Goal: Task Accomplishment & Management: Complete application form

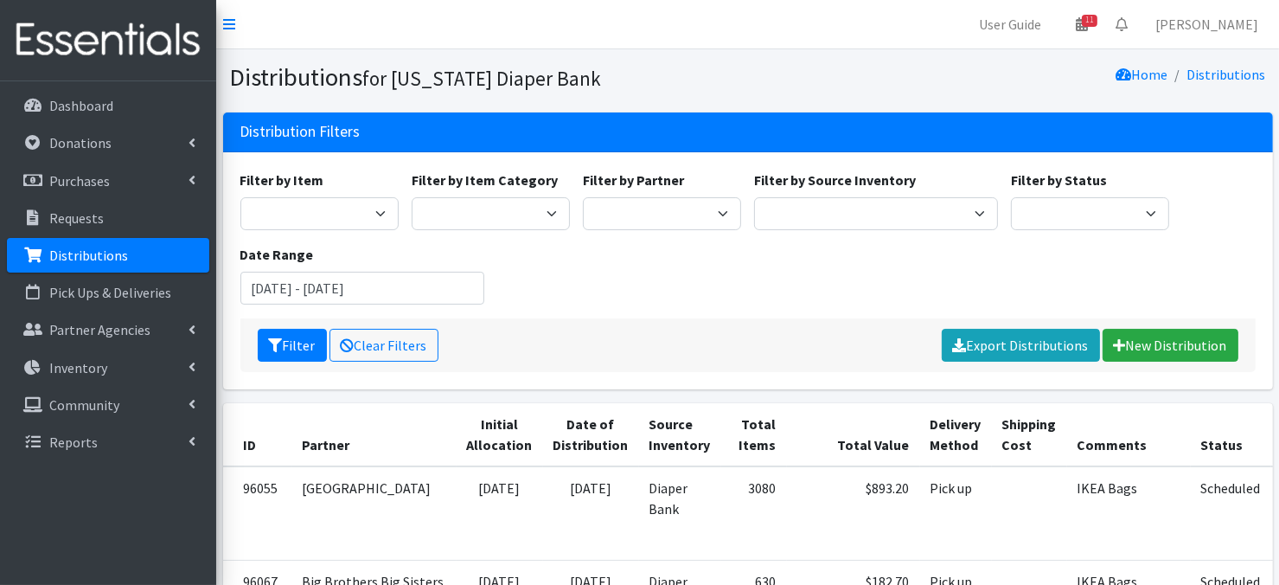
click at [115, 253] on p "Distributions" at bounding box center [88, 254] width 79 height 17
click at [1183, 342] on link "New Distribution" at bounding box center [1171, 345] width 136 height 33
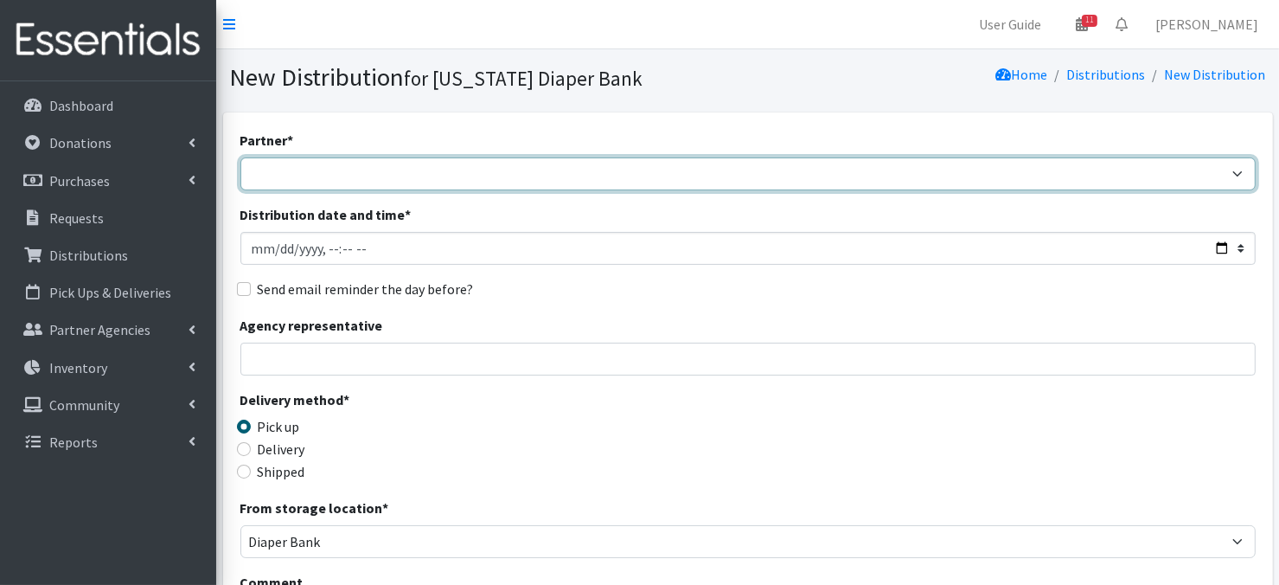
click at [304, 175] on select "Abide A Mother's Love [PERSON_NAME] Area Refugee Taskforce Big Brothers Big Sis…" at bounding box center [747, 173] width 1015 height 33
select select "2026"
click at [240, 157] on select "Abide A Mother's Love BART - Benson Area Refugee Taskforce Big Brothers Big Sis…" at bounding box center [747, 173] width 1015 height 33
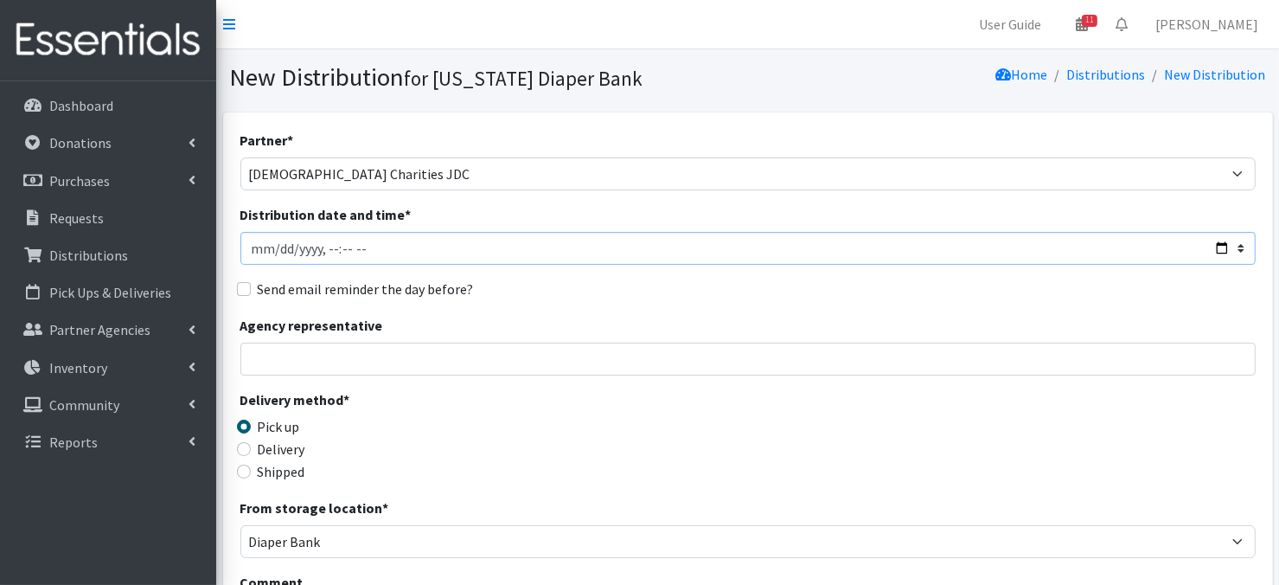
click at [279, 248] on input "Distribution date and time *" at bounding box center [747, 248] width 1015 height 33
click at [327, 245] on input "Distribution date and time *" at bounding box center [747, 248] width 1015 height 33
type input "2025-09-11T10:30"
click at [594, 281] on div "Send email reminder the day before?" at bounding box center [747, 288] width 1015 height 21
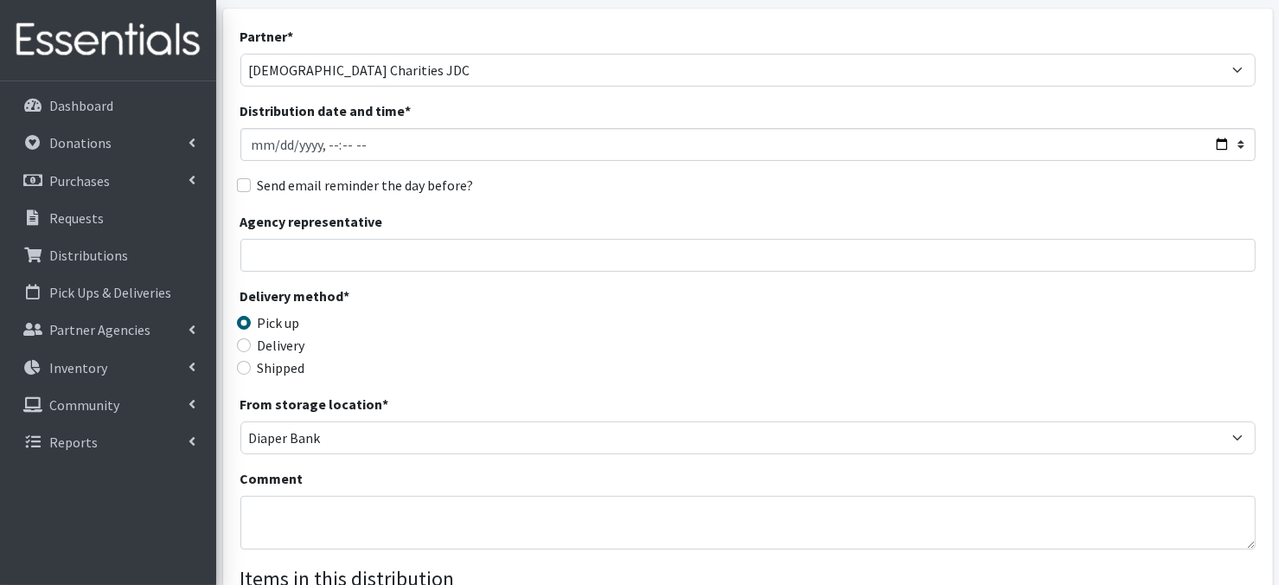
scroll to position [208, 0]
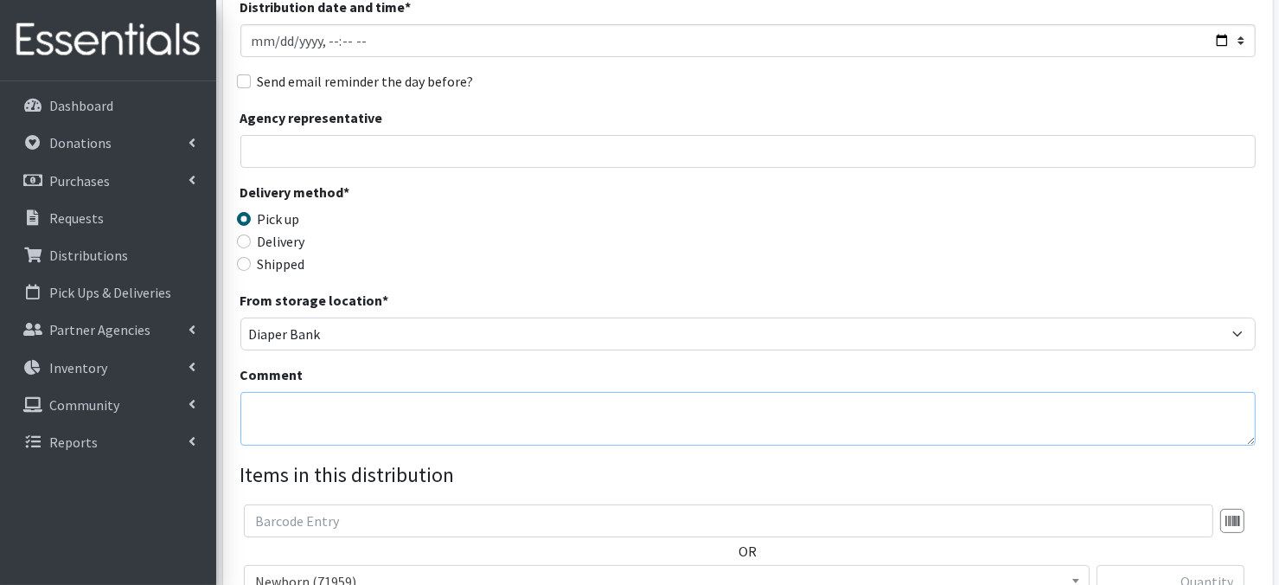
click at [297, 413] on textarea "Comment" at bounding box center [747, 419] width 1015 height 54
paste textarea "Palletized"
type textarea "Palletized"
click at [946, 240] on div "Delivery method * Pick up Delivery Shipped Shipping cost" at bounding box center [747, 236] width 1015 height 108
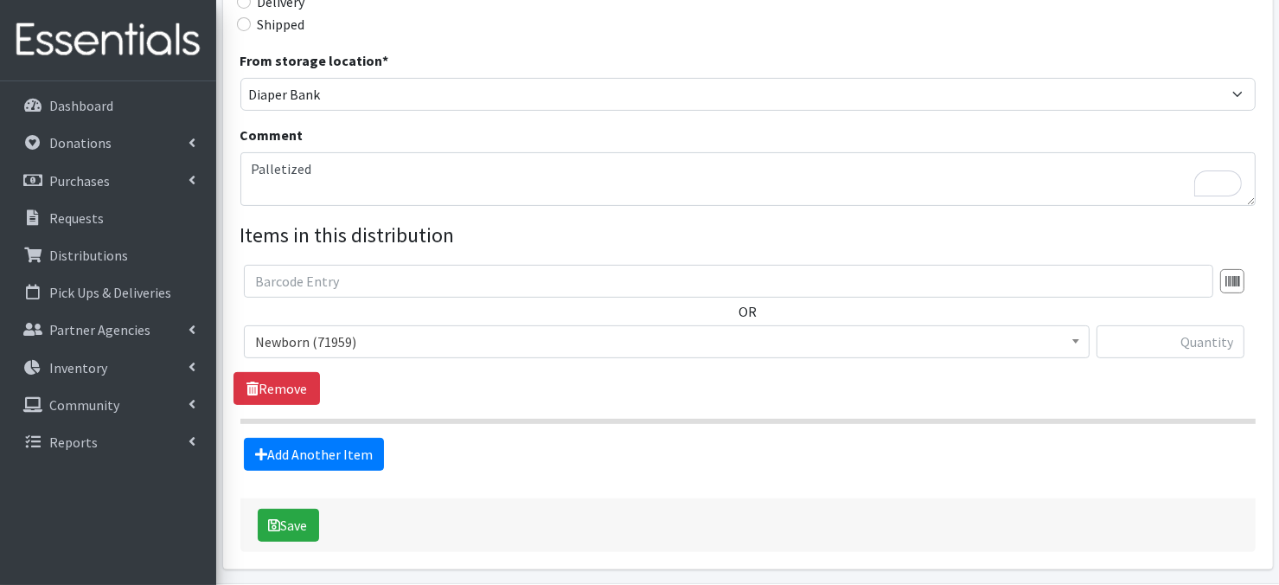
scroll to position [509, 0]
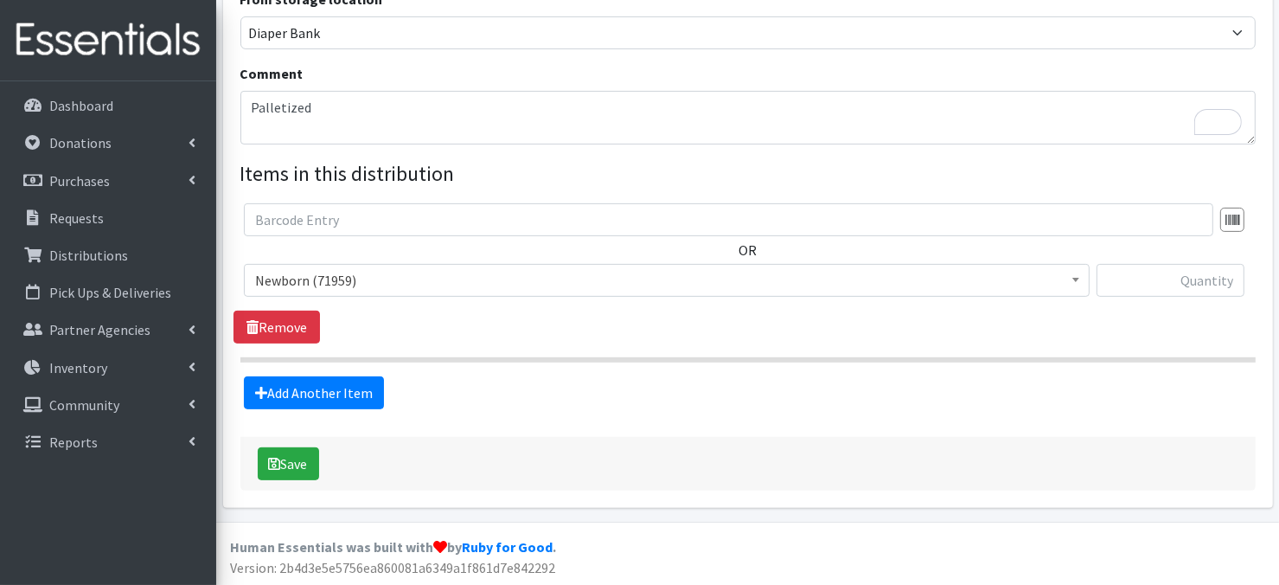
click at [1079, 281] on b at bounding box center [1075, 280] width 7 height 4
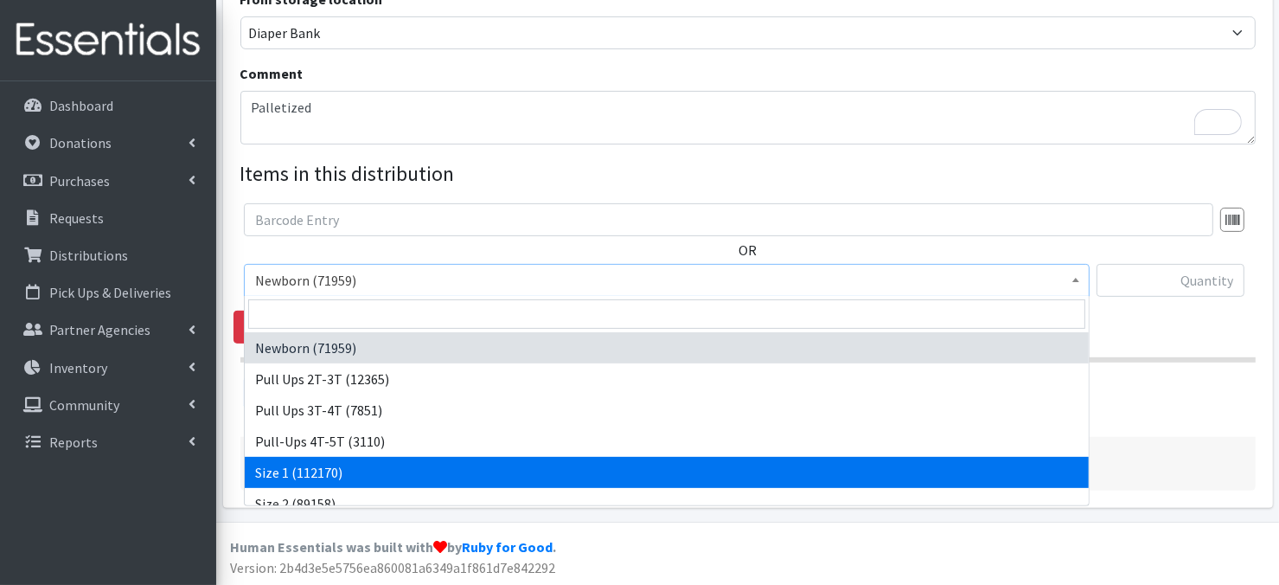
select select "3682"
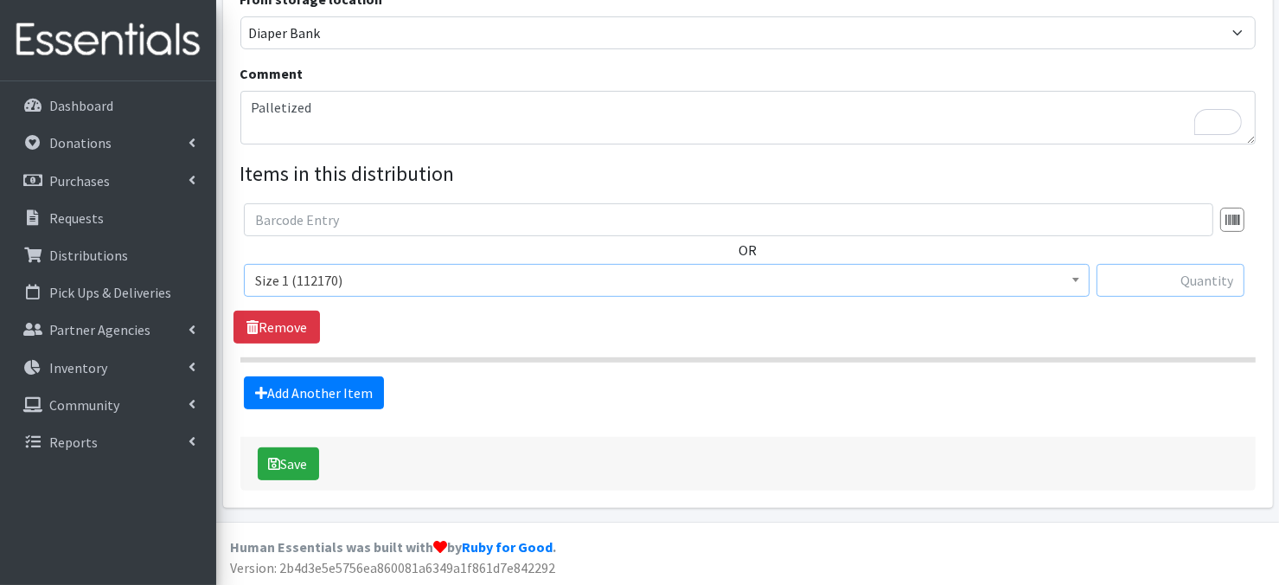
click at [1125, 281] on input "text" at bounding box center [1171, 280] width 148 height 33
type input "2400"
click at [300, 391] on link "Add Another Item" at bounding box center [314, 392] width 140 height 33
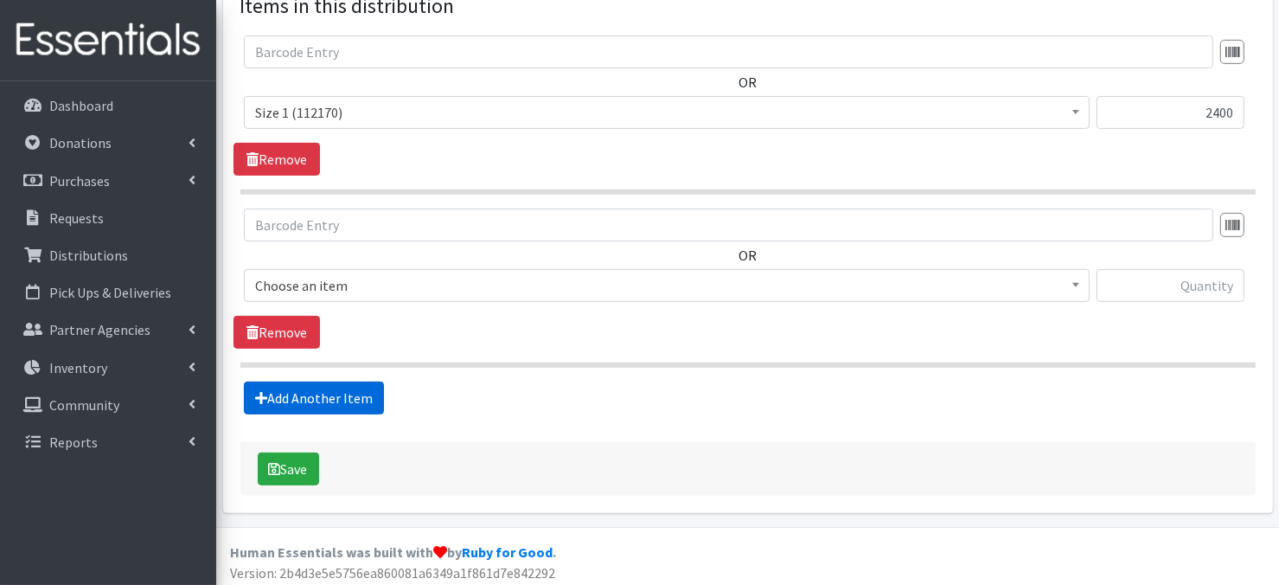
scroll to position [681, 0]
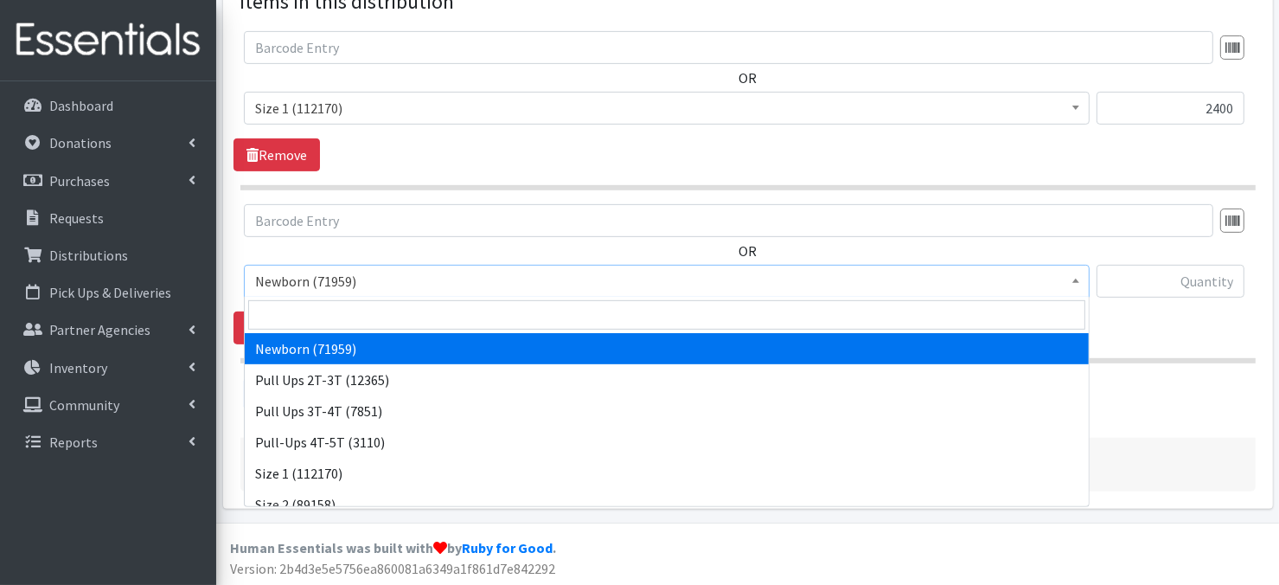
click at [1075, 287] on span at bounding box center [1075, 279] width 17 height 27
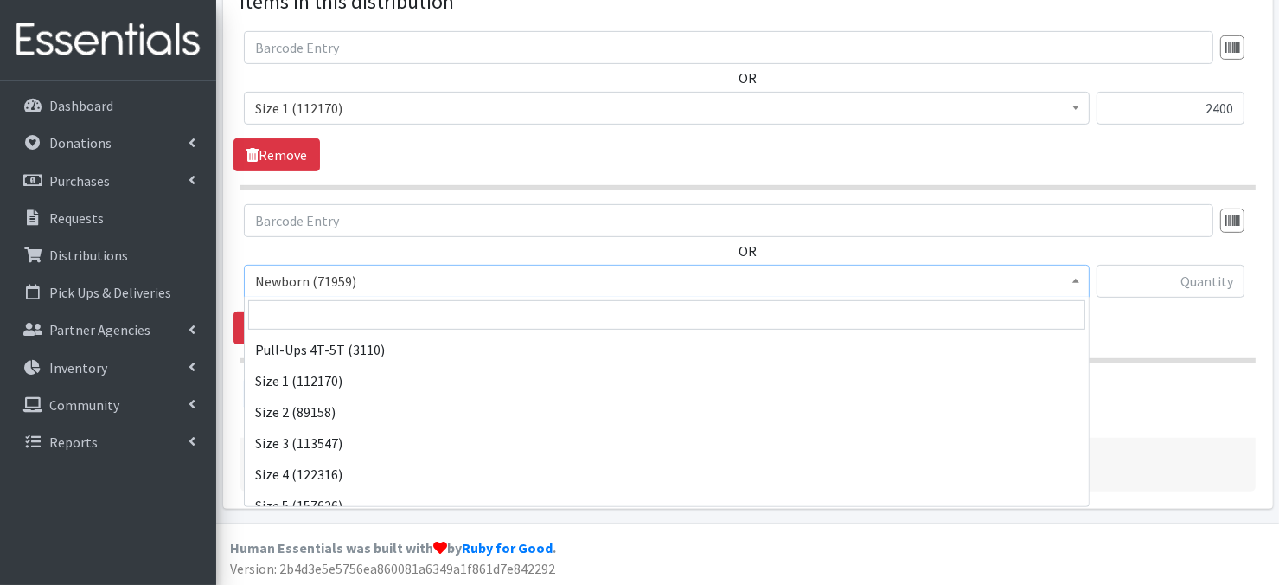
scroll to position [104, 0]
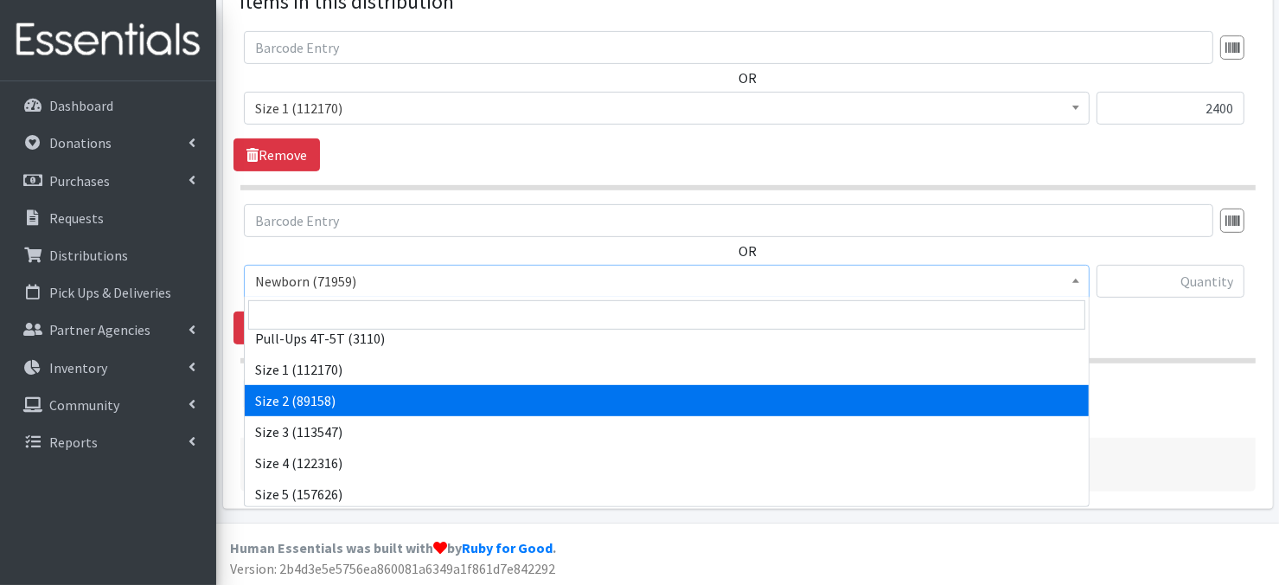
select select "3683"
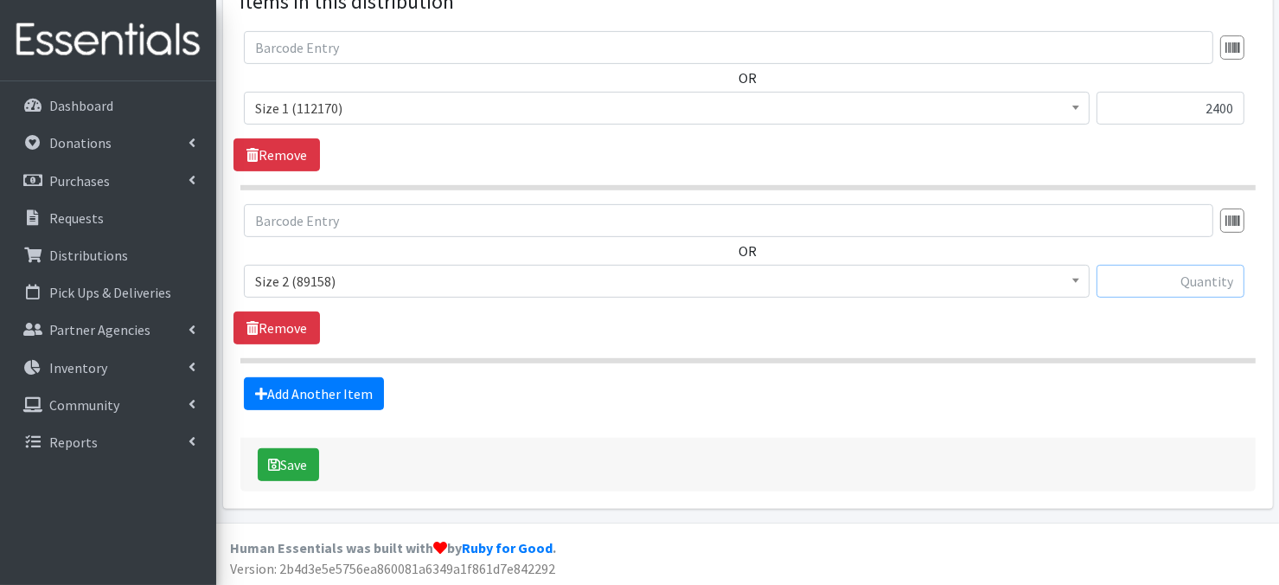
click at [1136, 279] on input "text" at bounding box center [1171, 281] width 148 height 33
type input "2400"
click at [330, 396] on link "Add Another Item" at bounding box center [314, 393] width 140 height 33
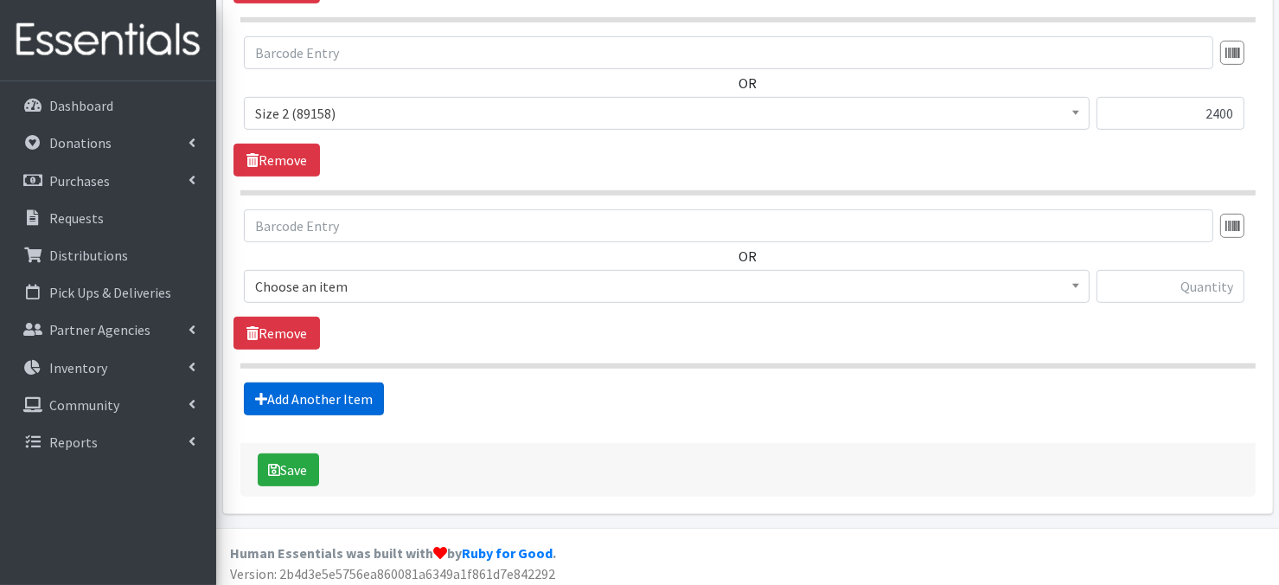
scroll to position [853, 0]
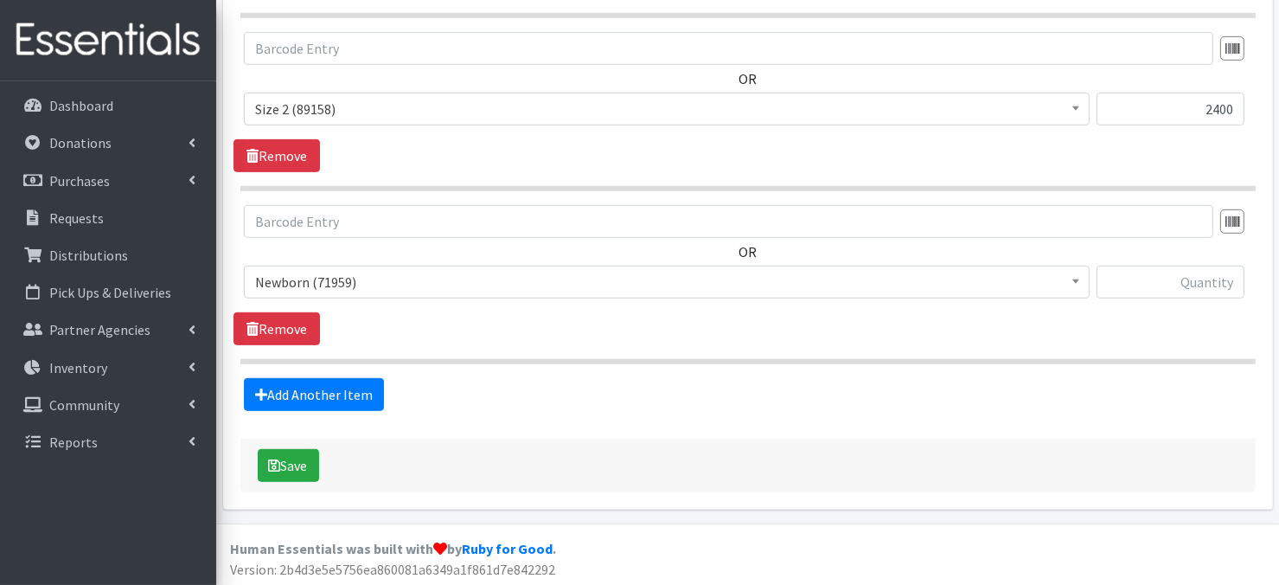
click at [1076, 281] on b at bounding box center [1075, 281] width 7 height 4
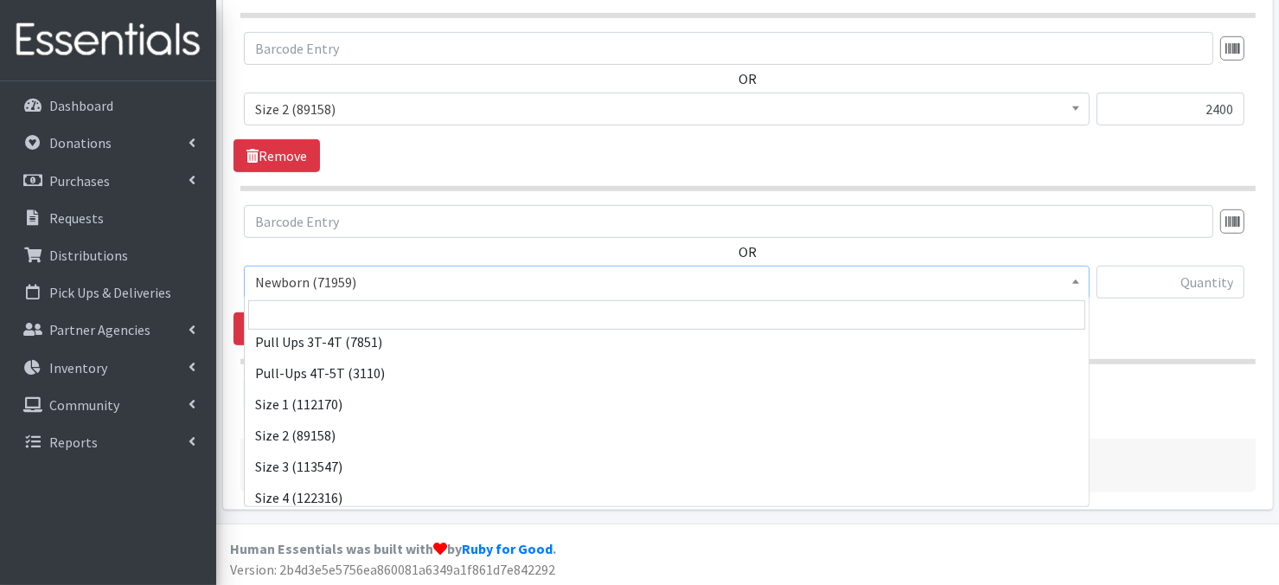
scroll to position [80, 0]
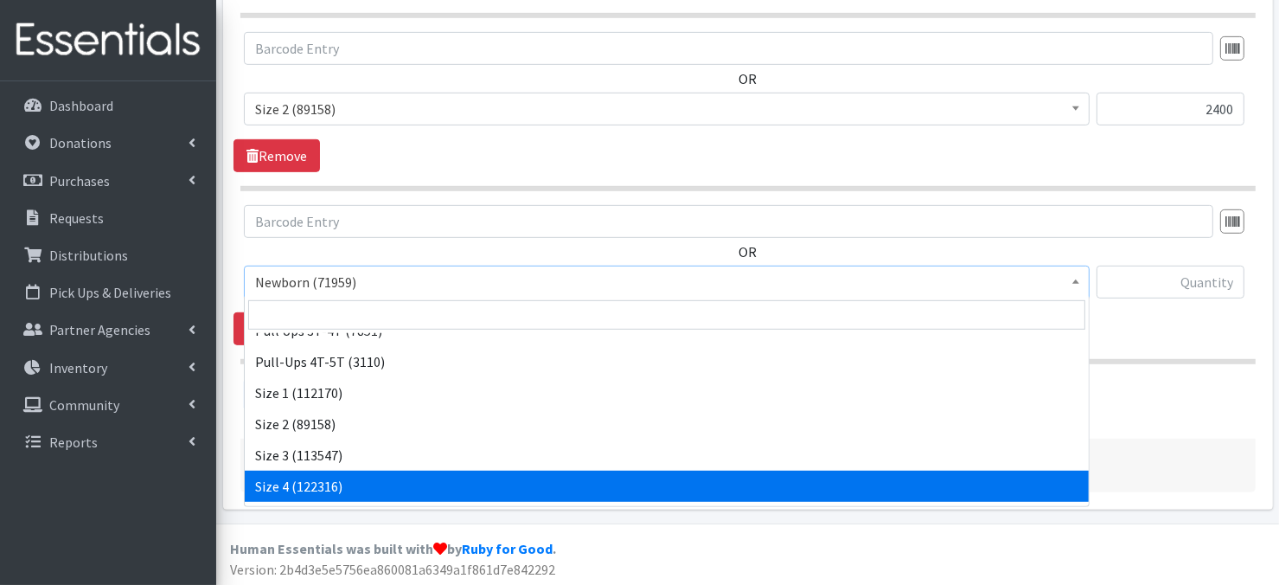
select select "3685"
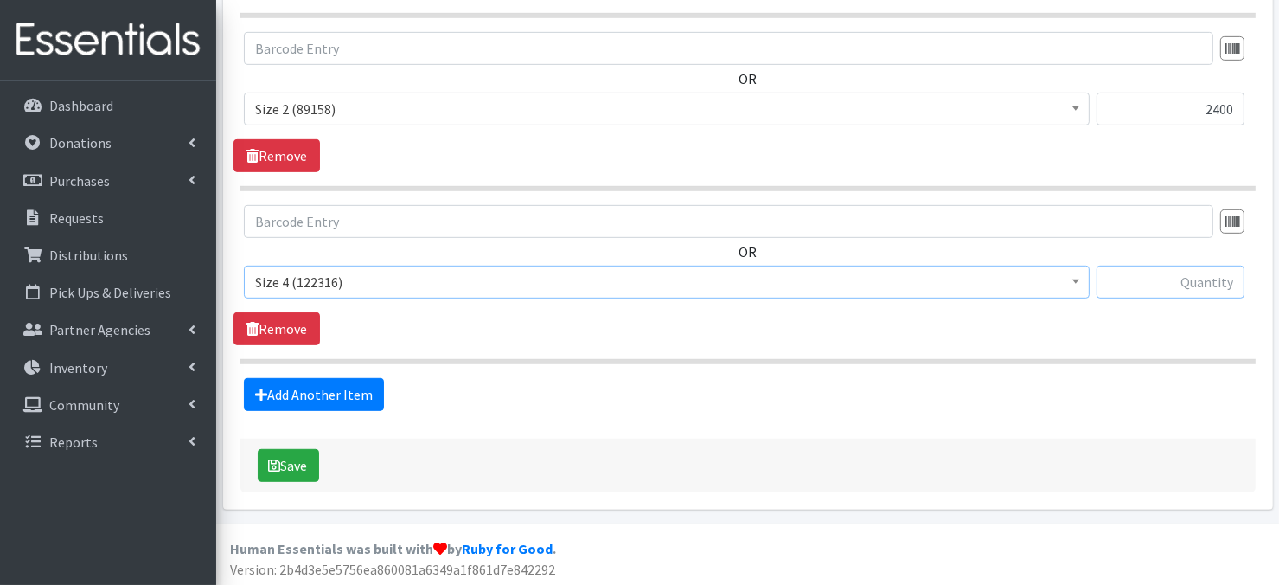
click at [1156, 284] on input "text" at bounding box center [1171, 282] width 148 height 33
type input "1200"
click at [331, 395] on link "Add Another Item" at bounding box center [314, 394] width 140 height 33
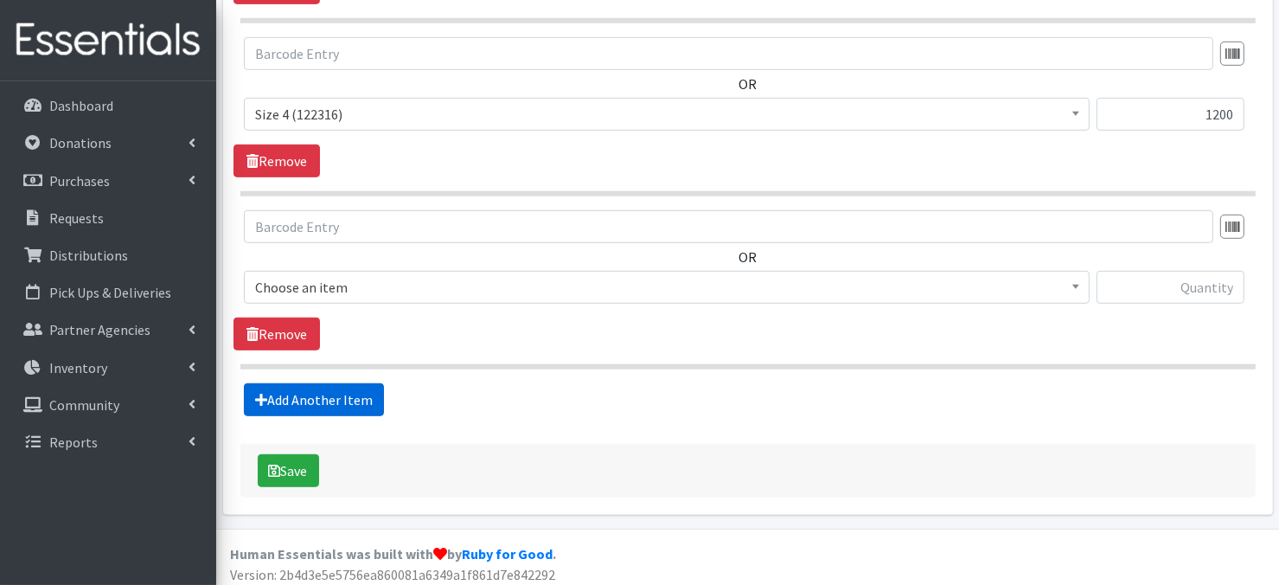
scroll to position [1025, 0]
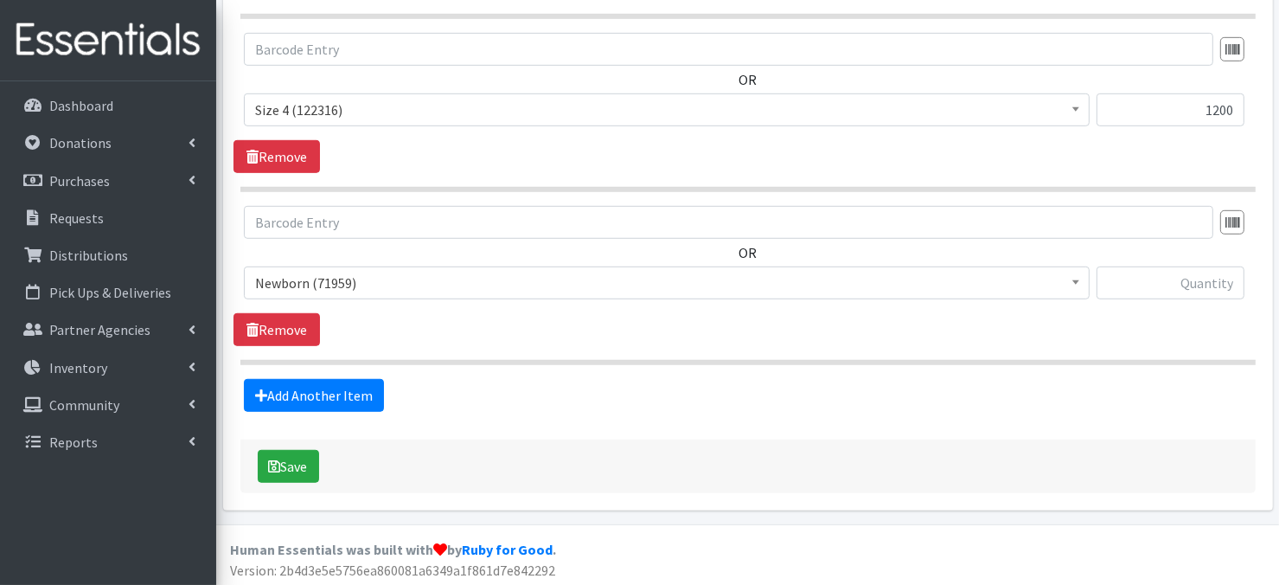
click at [1079, 282] on span at bounding box center [1075, 280] width 17 height 27
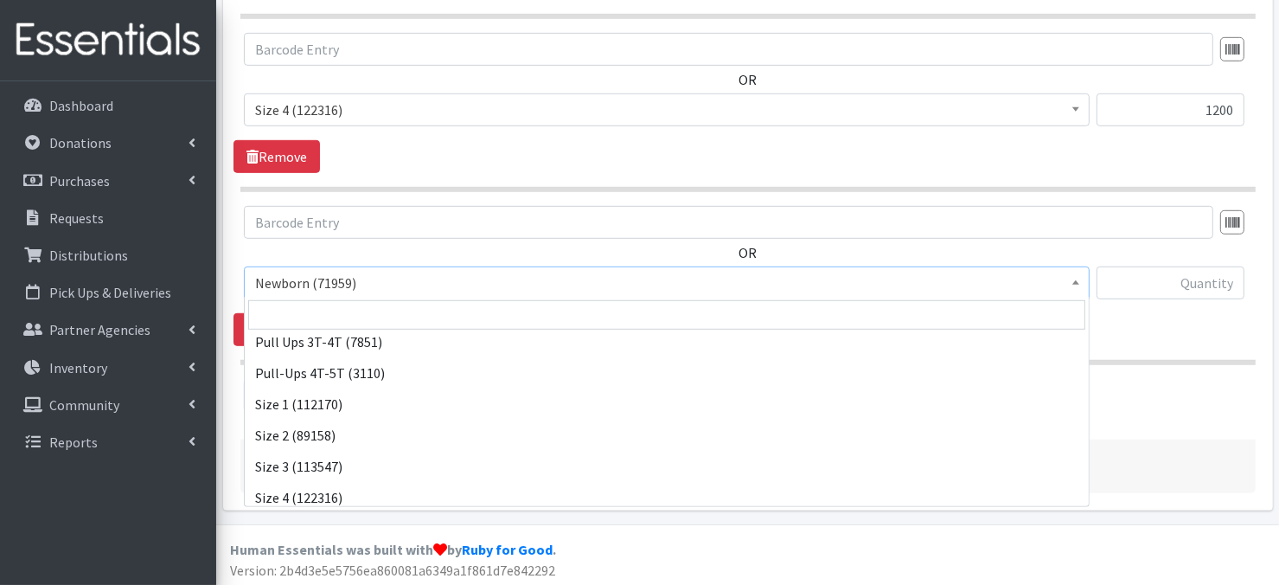
scroll to position [104, 0]
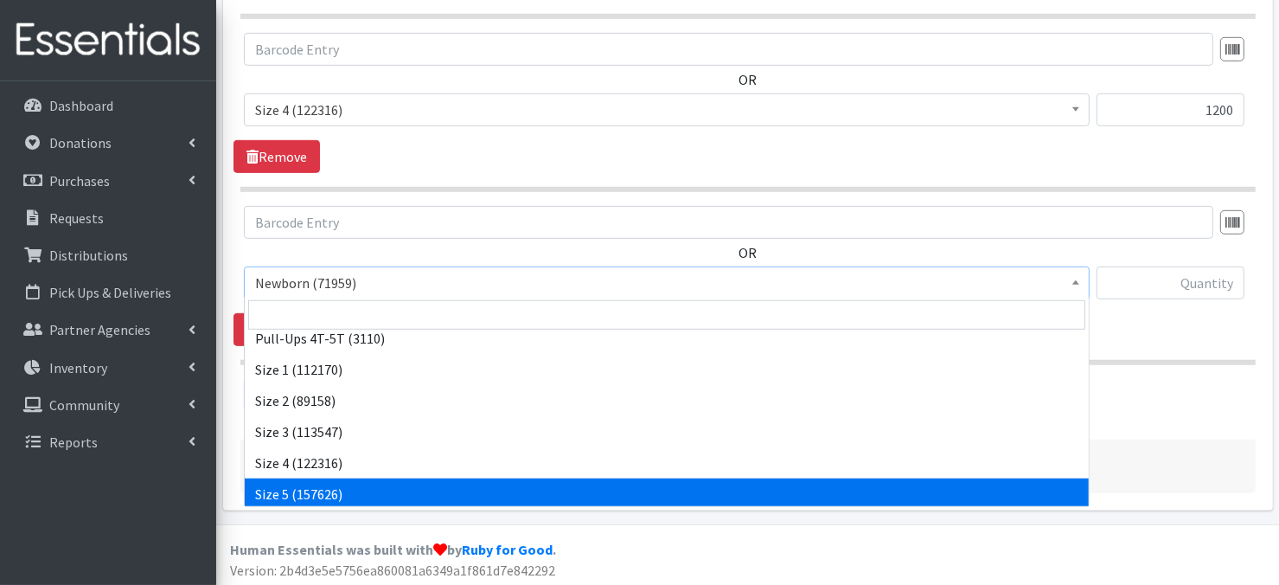
select select "3686"
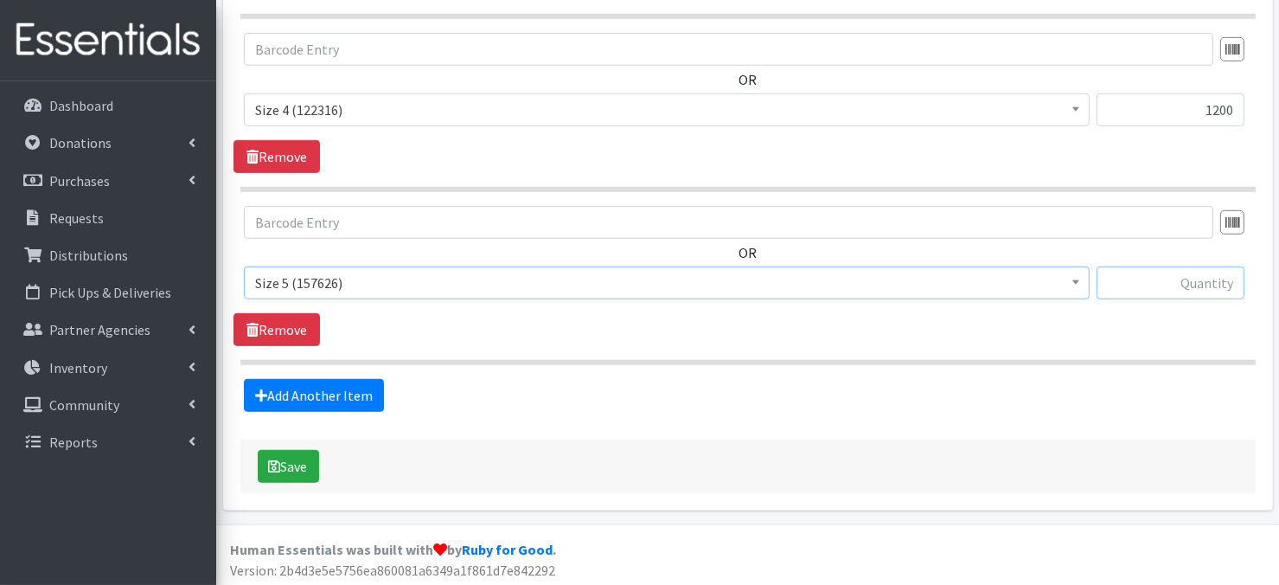
click at [1168, 283] on input "text" at bounding box center [1171, 282] width 148 height 33
type input "5100"
click at [322, 394] on link "Add Another Item" at bounding box center [314, 395] width 140 height 33
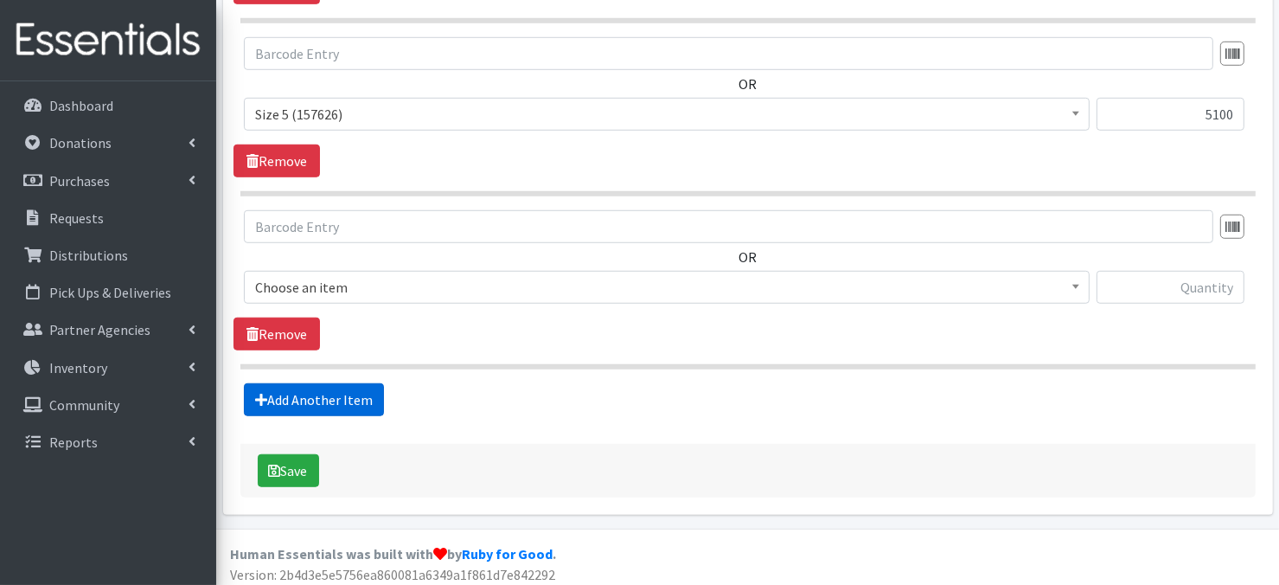
scroll to position [1198, 0]
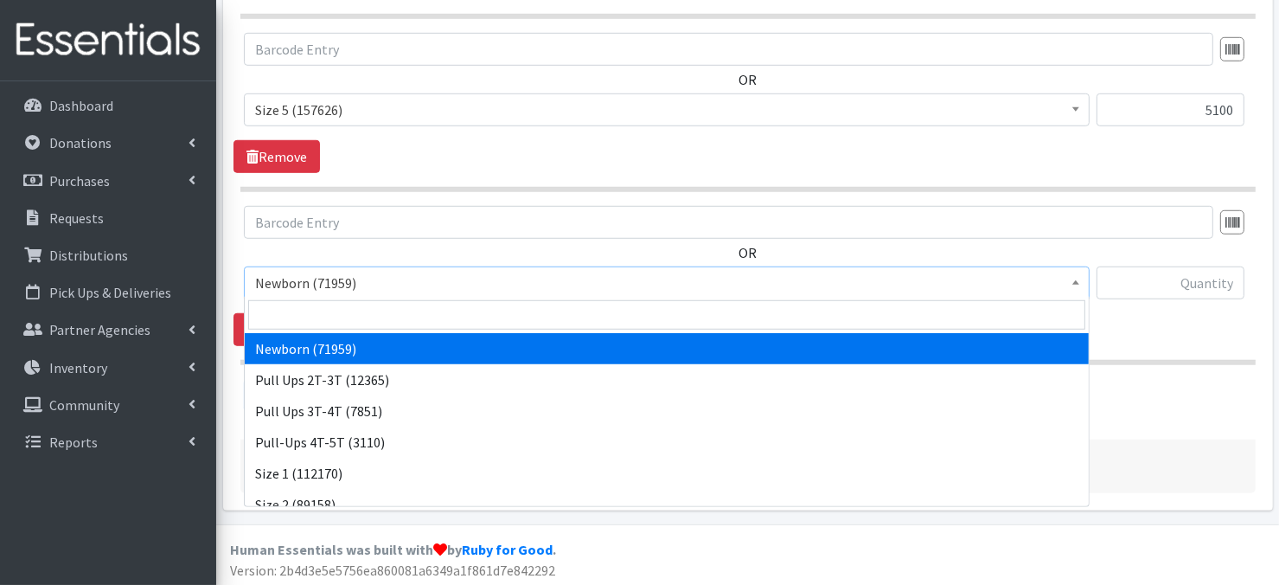
click at [1076, 287] on span at bounding box center [1075, 280] width 17 height 27
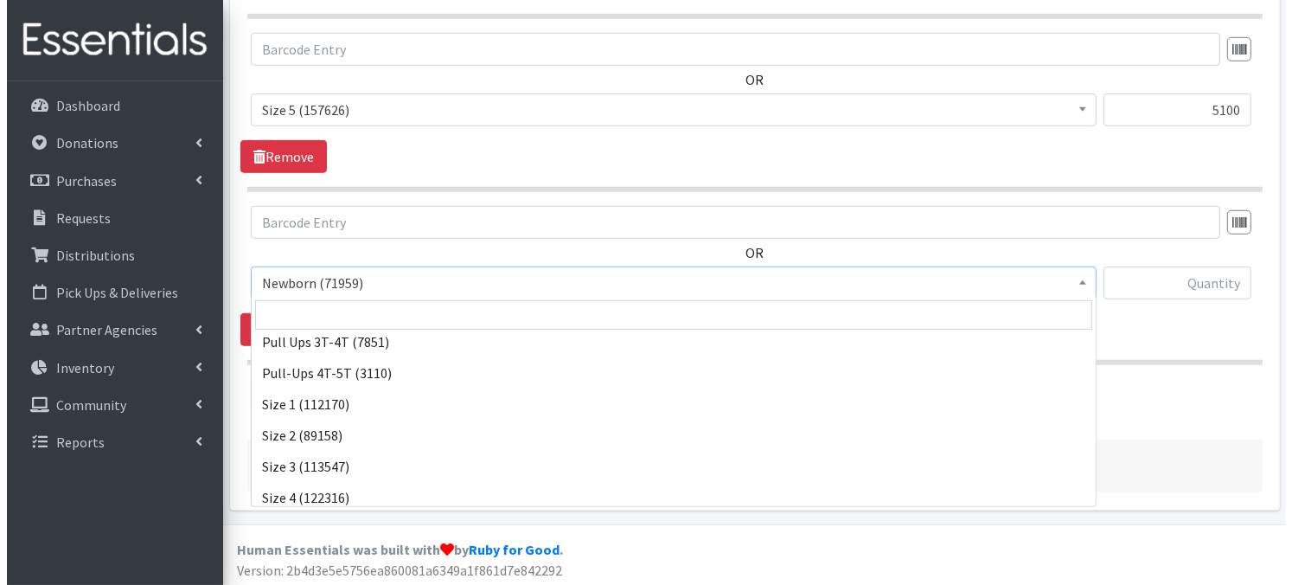
scroll to position [138, 0]
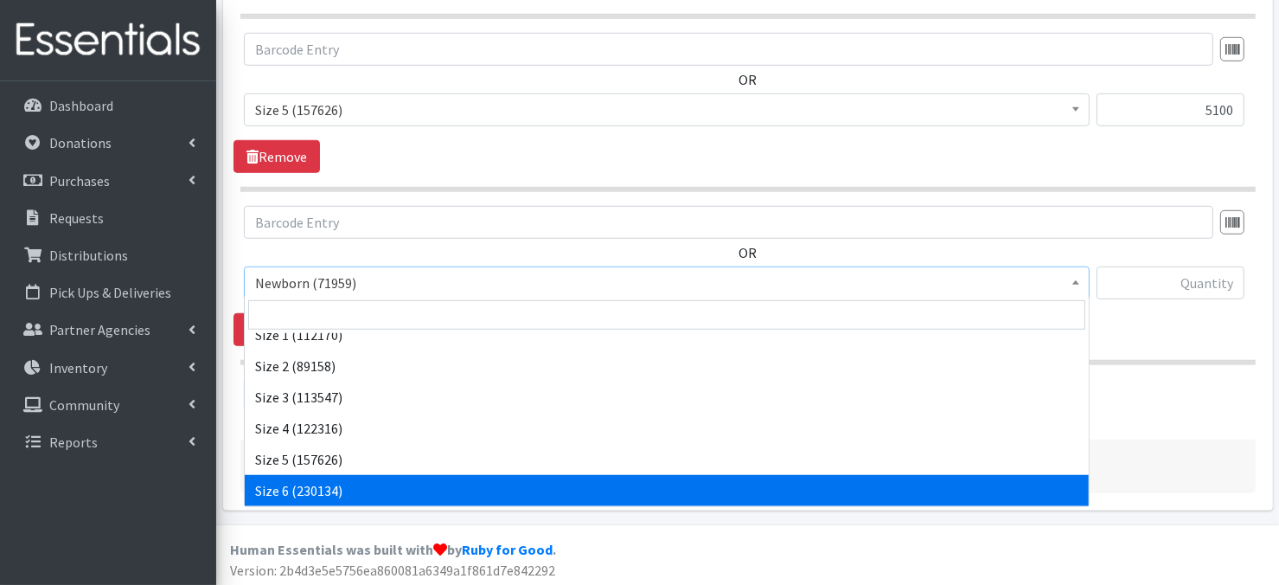
select select "3687"
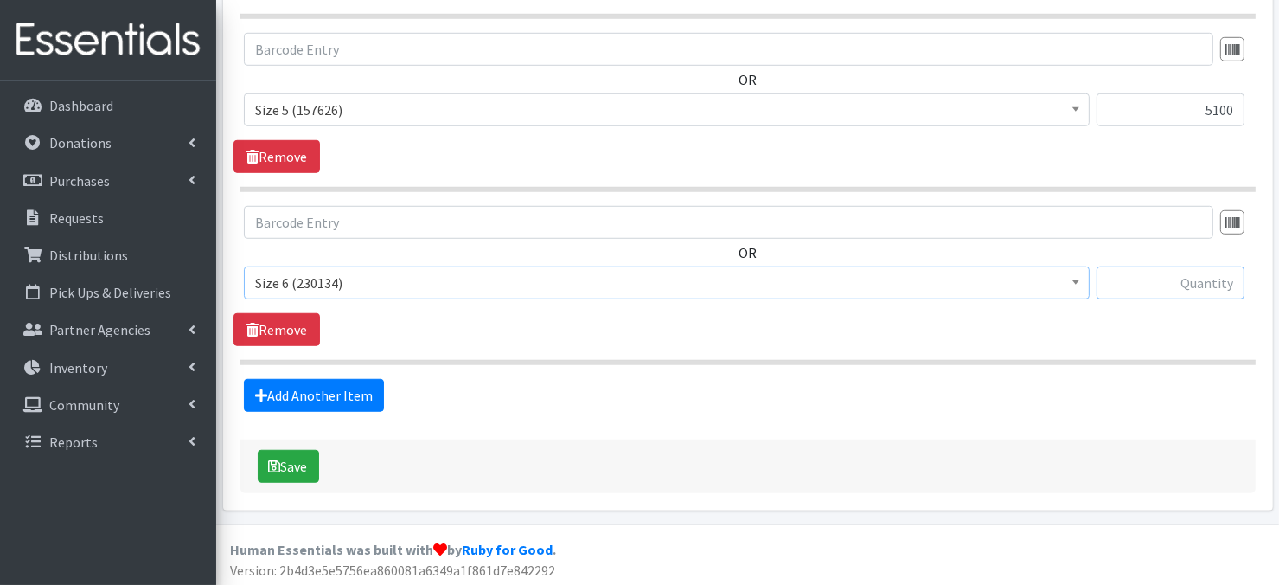
click at [1134, 285] on input "text" at bounding box center [1171, 282] width 148 height 33
type input "5100"
click at [300, 464] on button "Save" at bounding box center [288, 466] width 61 height 33
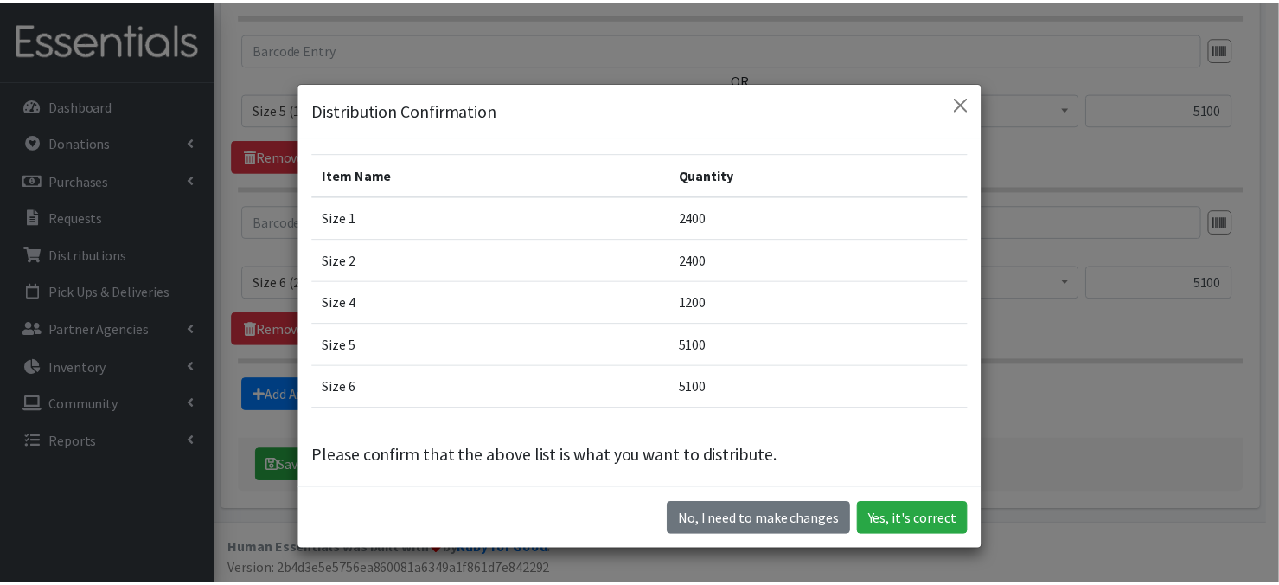
scroll to position [45, 0]
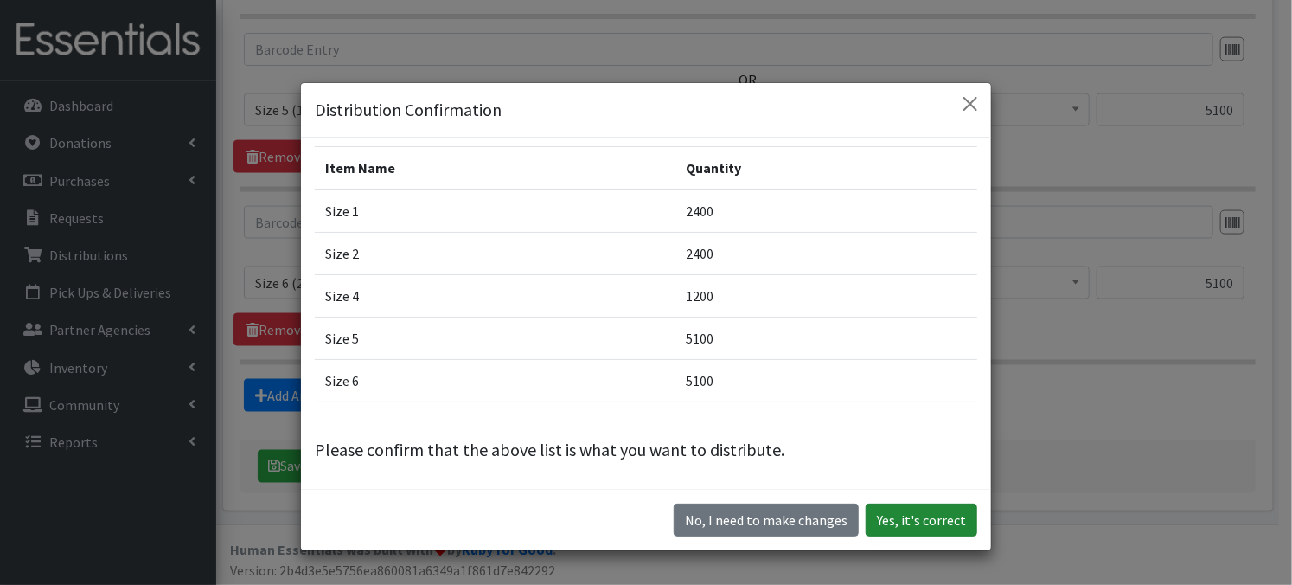
drag, startPoint x: 888, startPoint y: 518, endPoint x: 889, endPoint y: 509, distance: 9.6
click at [888, 519] on button "Yes, it's correct" at bounding box center [922, 519] width 112 height 33
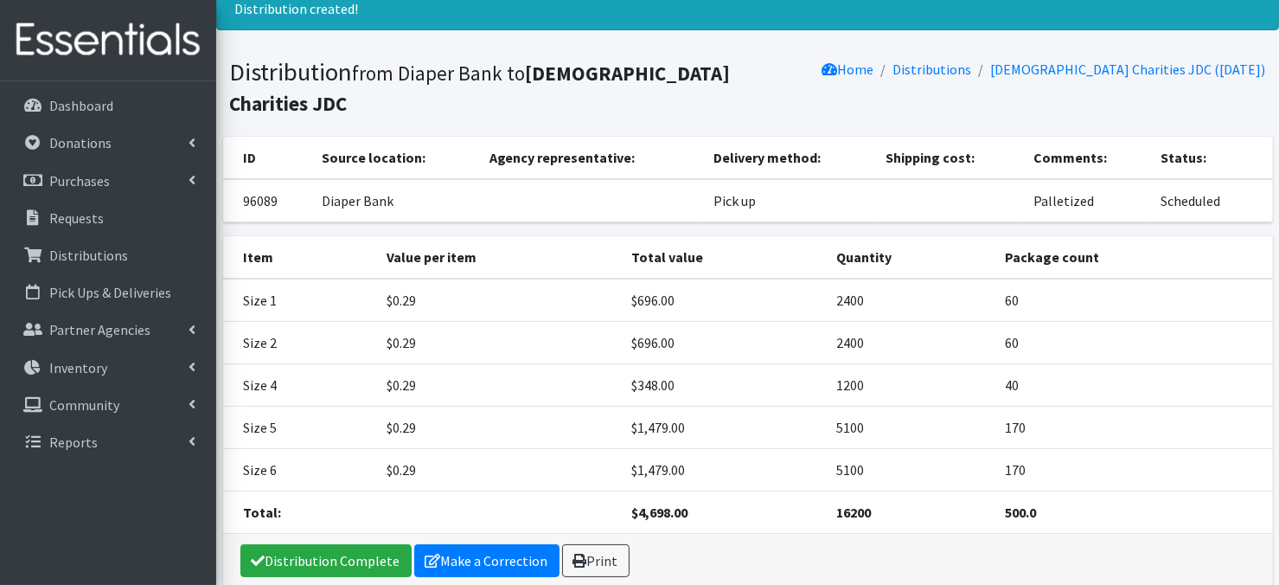
scroll to position [63, 0]
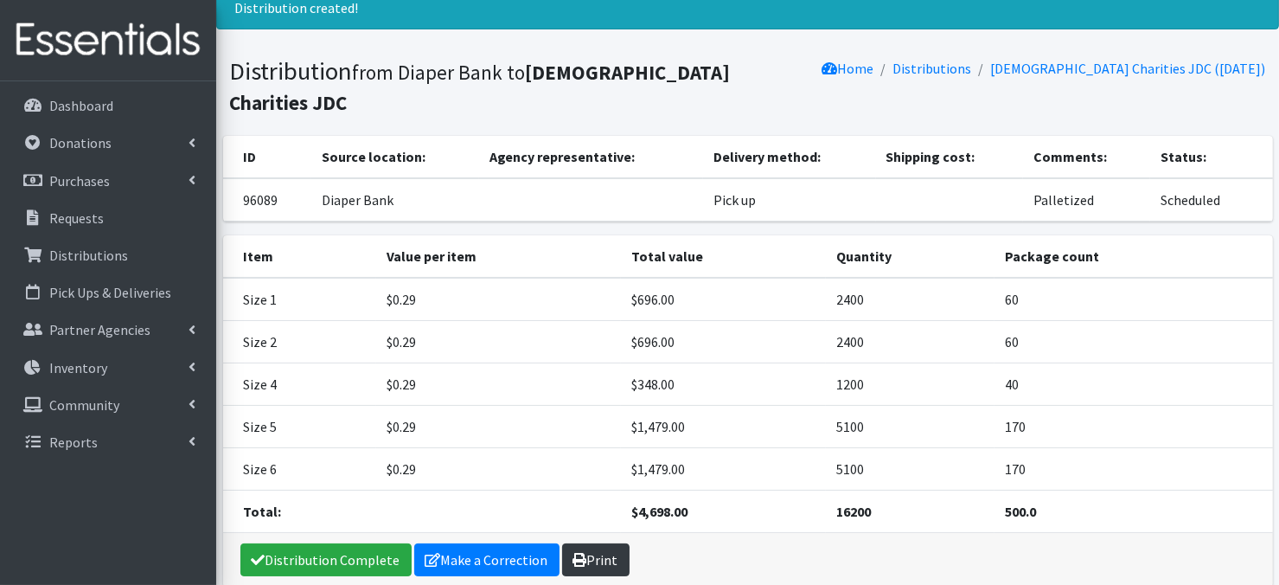
click at [588, 543] on link "Print" at bounding box center [595, 559] width 67 height 33
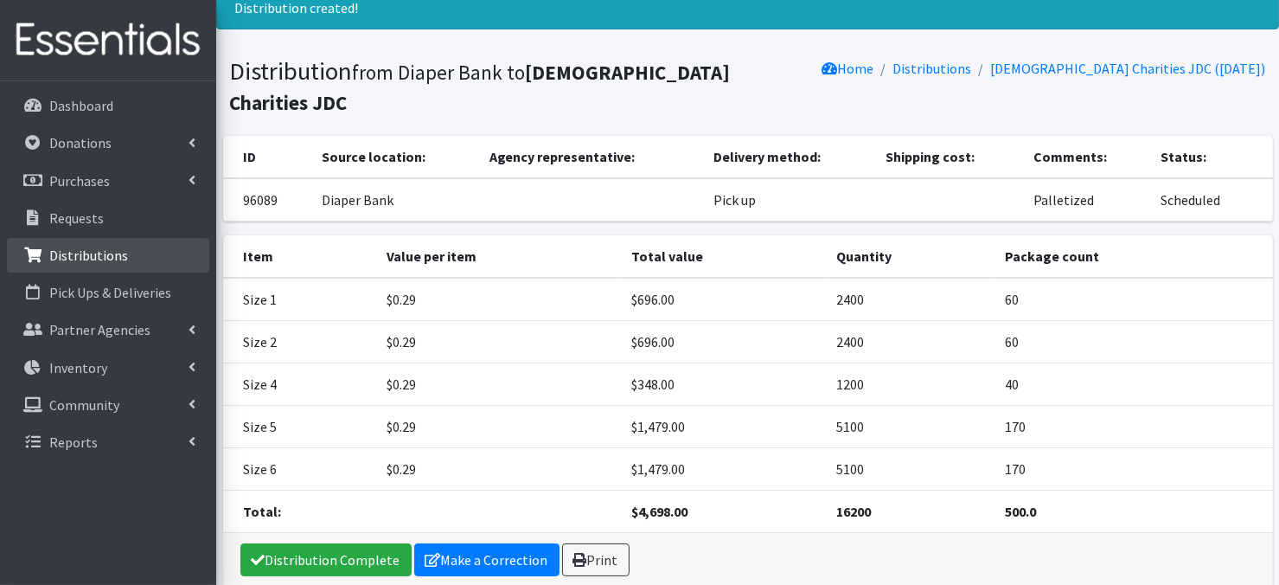
click at [115, 256] on p "Distributions" at bounding box center [88, 254] width 79 height 17
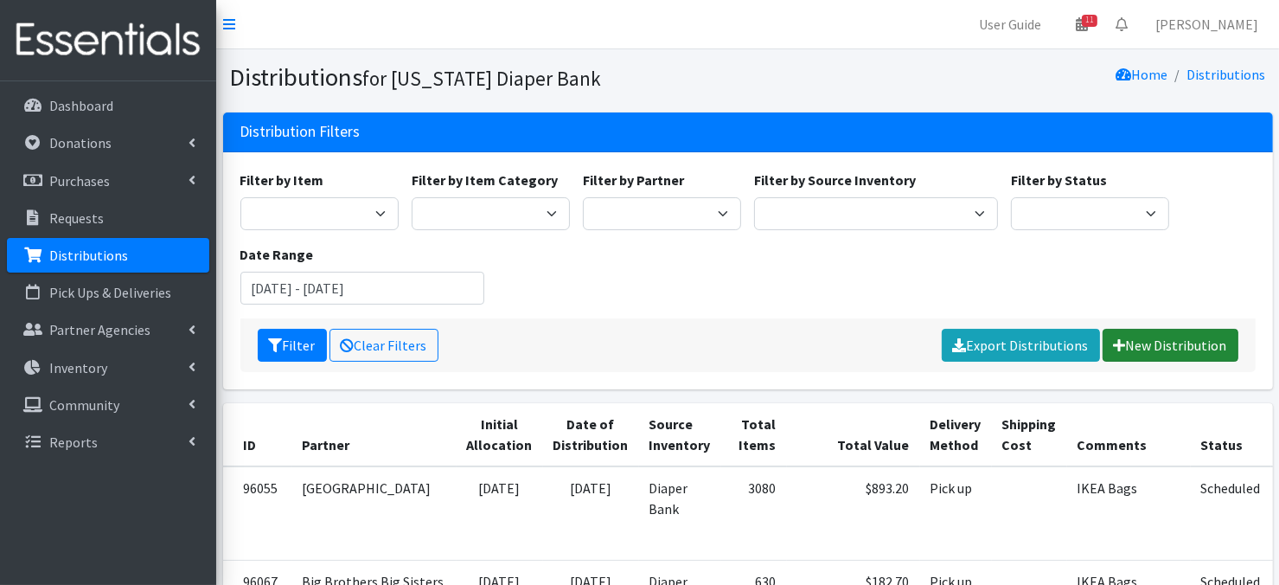
click at [1134, 352] on link "New Distribution" at bounding box center [1171, 345] width 136 height 33
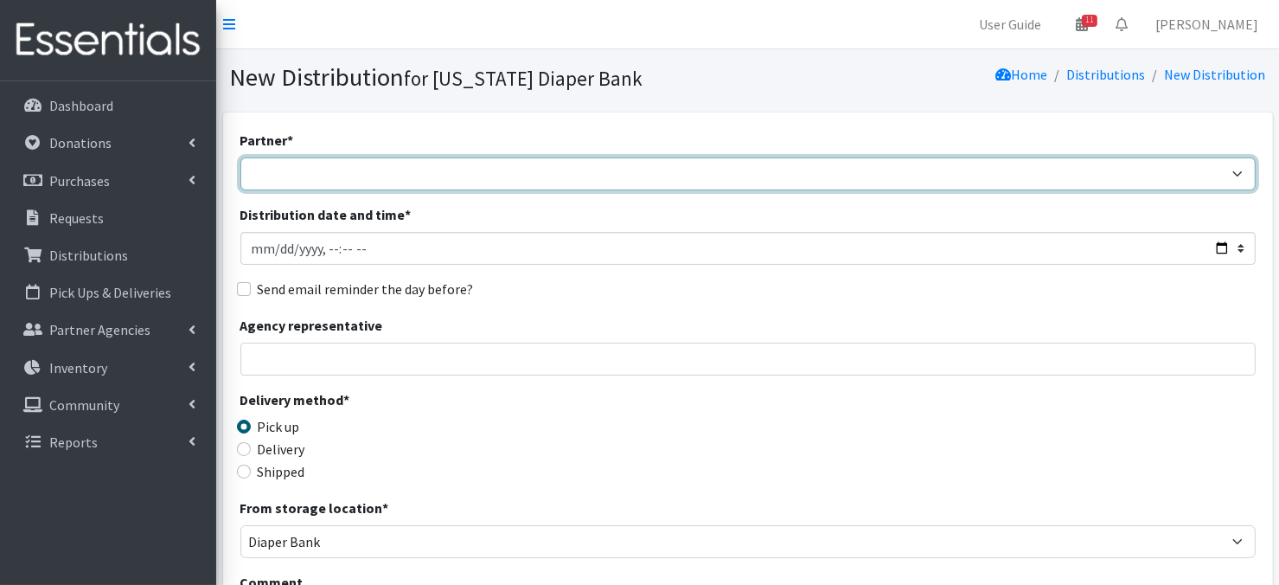
click at [1236, 165] on select "Abide A Mother's Love BART - Benson Area Refugee Taskforce Big Brothers Big Sis…" at bounding box center [747, 173] width 1015 height 33
select select "1463"
click at [240, 157] on select "Abide A Mother's Love BART - Benson Area Refugee Taskforce Big Brothers Big Sis…" at bounding box center [747, 173] width 1015 height 33
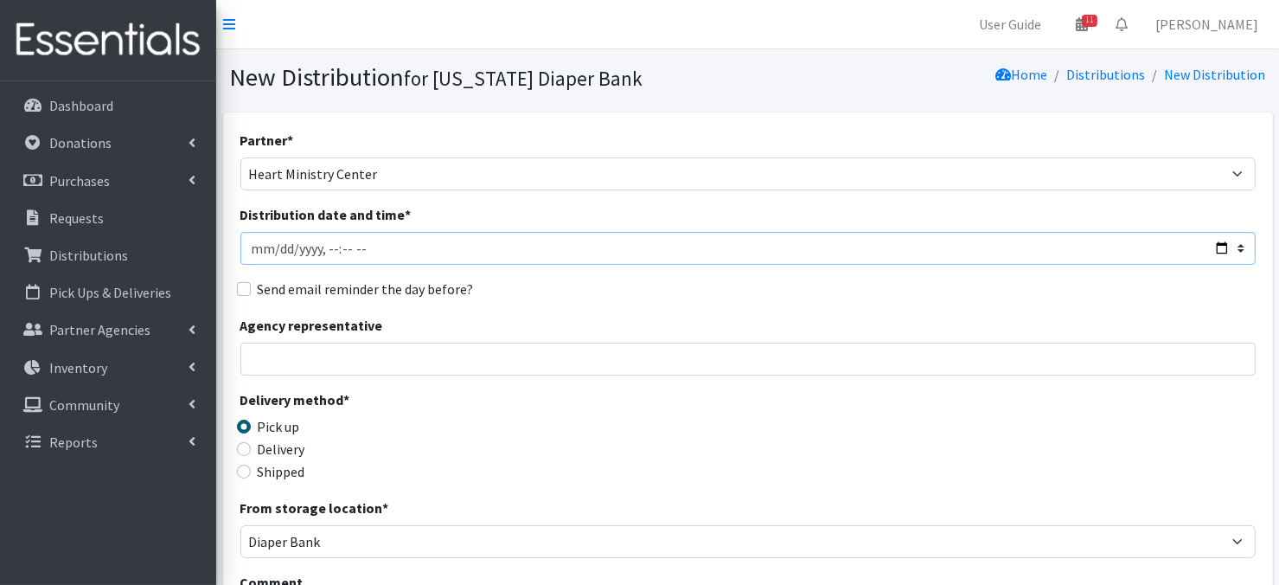
click at [250, 248] on input "Distribution date and time *" at bounding box center [747, 248] width 1015 height 33
click at [253, 246] on input "Distribution date and time *" at bounding box center [747, 248] width 1015 height 33
click at [343, 246] on input "Distribution date and time *" at bounding box center [747, 248] width 1015 height 33
type input "2025-09-11T11:30"
click at [585, 344] on input "Agency representative" at bounding box center [747, 358] width 1015 height 33
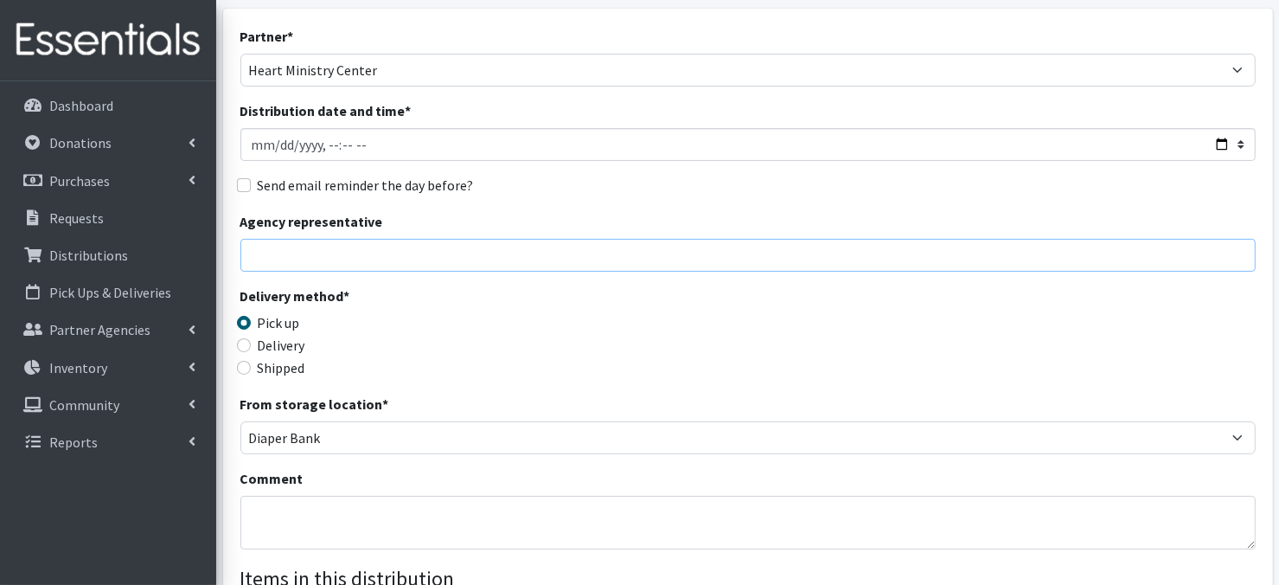
scroll to position [218, 0]
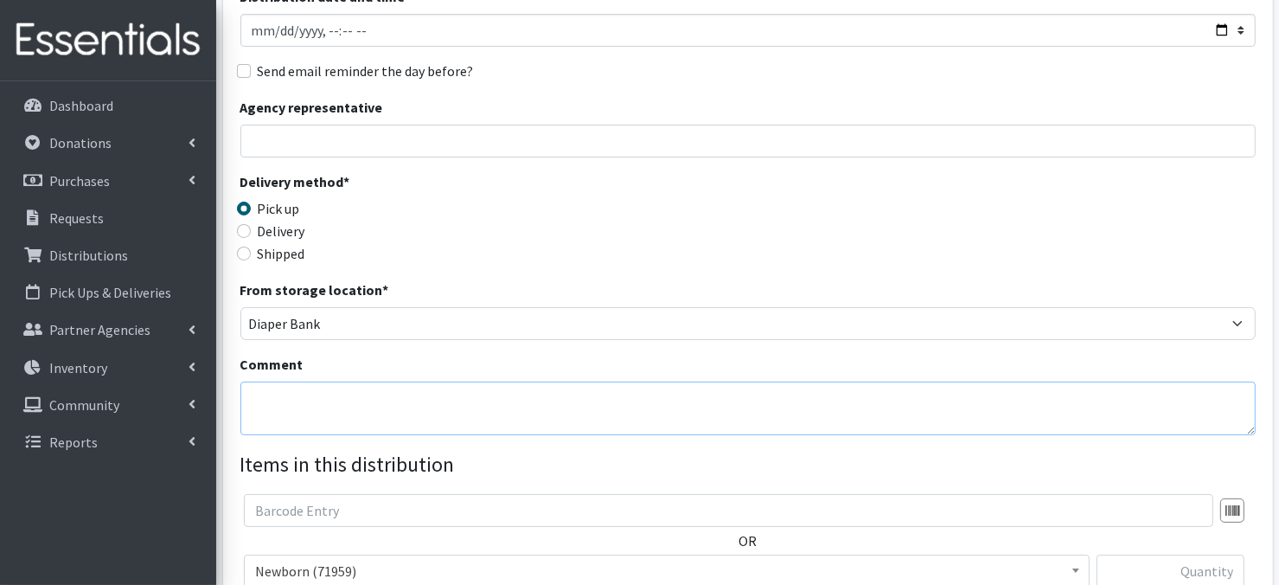
click at [272, 408] on textarea "Comment" at bounding box center [747, 408] width 1015 height 54
paste textarea "IKEA Bags on pallet(s)and wrapped"
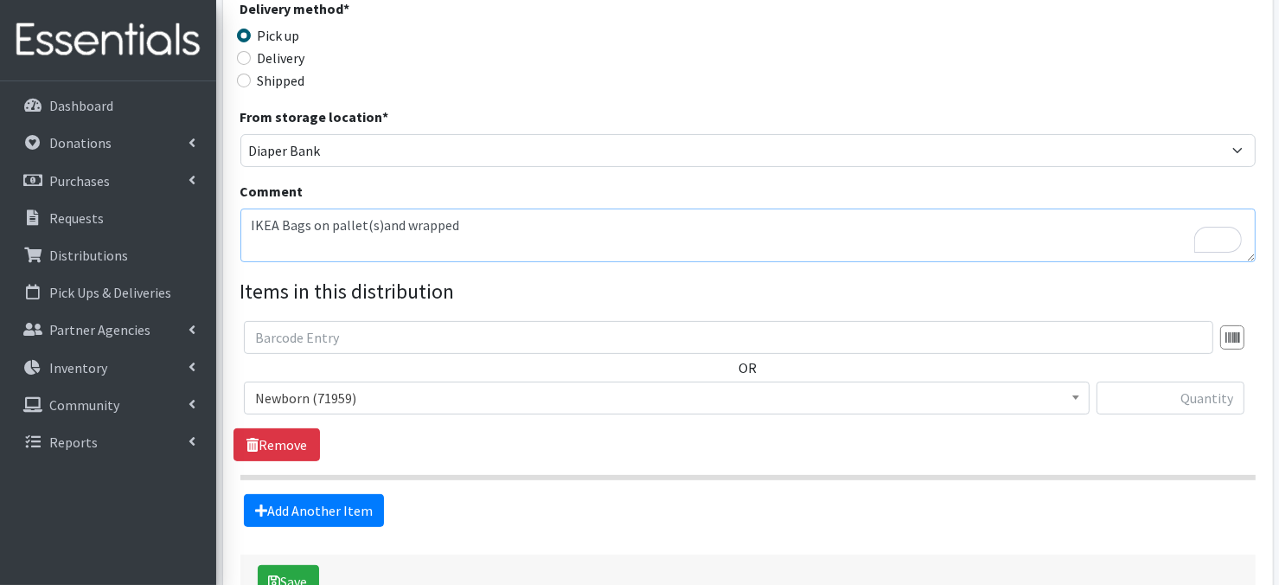
scroll to position [449, 0]
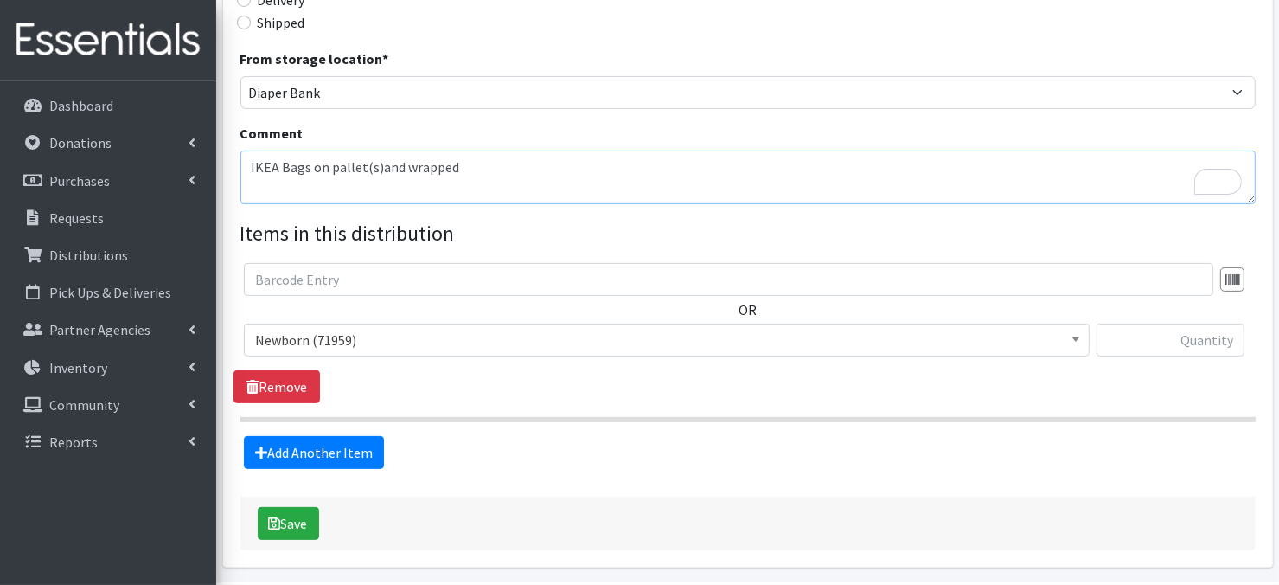
type textarea "IKEA Bags on pallet(s)and wrapped"
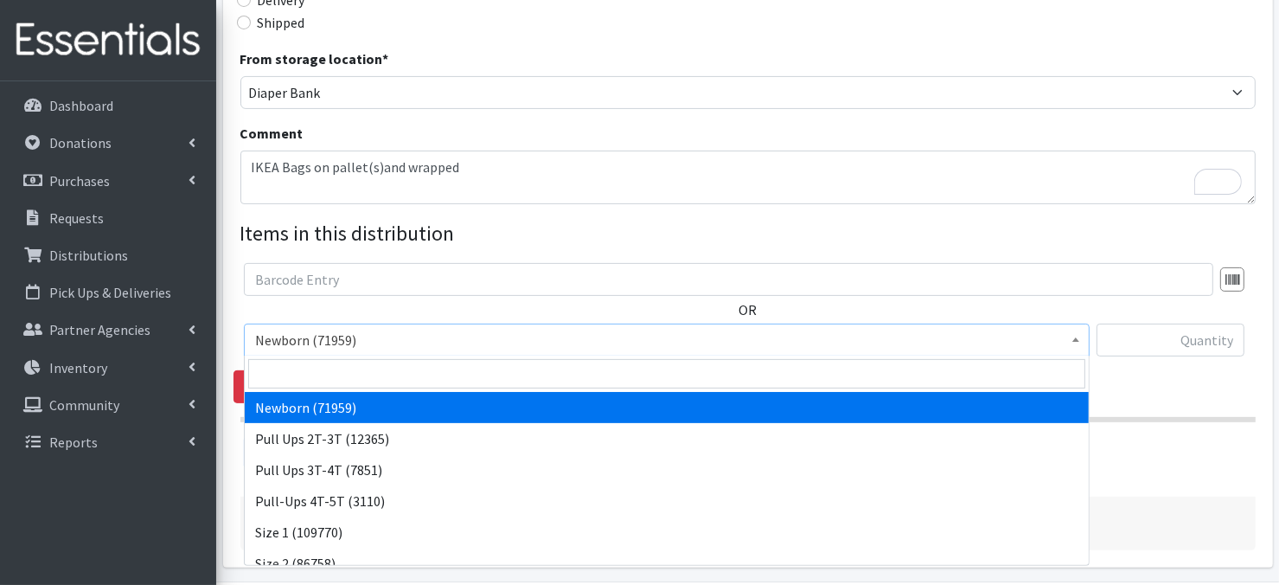
click at [1076, 343] on span at bounding box center [1075, 337] width 17 height 27
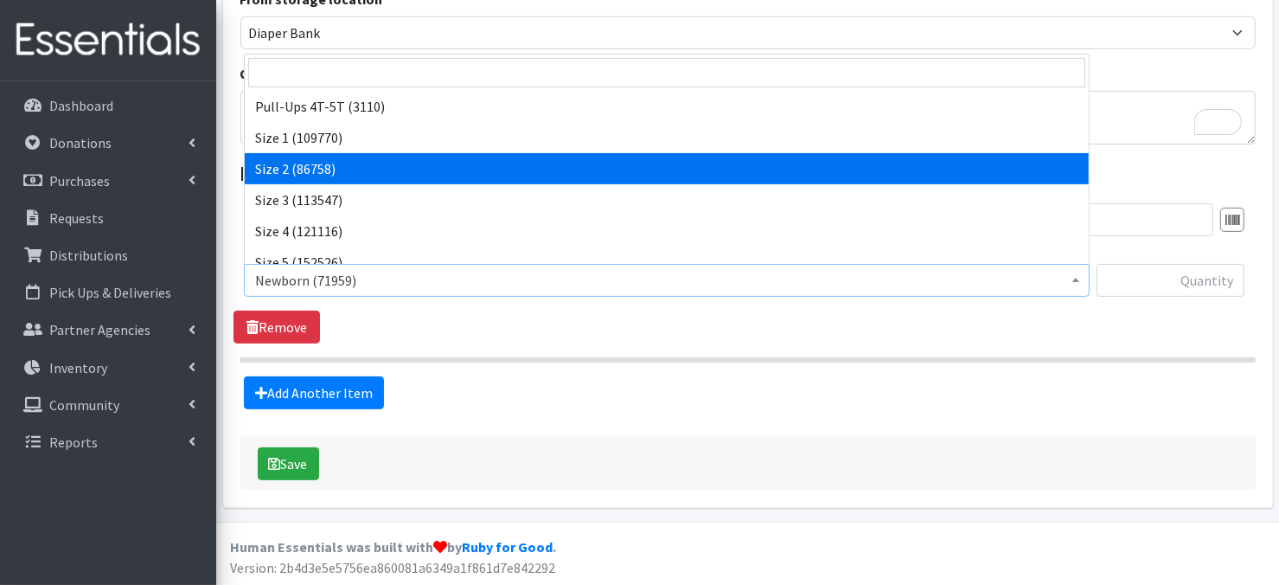
scroll to position [104, 0]
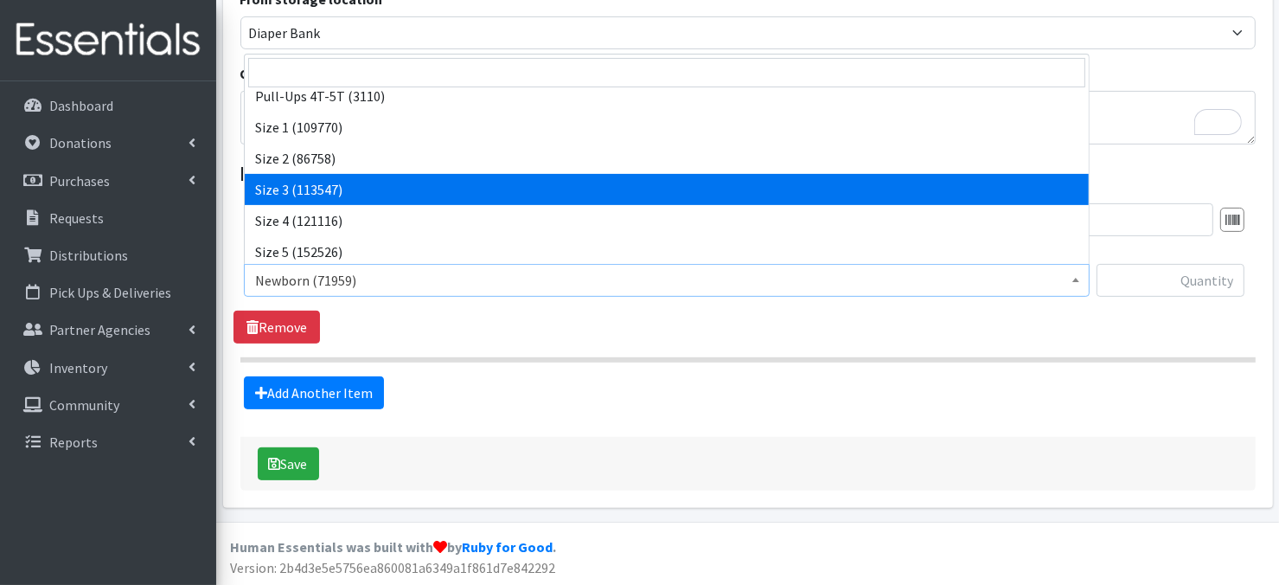
select select "3684"
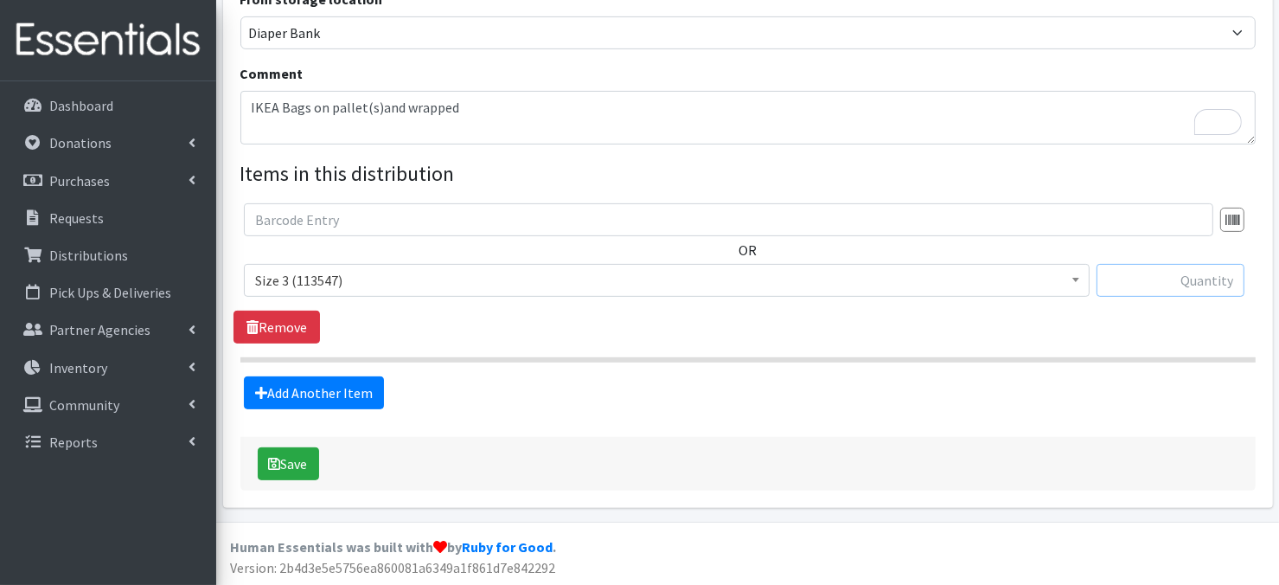
click at [1178, 279] on input "text" at bounding box center [1171, 280] width 148 height 33
type input "1500"
click at [329, 399] on link "Add Another Item" at bounding box center [314, 392] width 140 height 33
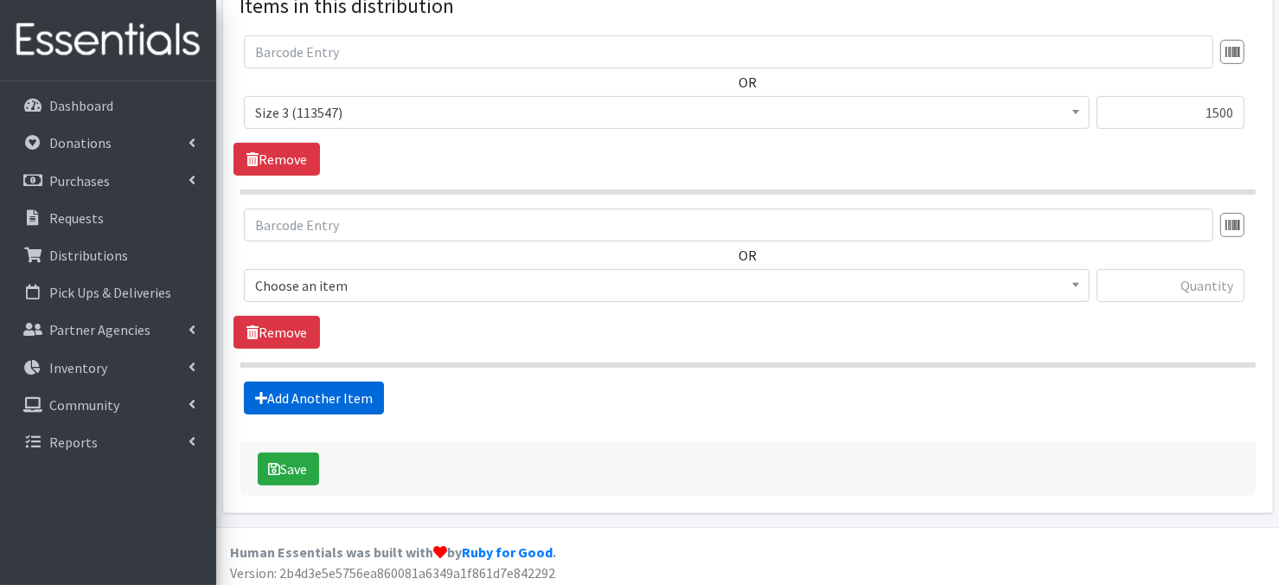
scroll to position [681, 0]
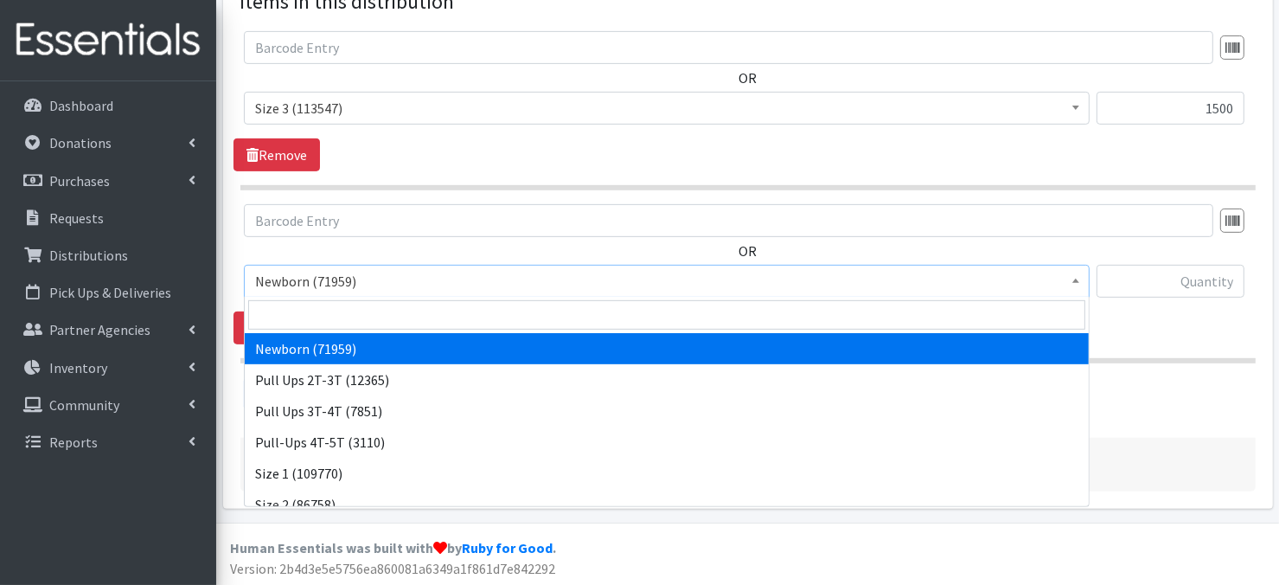
click at [1079, 282] on span at bounding box center [1075, 279] width 17 height 27
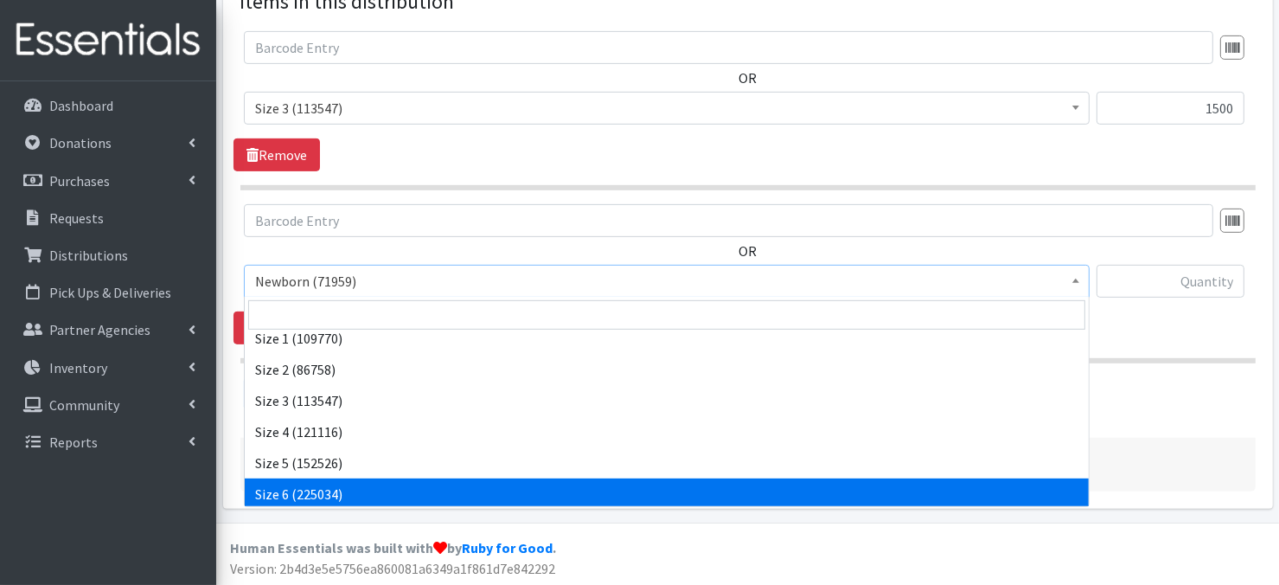
scroll to position [138, 0]
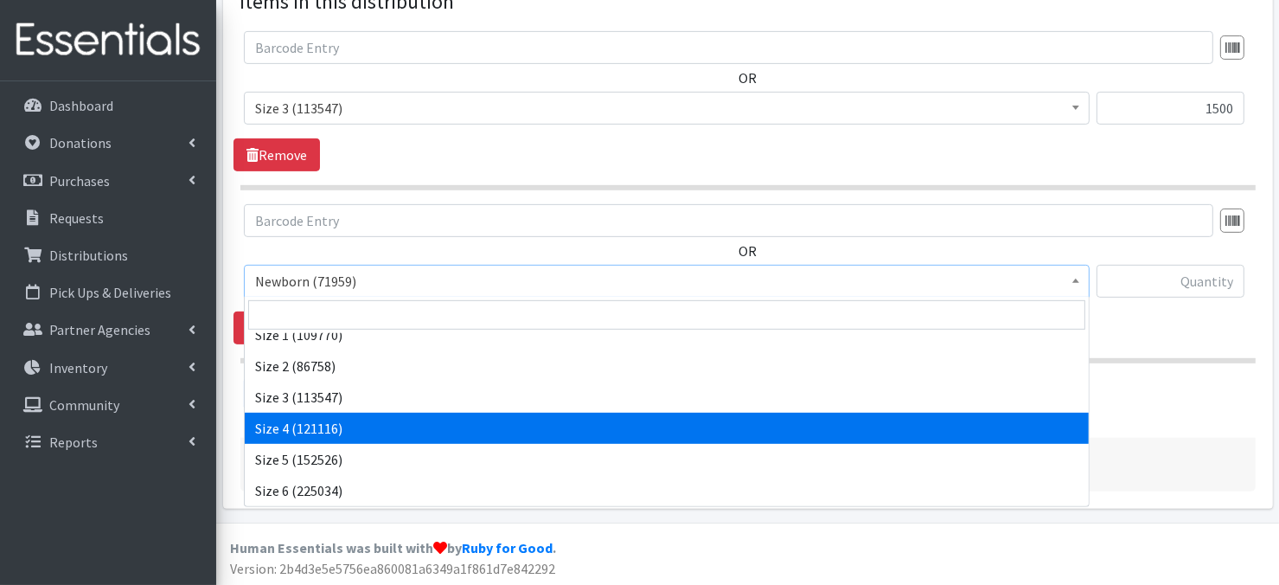
select select "3685"
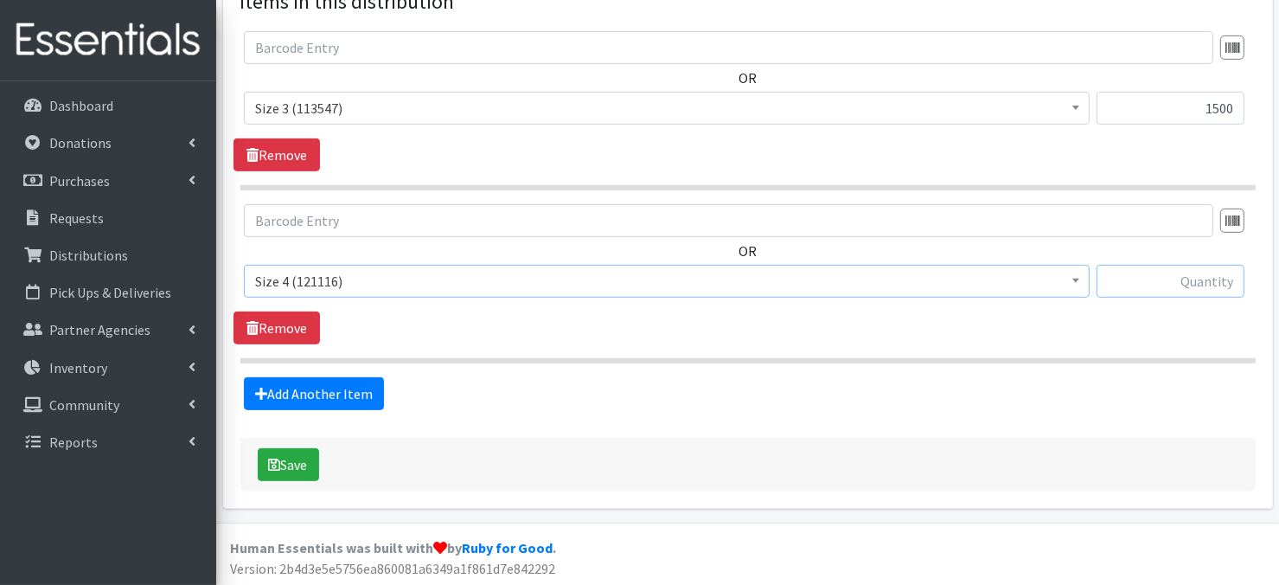
click at [1137, 289] on input "text" at bounding box center [1171, 281] width 148 height 33
type input "1500"
click at [328, 399] on link "Add Another Item" at bounding box center [314, 393] width 140 height 33
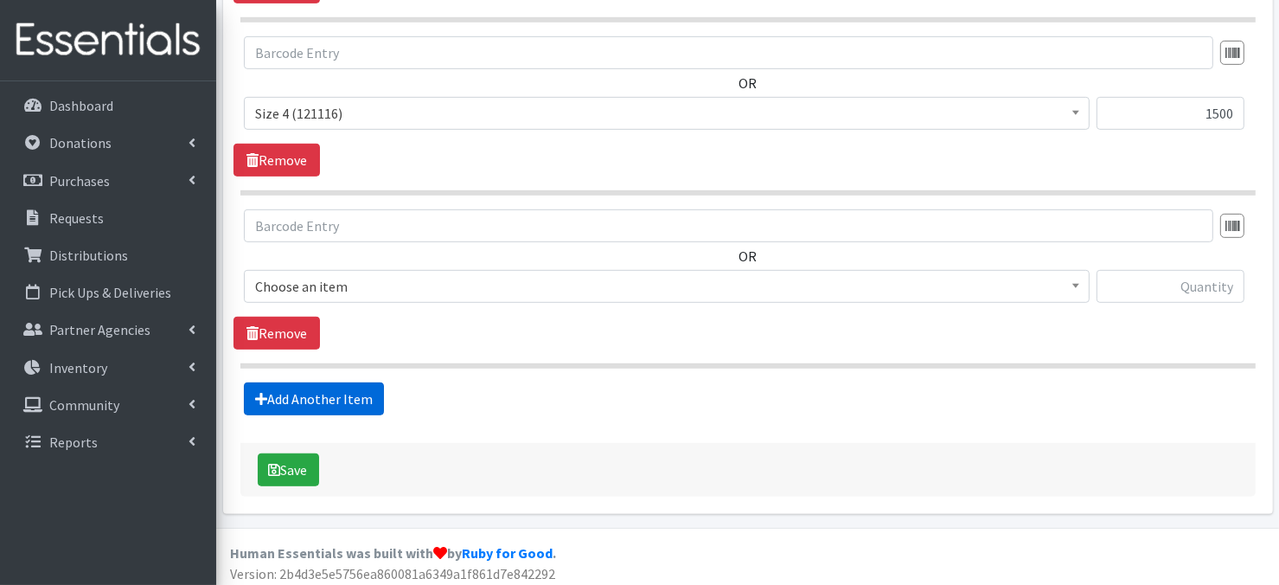
scroll to position [853, 0]
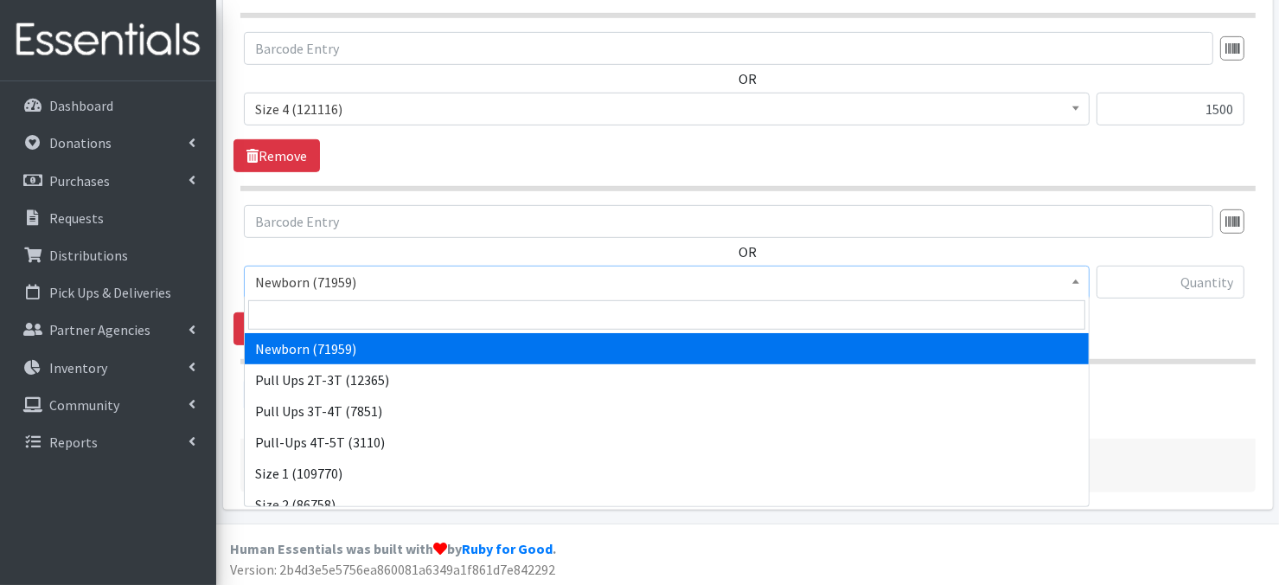
click at [1079, 284] on span at bounding box center [1075, 279] width 17 height 27
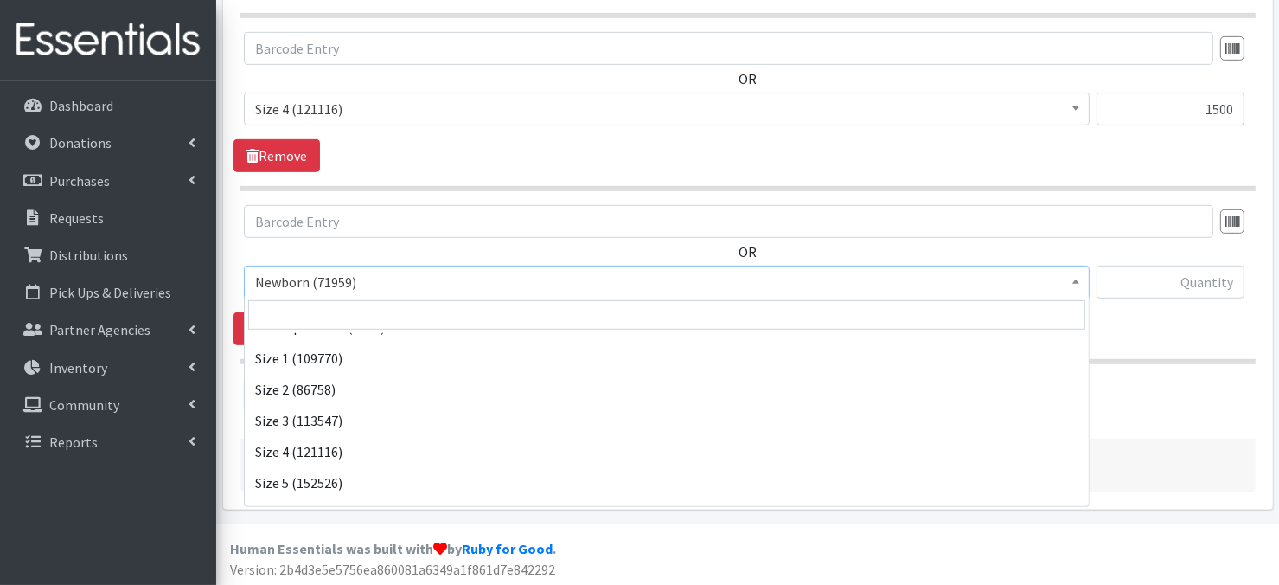
scroll to position [150, 0]
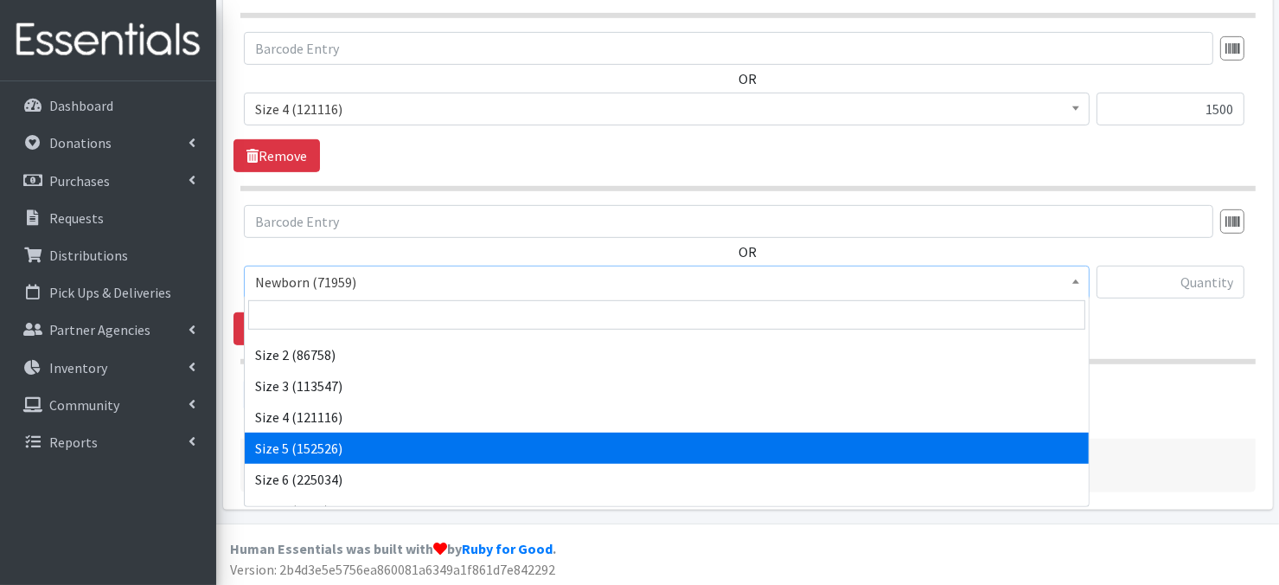
select select "3686"
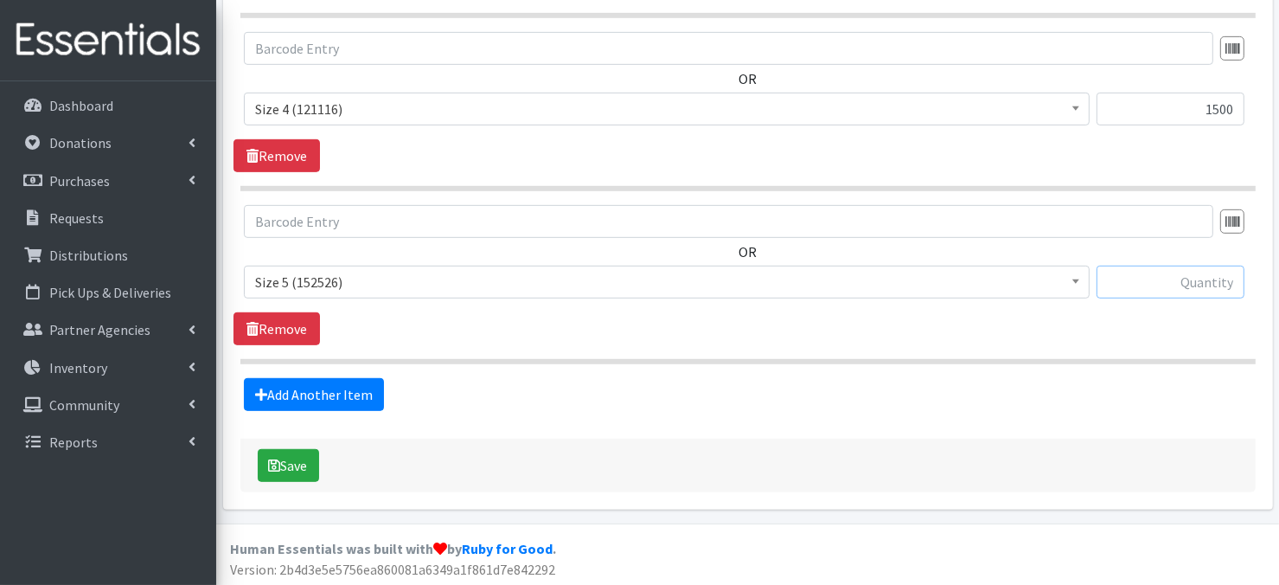
click at [1141, 282] on input "text" at bounding box center [1171, 282] width 148 height 33
type input "1500"
click at [287, 400] on link "Add Another Item" at bounding box center [314, 394] width 140 height 33
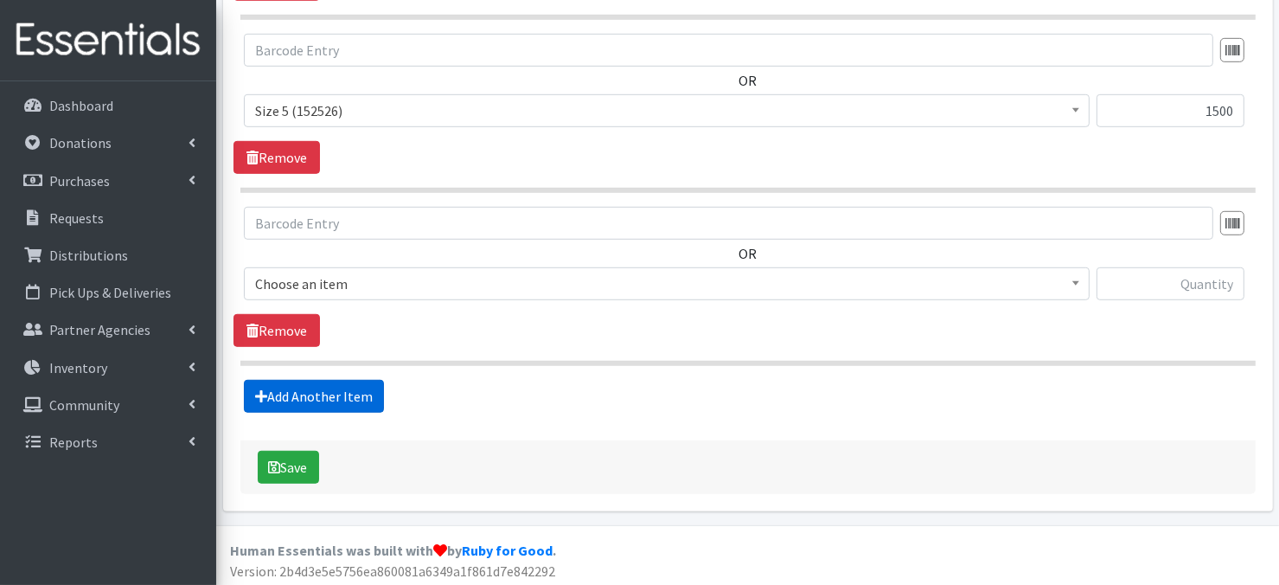
scroll to position [1025, 0]
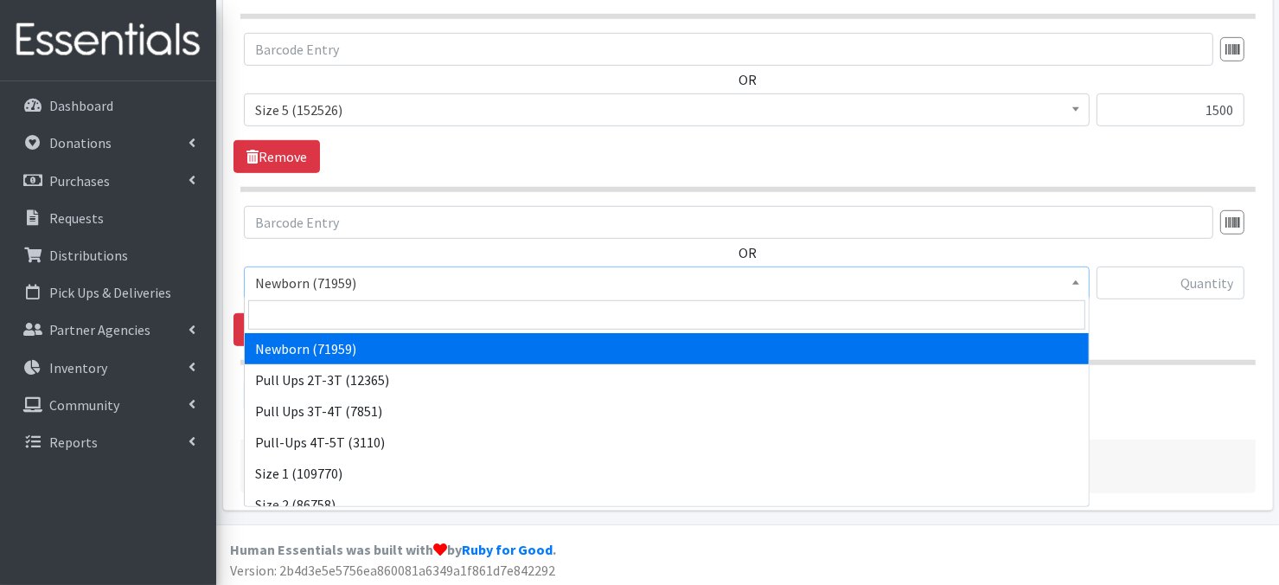
click at [1072, 285] on span at bounding box center [1075, 280] width 17 height 27
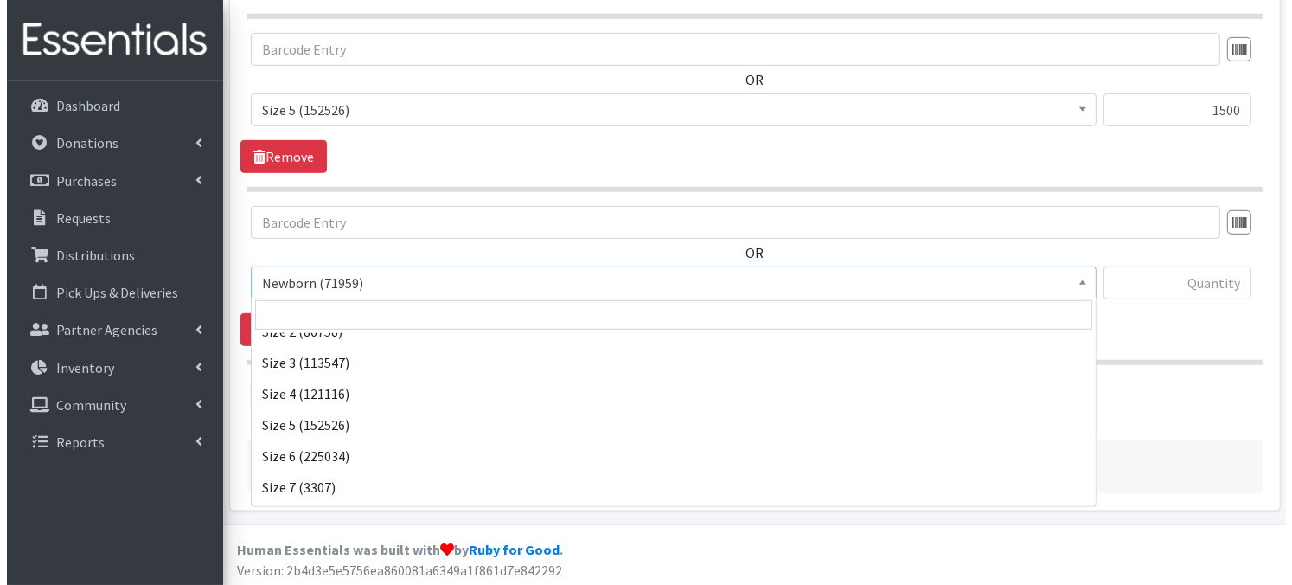
scroll to position [201, 0]
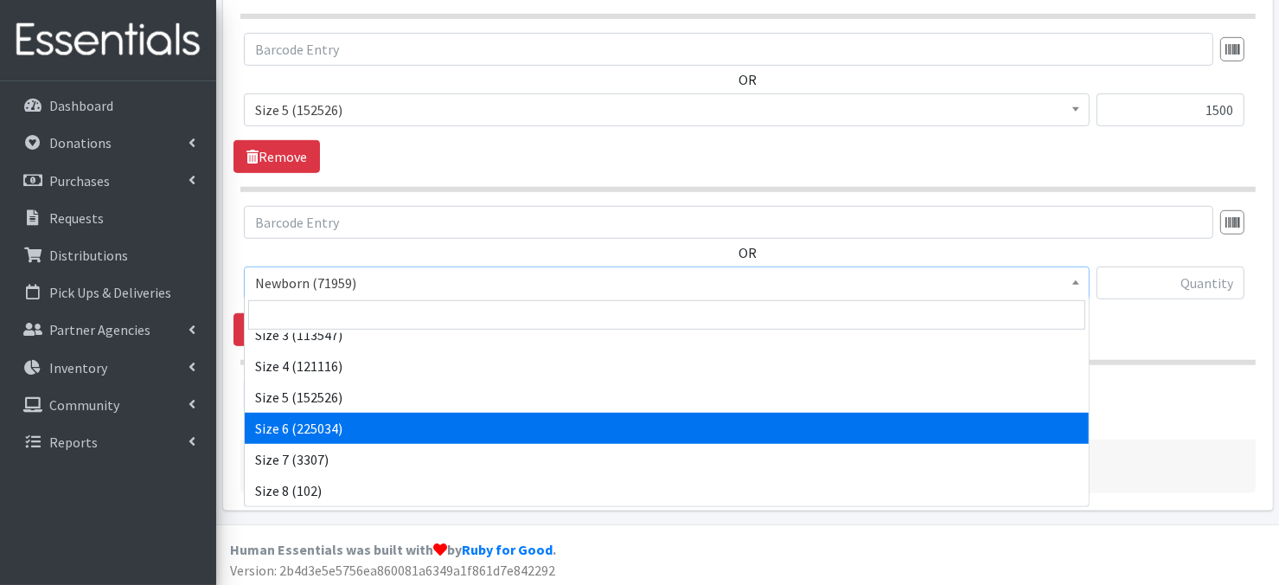
select select "3687"
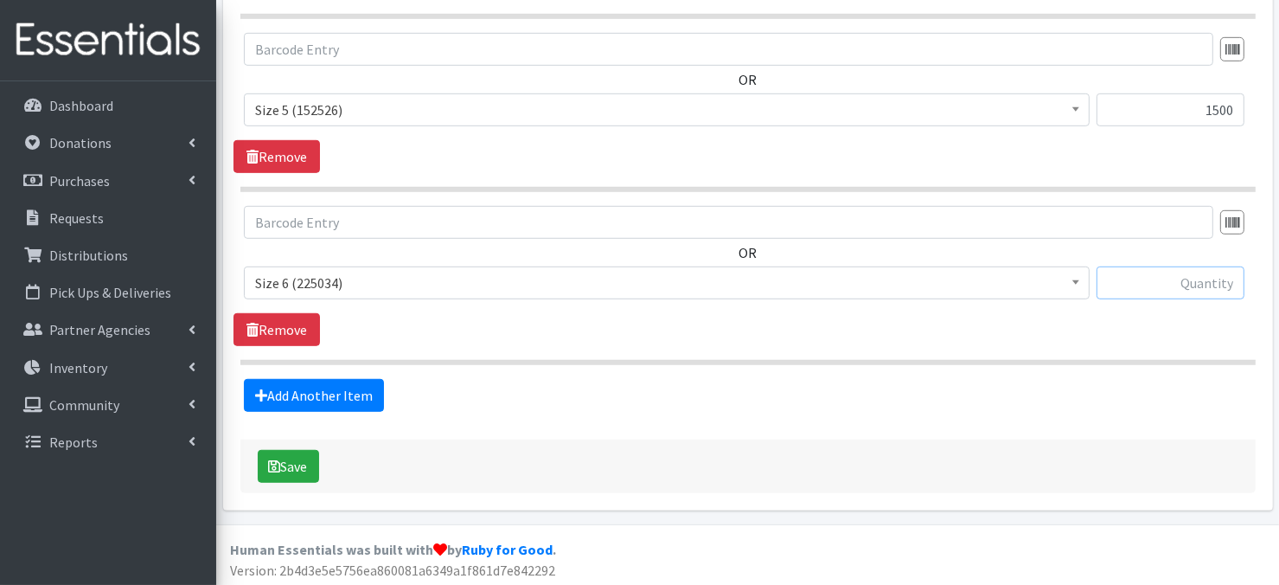
click at [1168, 285] on input "text" at bounding box center [1171, 282] width 148 height 33
type input "1500"
click at [280, 463] on button "Save" at bounding box center [288, 466] width 61 height 33
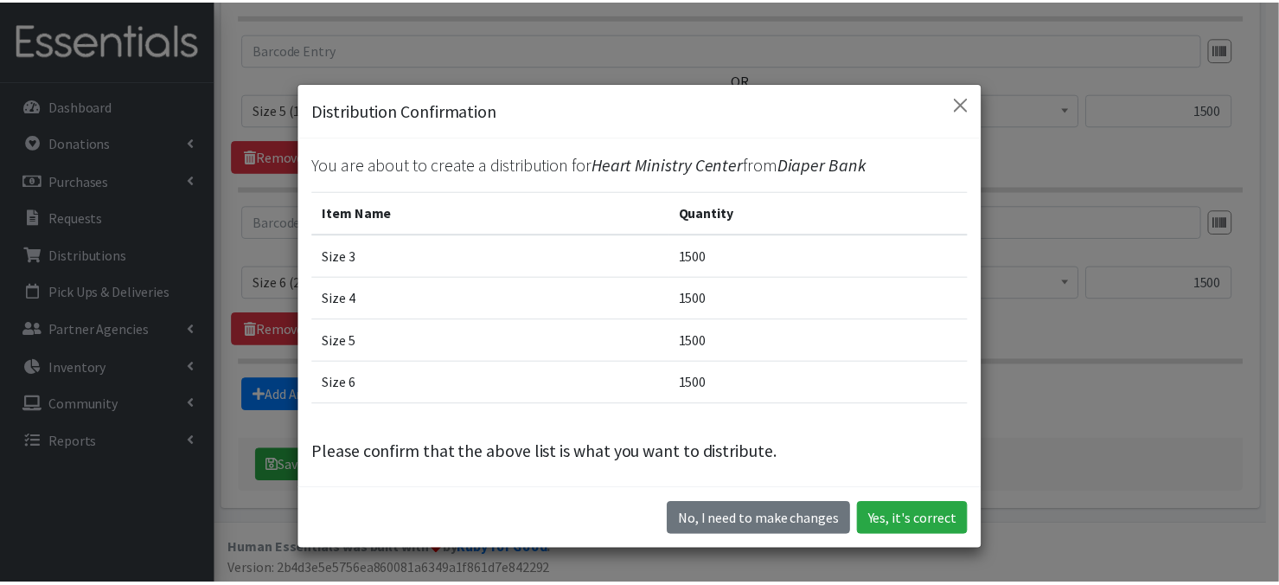
scroll to position [3, 0]
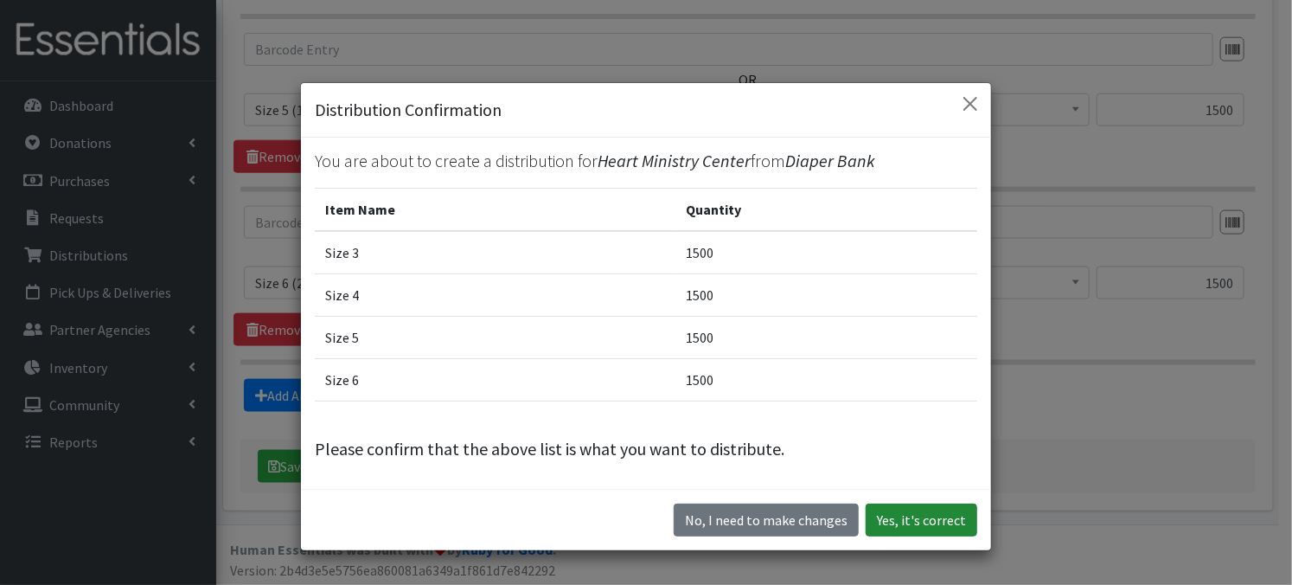
click at [921, 517] on button "Yes, it's correct" at bounding box center [922, 519] width 112 height 33
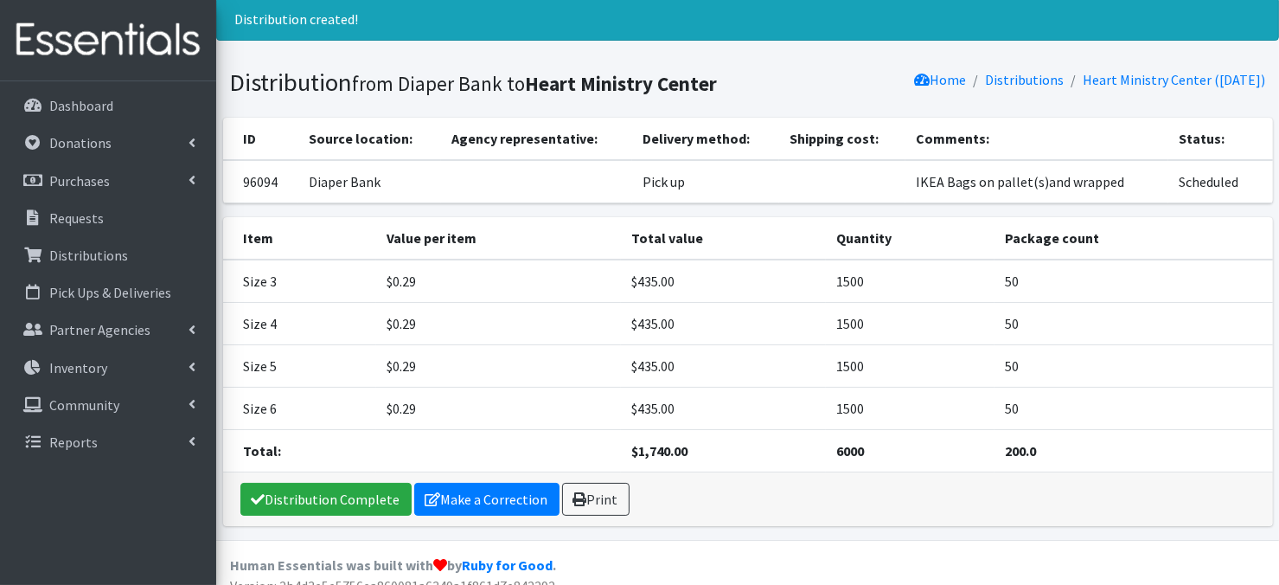
scroll to position [69, 0]
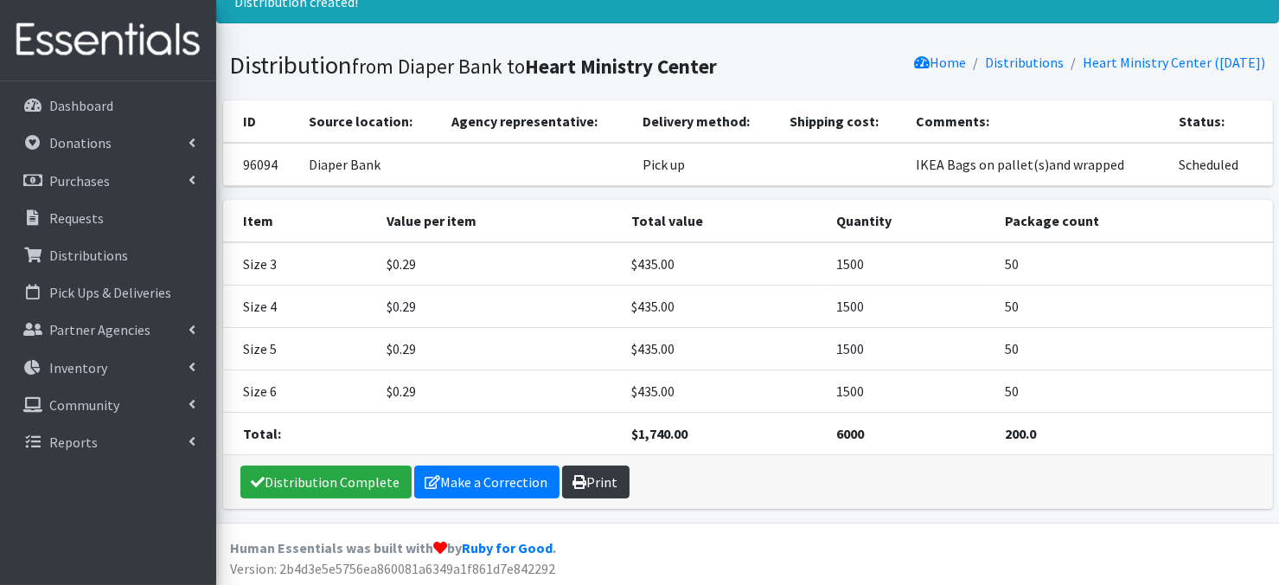
click at [596, 486] on link "Print" at bounding box center [595, 481] width 67 height 33
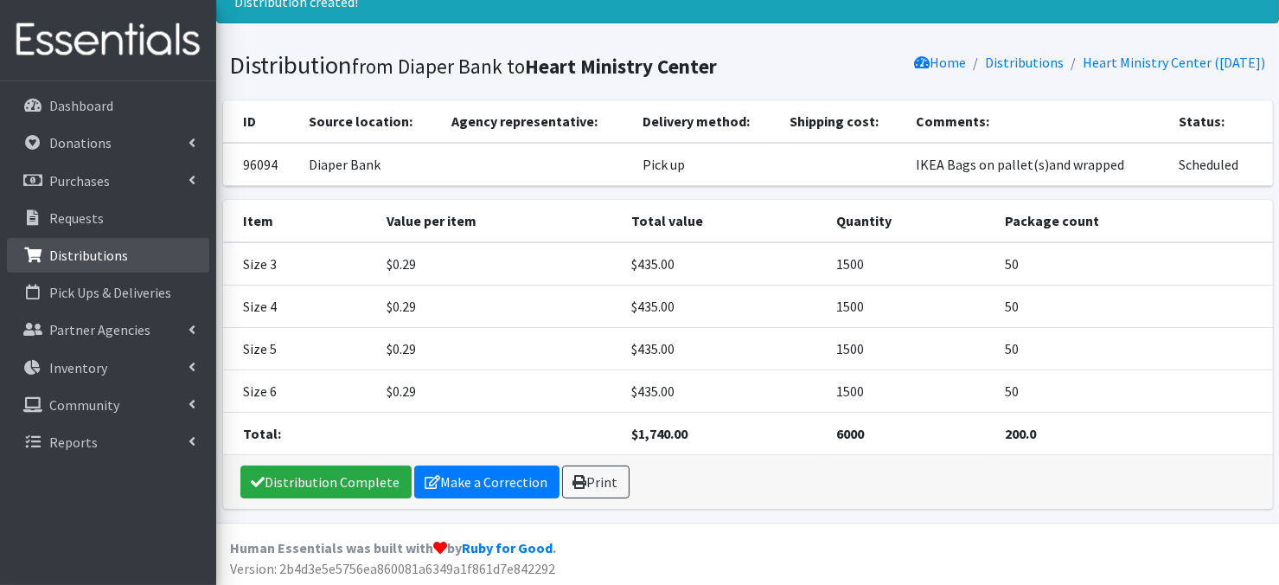
click at [93, 258] on p "Distributions" at bounding box center [88, 254] width 79 height 17
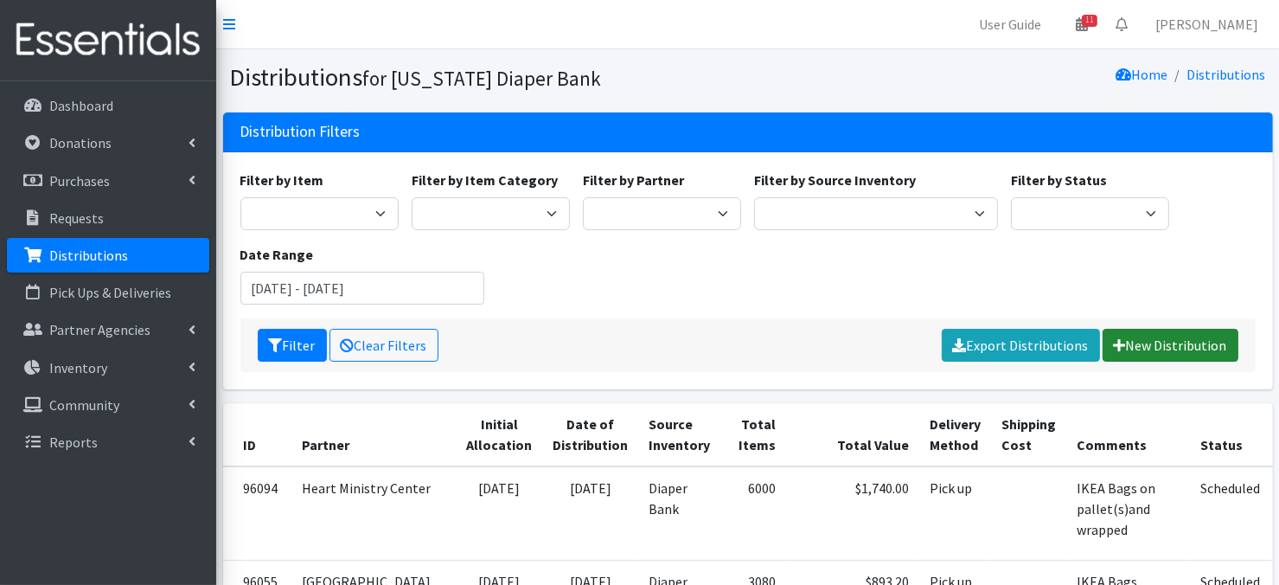
click at [1154, 346] on link "New Distribution" at bounding box center [1171, 345] width 136 height 33
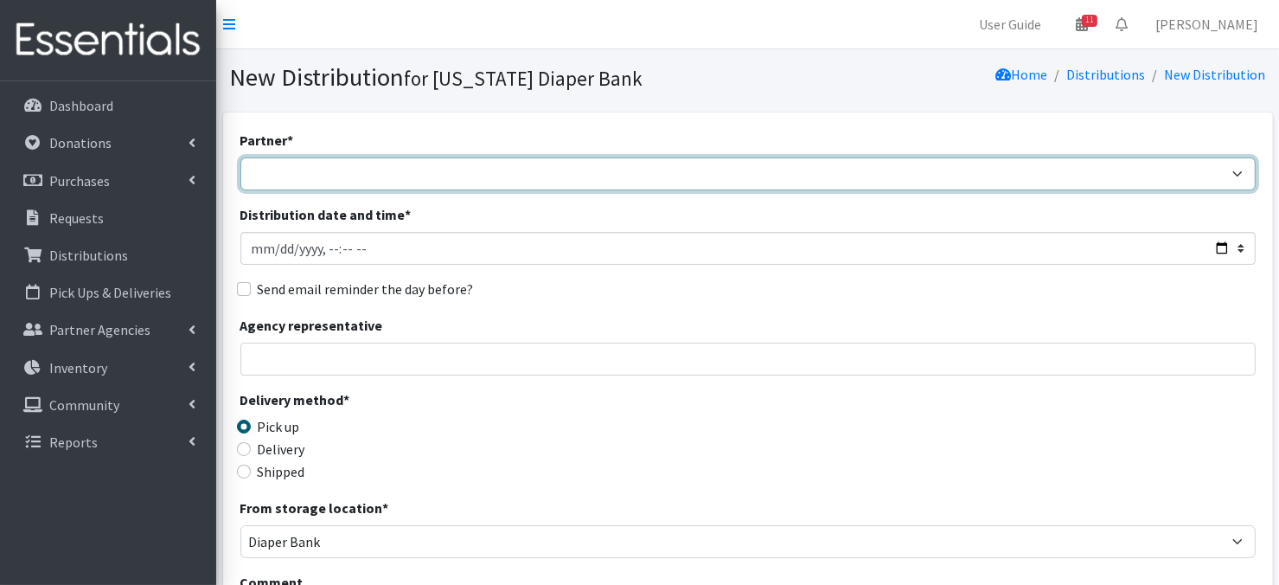
click at [315, 174] on select "Abide A Mother's Love [PERSON_NAME] Area Refugee Taskforce Big Brothers Big Sis…" at bounding box center [747, 173] width 1015 height 33
select select "3475"
click at [240, 157] on select "Abide A Mother's Love [PERSON_NAME] Area Refugee Taskforce Big Brothers Big Sis…" at bounding box center [747, 173] width 1015 height 33
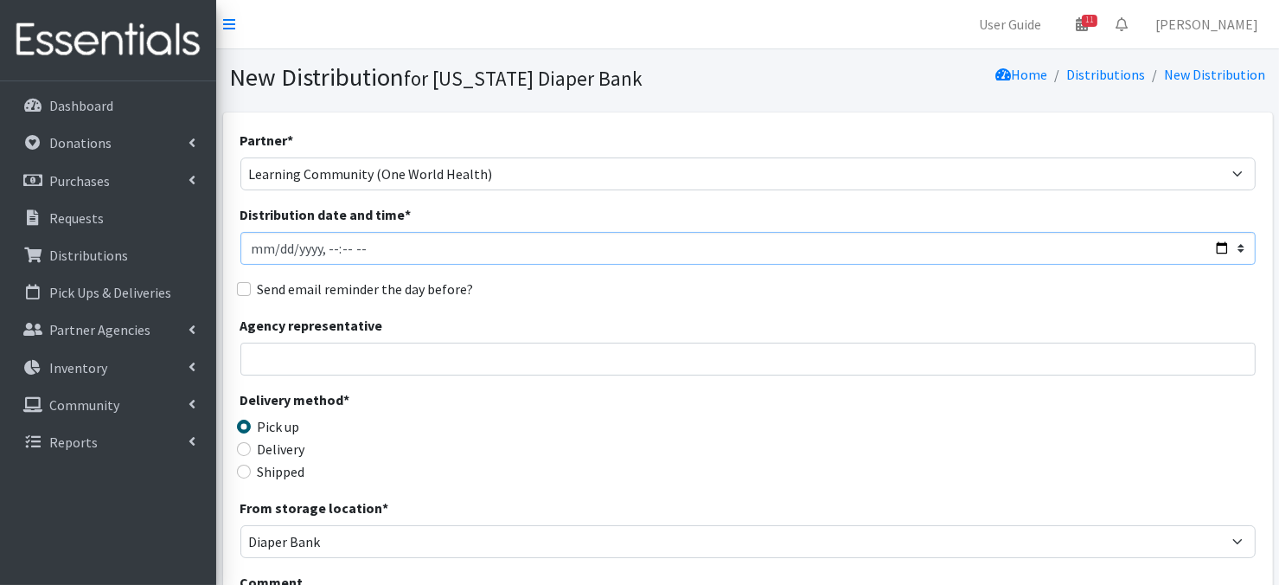
click at [274, 245] on input "Distribution date and time *" at bounding box center [747, 248] width 1015 height 33
click at [325, 245] on input "Distribution date and time *" at bounding box center [747, 248] width 1015 height 33
type input "[DATE]T10:00"
click at [527, 268] on div "Partner * Abide A Mother's Love [PERSON_NAME] Area Refugee Taskforce Big Brothe…" at bounding box center [747, 524] width 1015 height 788
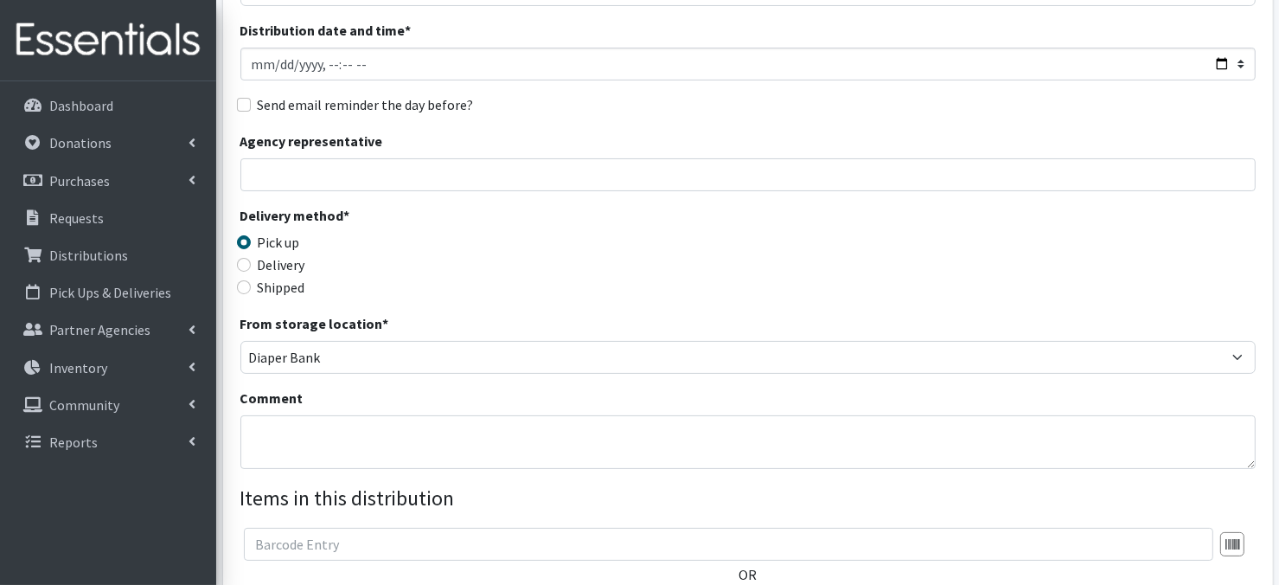
scroll to position [208, 0]
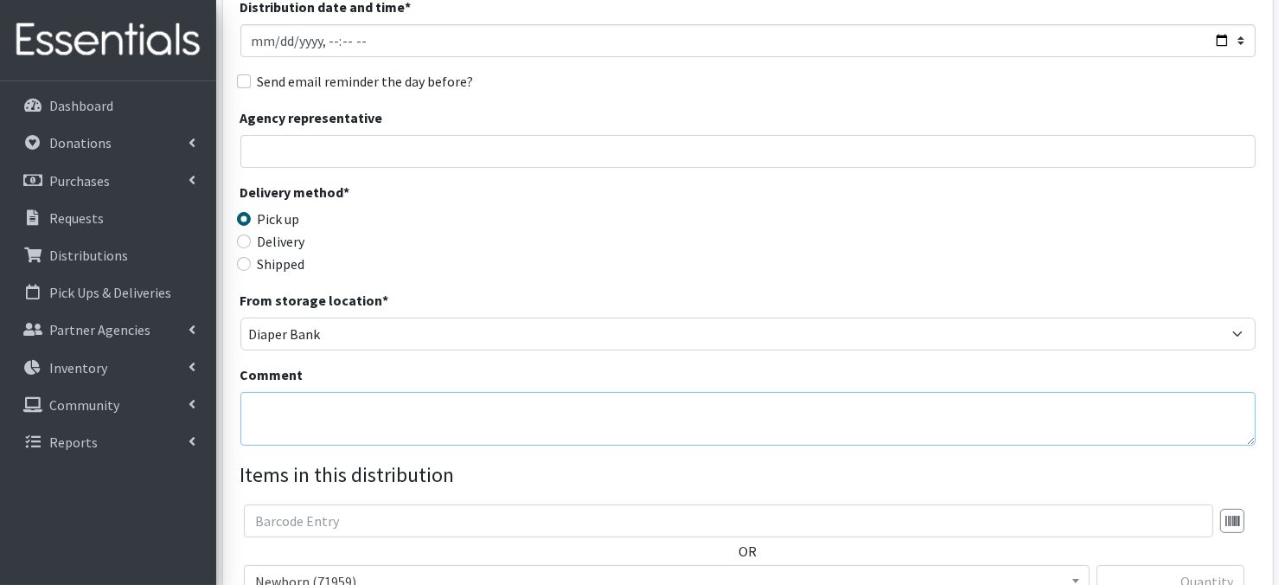
click at [269, 414] on textarea "Comment" at bounding box center [747, 419] width 1015 height 54
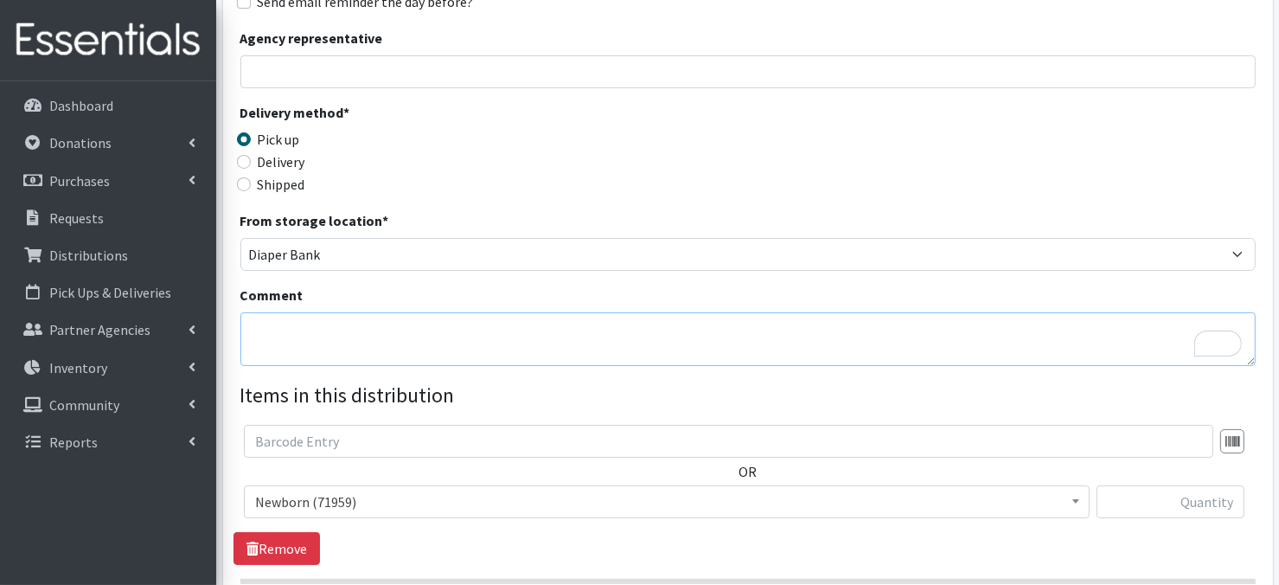
scroll to position [311, 0]
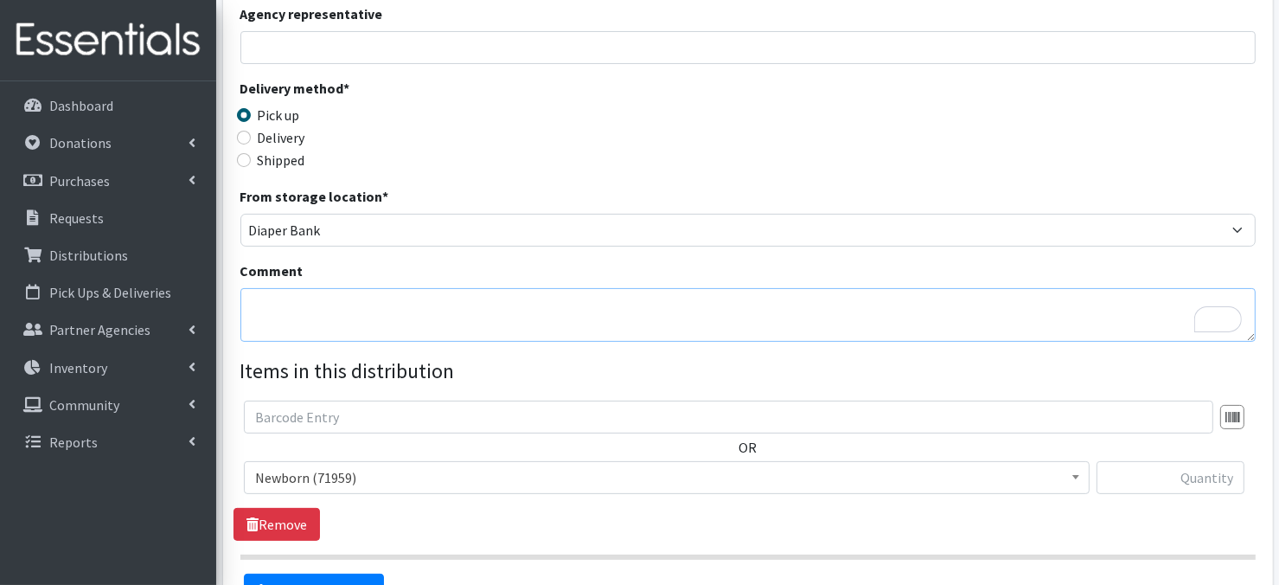
paste textarea "Laundry bags on a pallet"
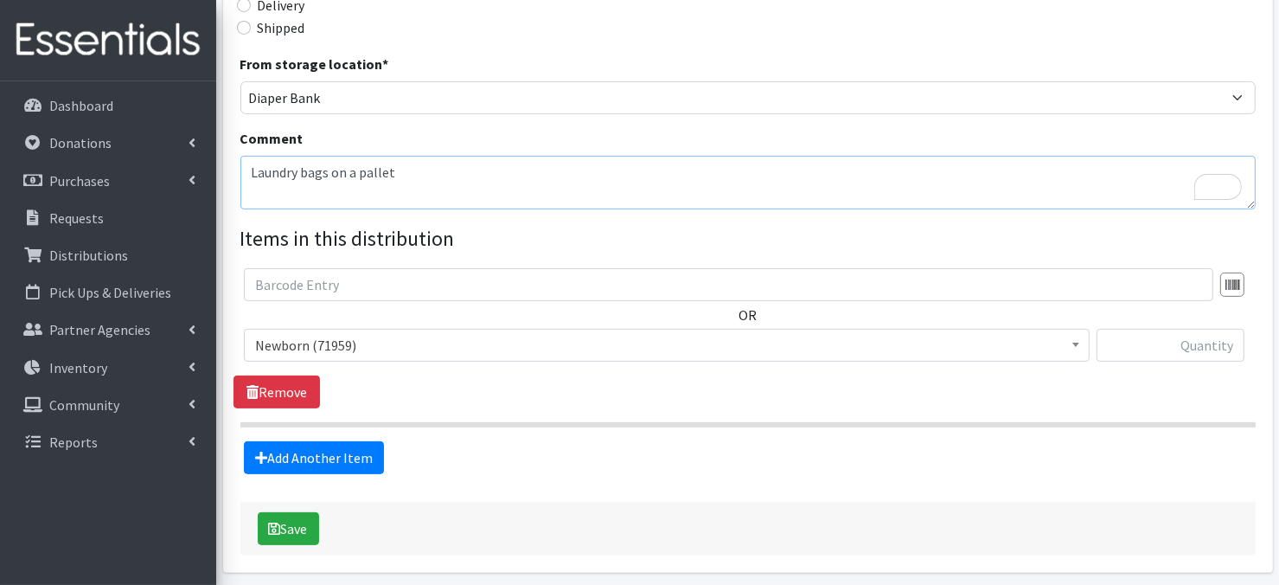
scroll to position [509, 0]
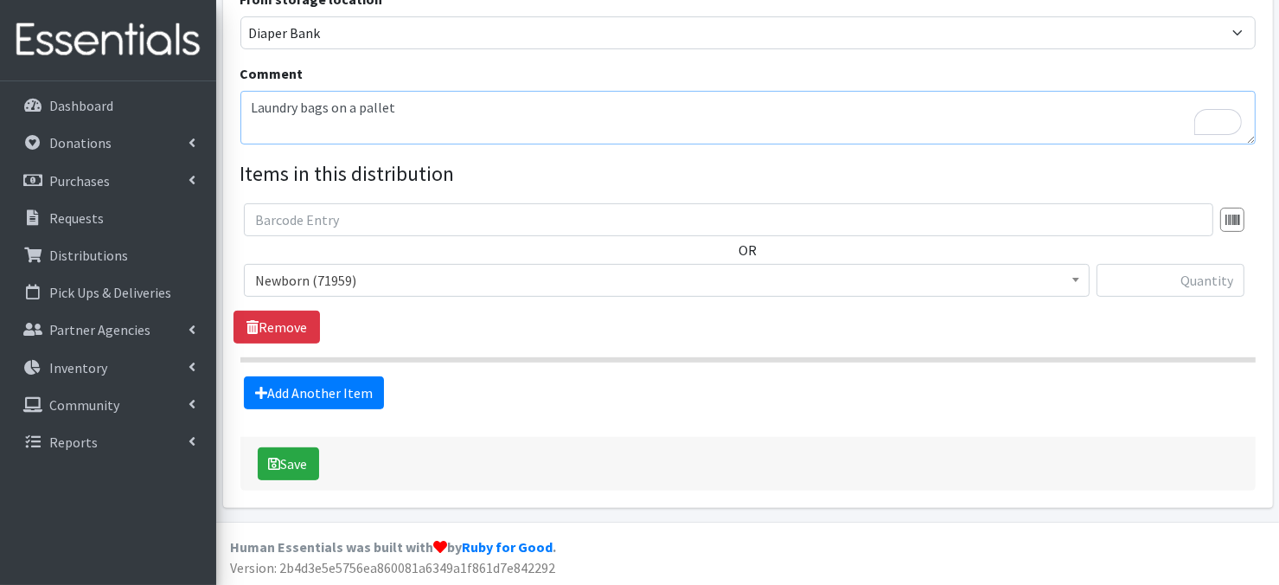
type textarea "Laundry bags on a pallet"
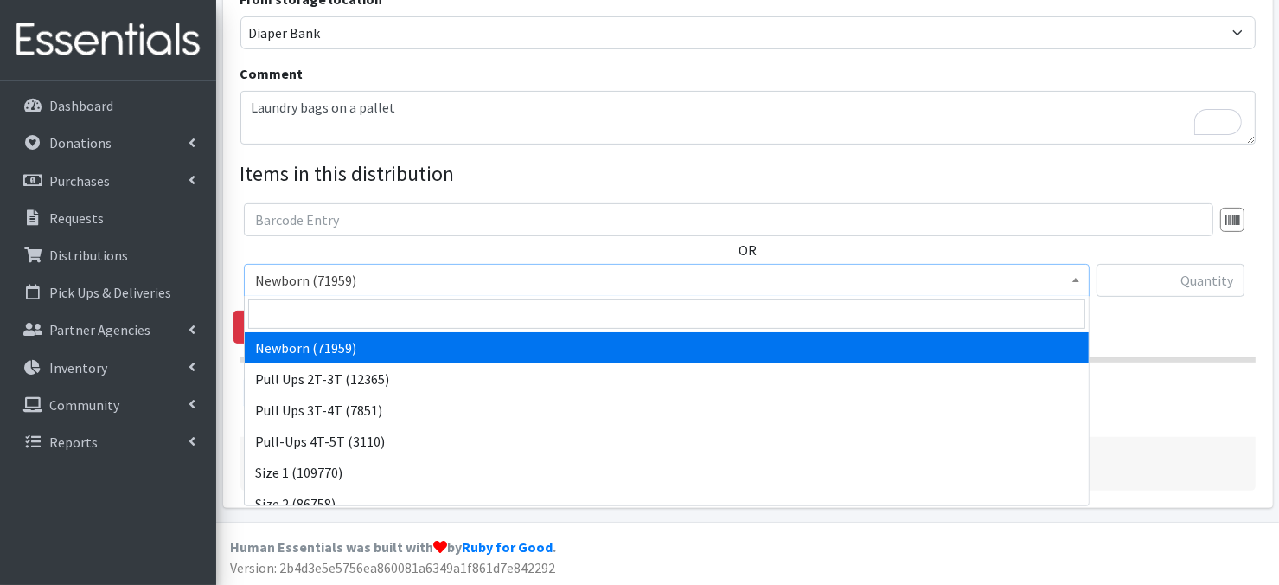
click at [1079, 285] on span at bounding box center [1075, 278] width 17 height 27
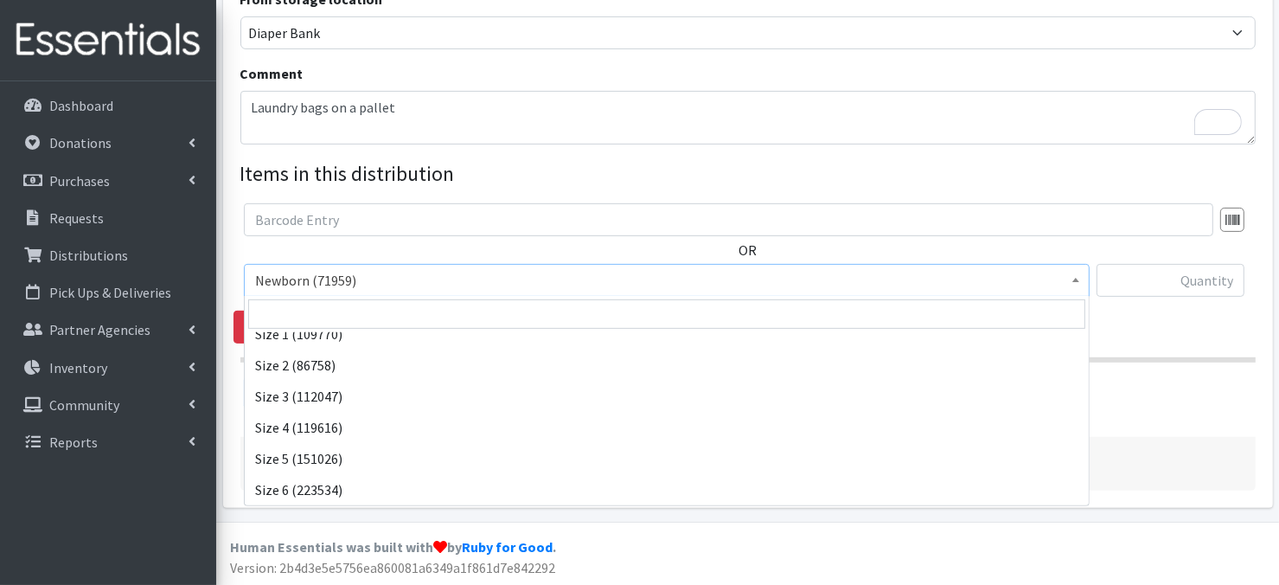
scroll to position [0, 0]
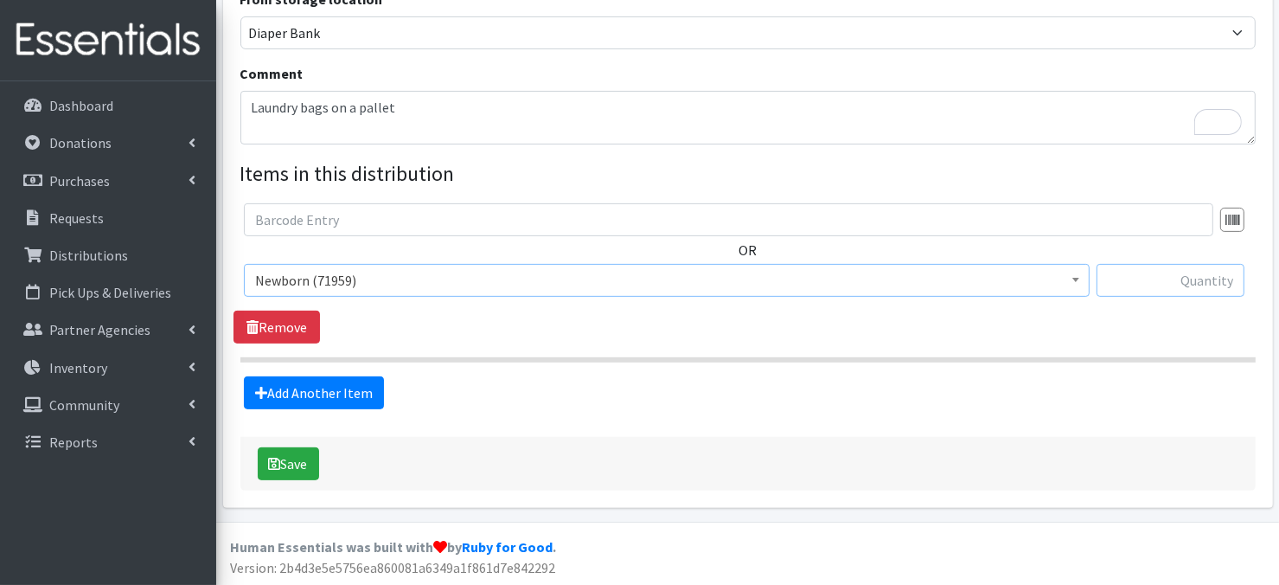
click at [1145, 282] on input "text" at bounding box center [1171, 280] width 148 height 33
type input "400"
click at [336, 396] on link "Add Another Item" at bounding box center [314, 392] width 140 height 33
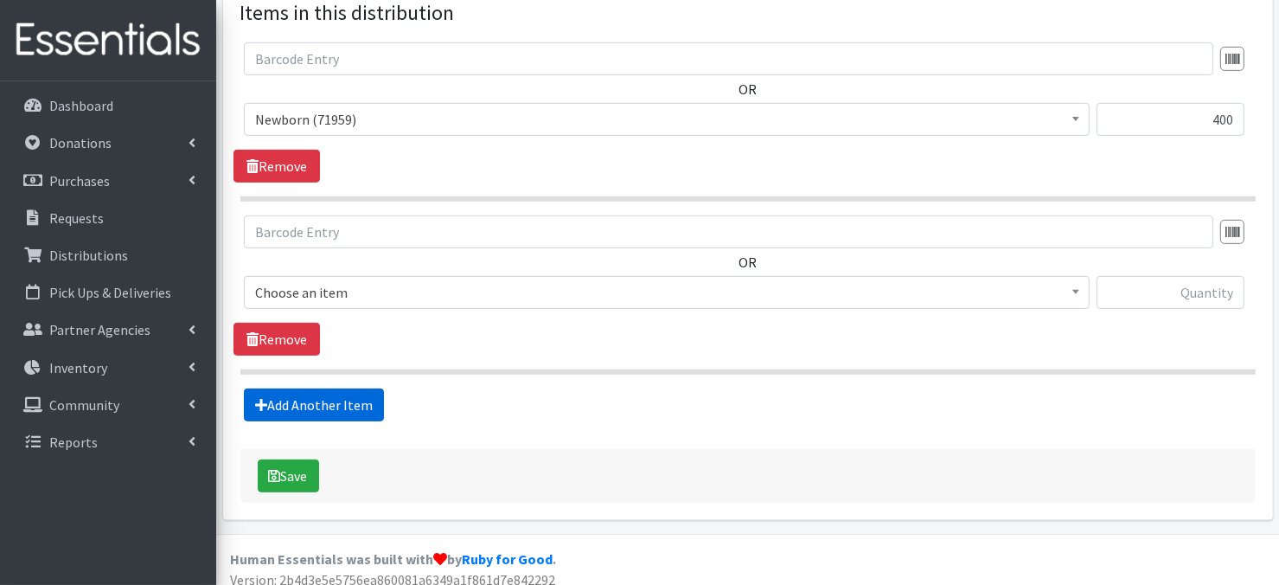
scroll to position [681, 0]
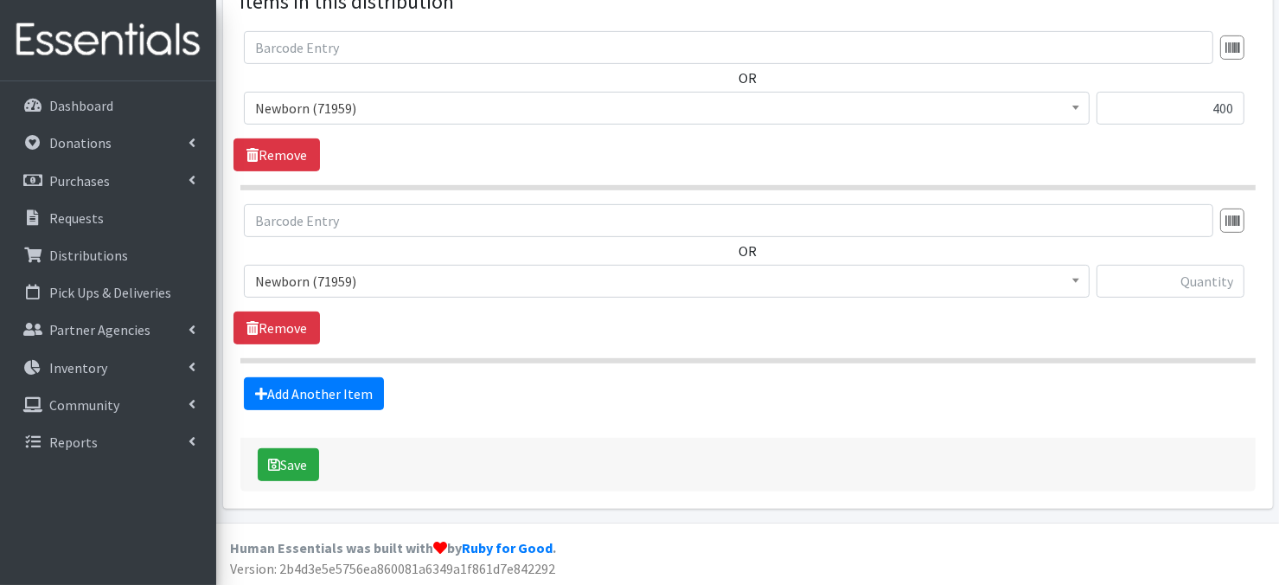
click at [1077, 279] on b at bounding box center [1075, 280] width 7 height 4
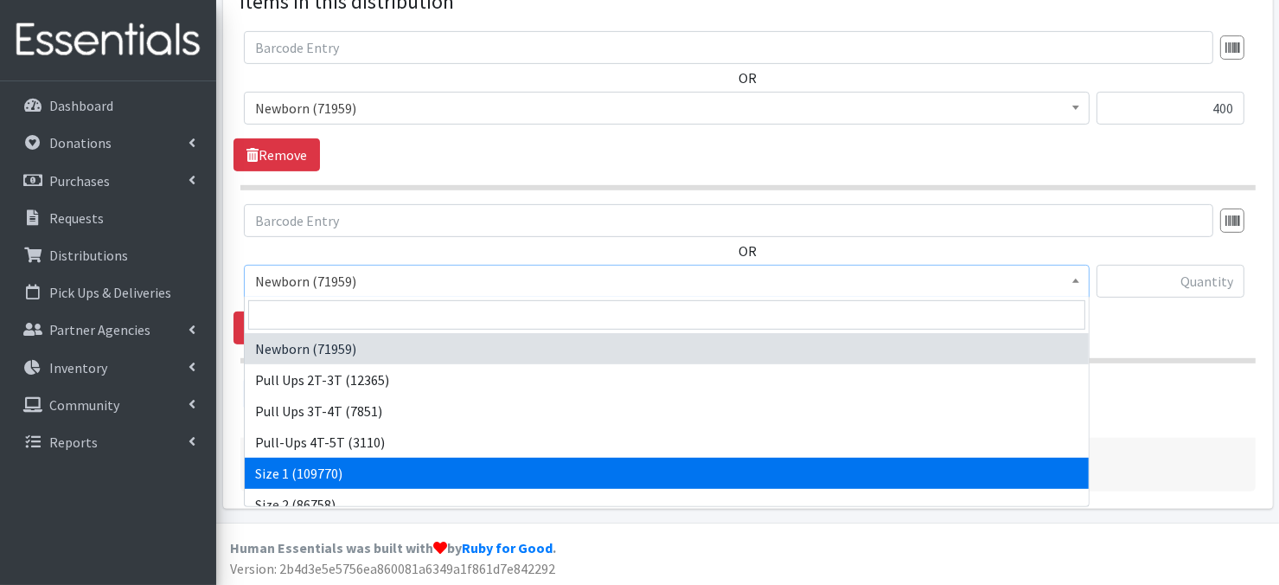
drag, startPoint x: 273, startPoint y: 463, endPoint x: 332, endPoint y: 418, distance: 74.0
select select "3682"
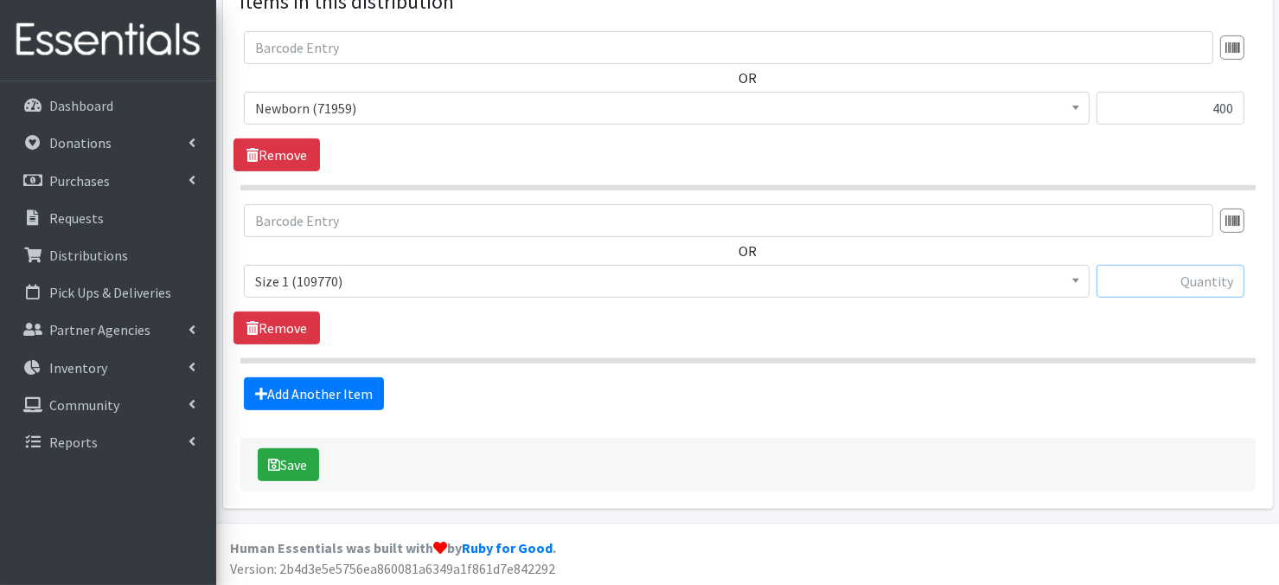
click at [1145, 279] on input "text" at bounding box center [1171, 281] width 148 height 33
type input "400"
click at [315, 397] on link "Add Another Item" at bounding box center [314, 393] width 140 height 33
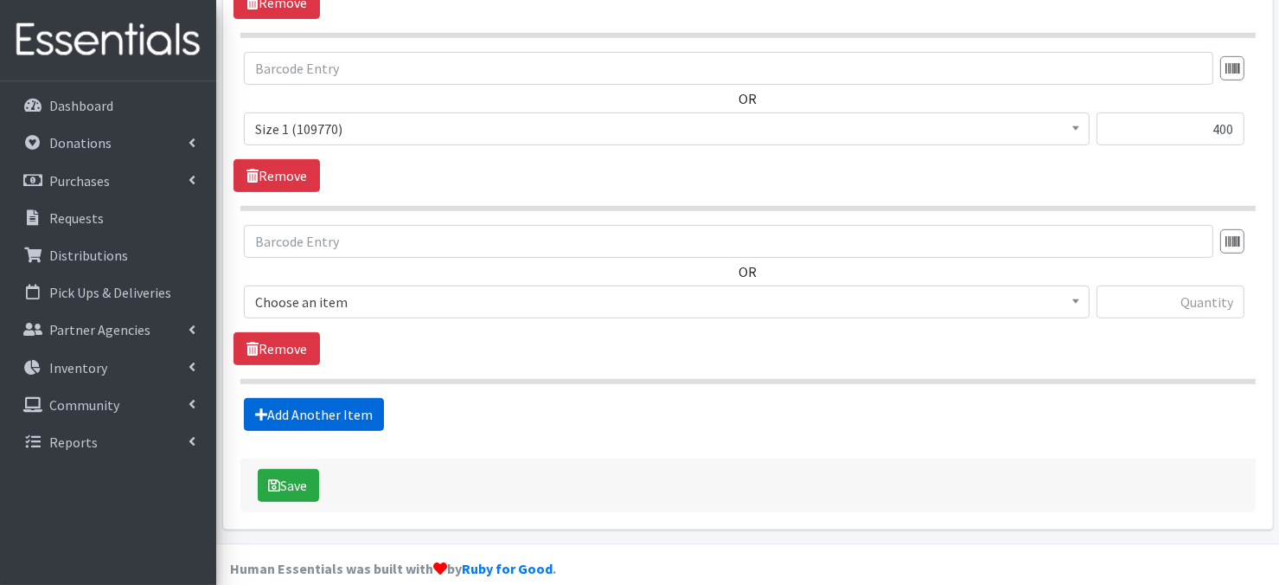
scroll to position [853, 0]
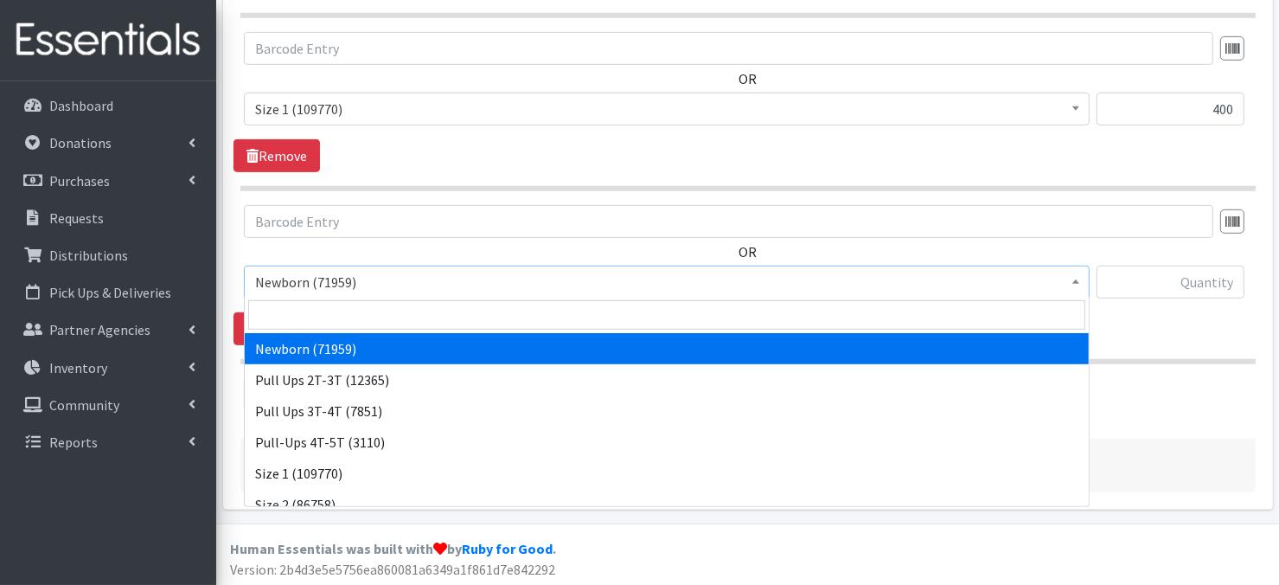
click at [1076, 286] on span at bounding box center [1075, 279] width 17 height 27
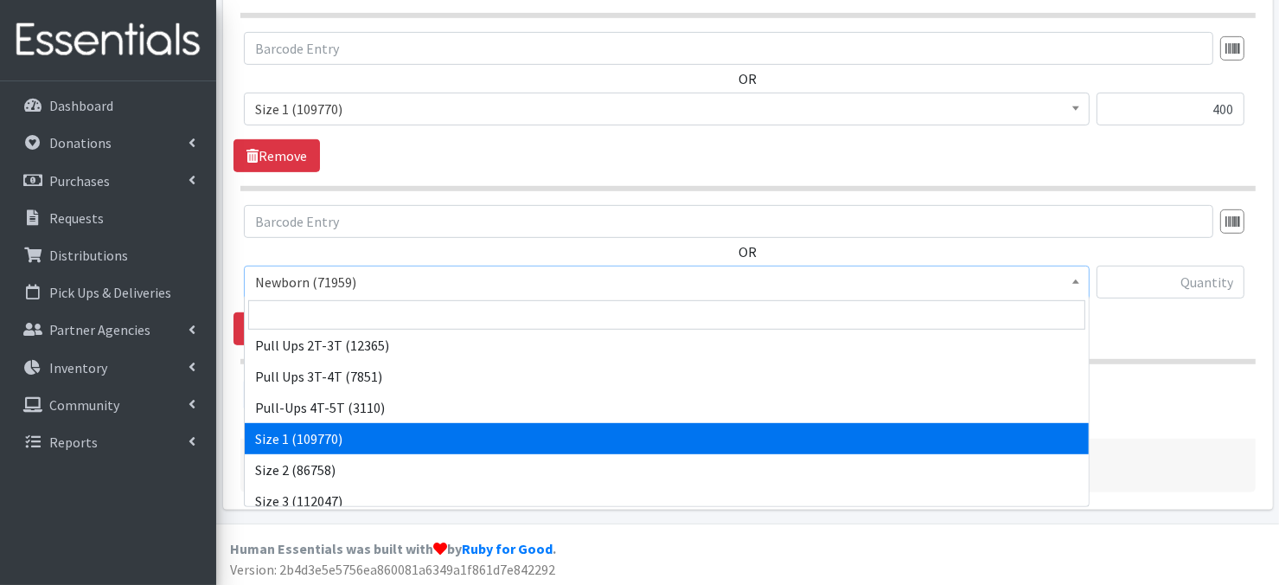
scroll to position [126, 0]
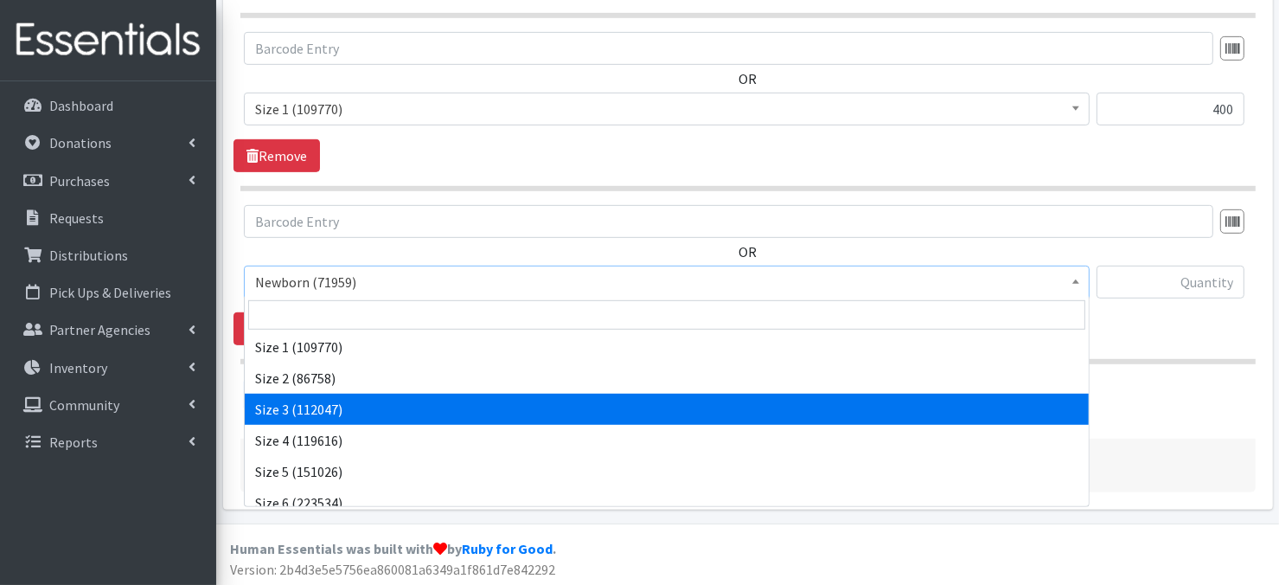
select select "3684"
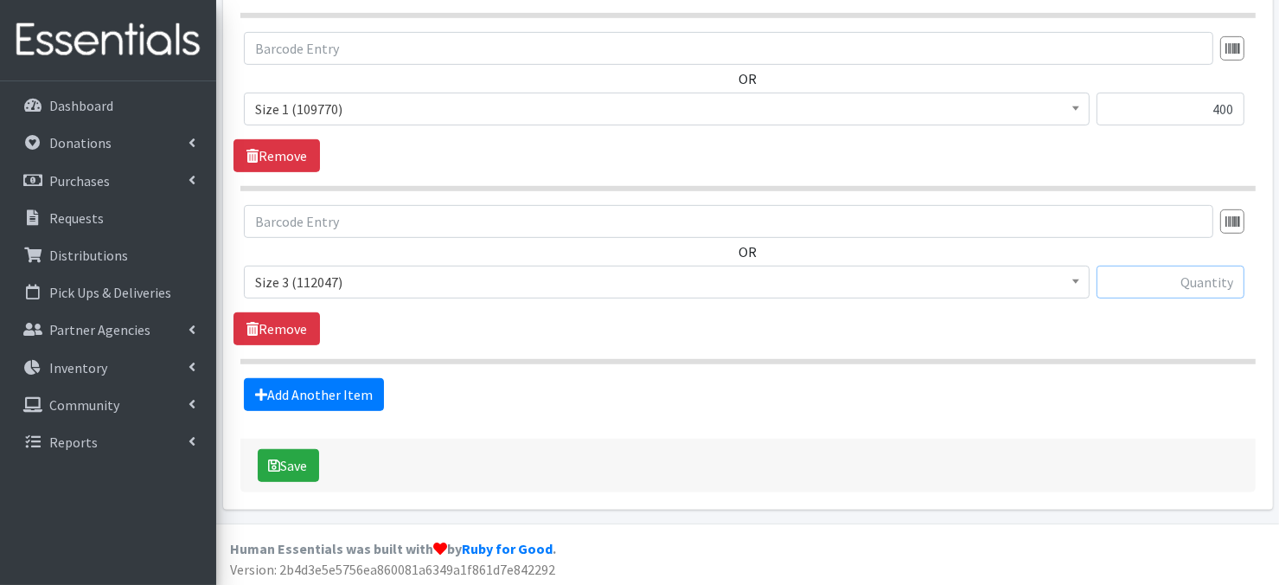
click at [1164, 285] on input "text" at bounding box center [1171, 282] width 148 height 33
type input "300"
click at [350, 394] on link "Add Another Item" at bounding box center [314, 394] width 140 height 33
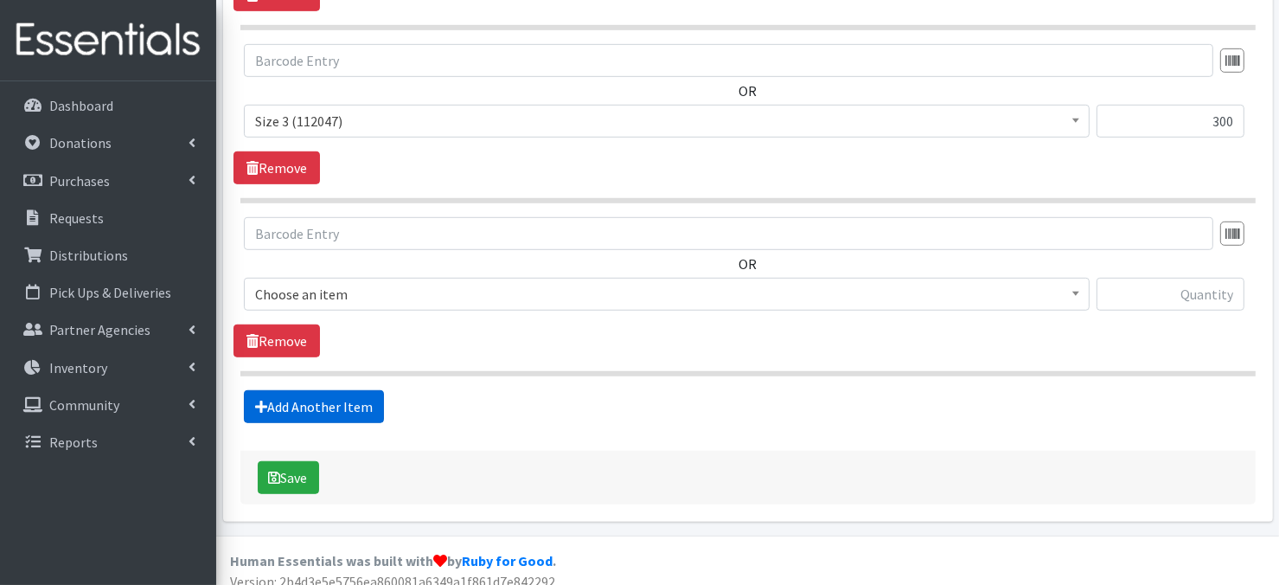
scroll to position [1025, 0]
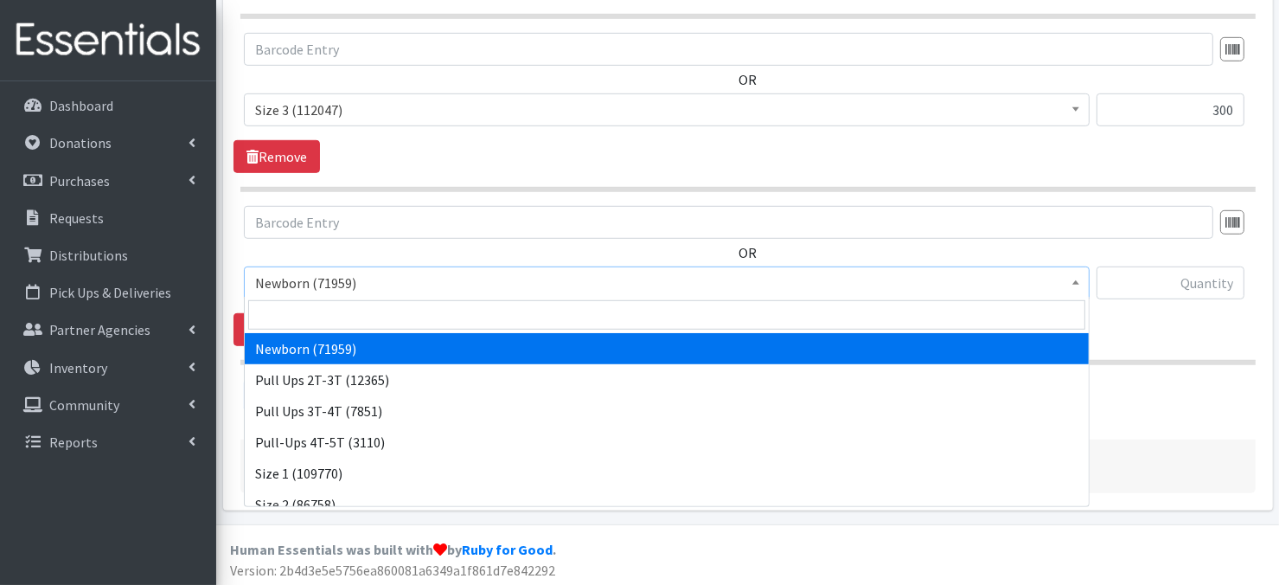
click at [1065, 281] on span "Newborn (71959)" at bounding box center [666, 283] width 823 height 24
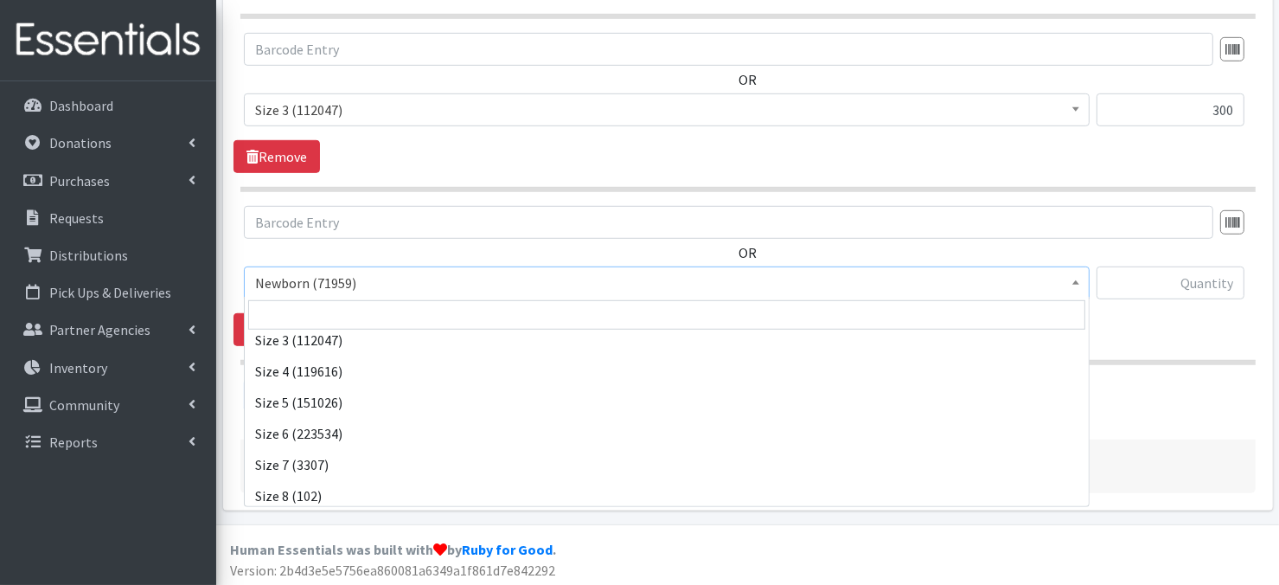
scroll to position [201, 0]
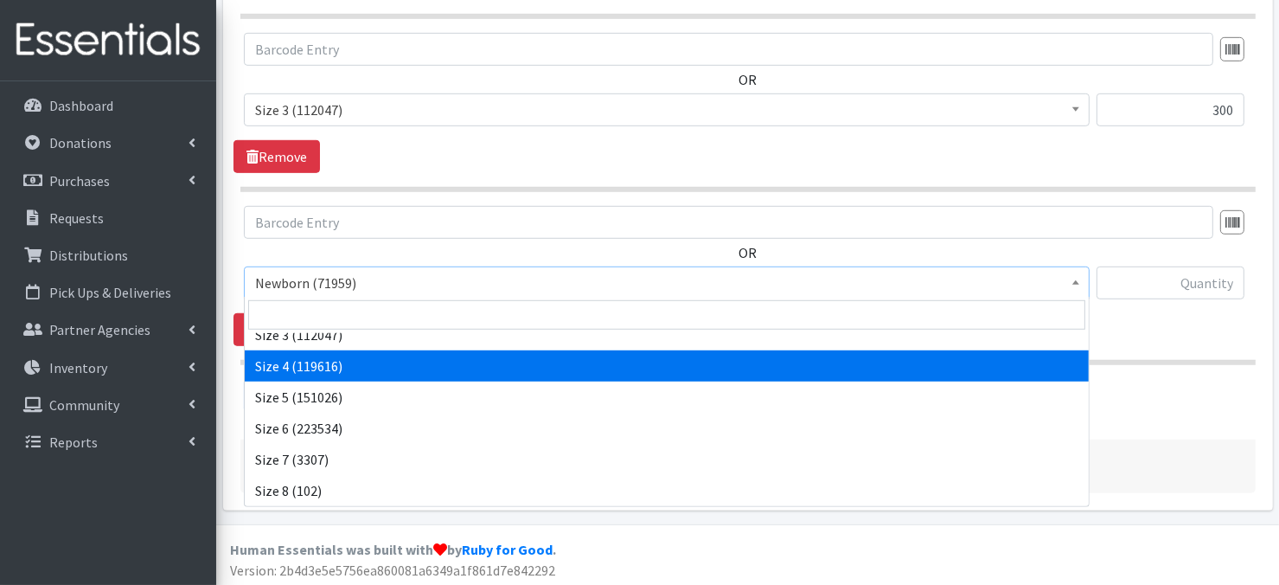
select select "3685"
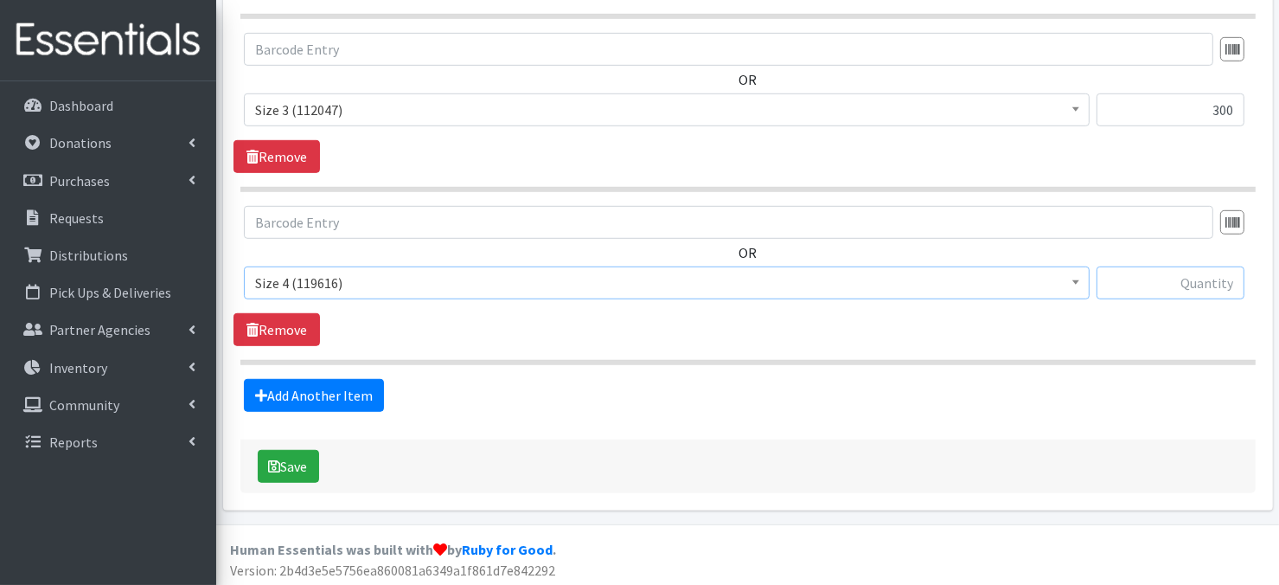
click at [1142, 281] on input "text" at bounding box center [1171, 282] width 148 height 33
type input "900"
click at [341, 387] on link "Add Another Item" at bounding box center [314, 395] width 140 height 33
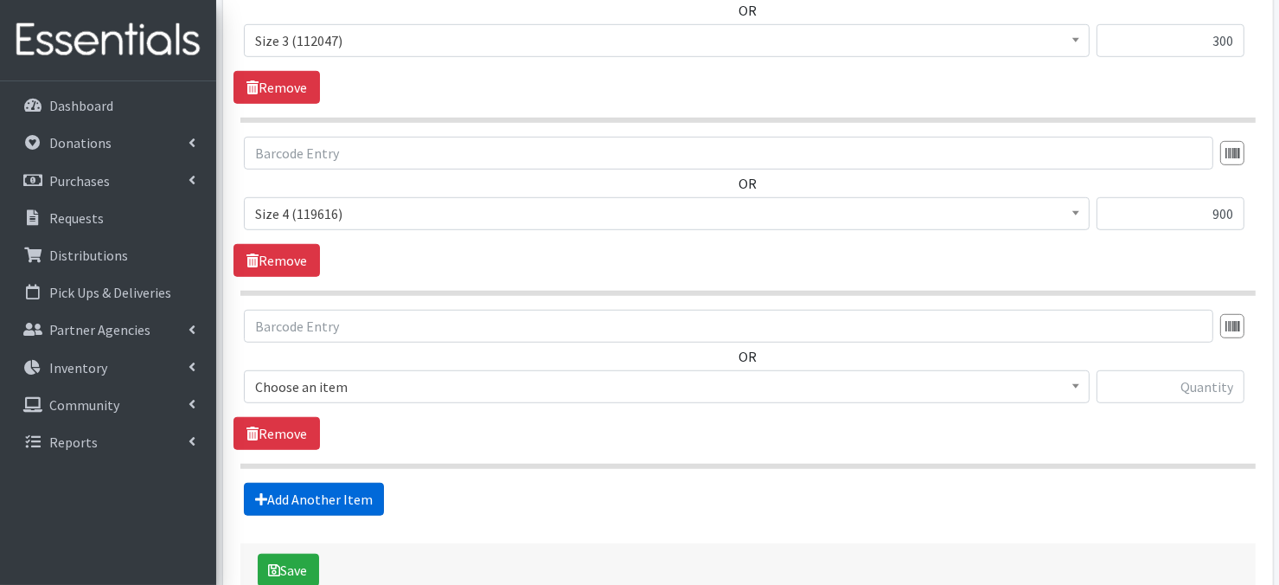
scroll to position [1198, 0]
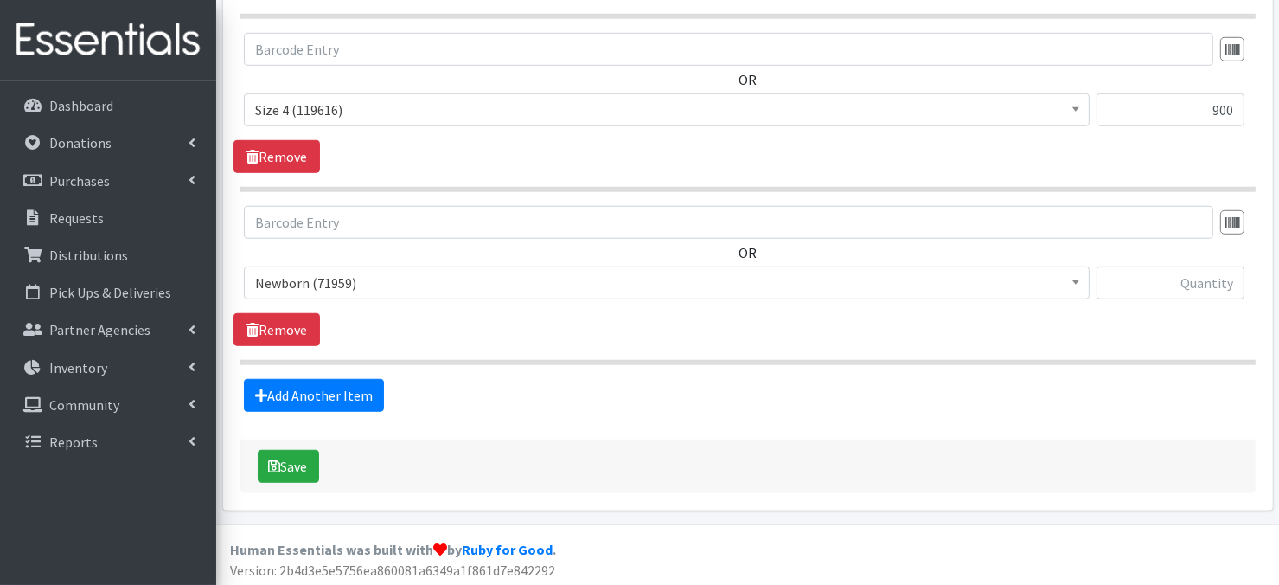
click at [1074, 283] on span at bounding box center [1075, 280] width 17 height 27
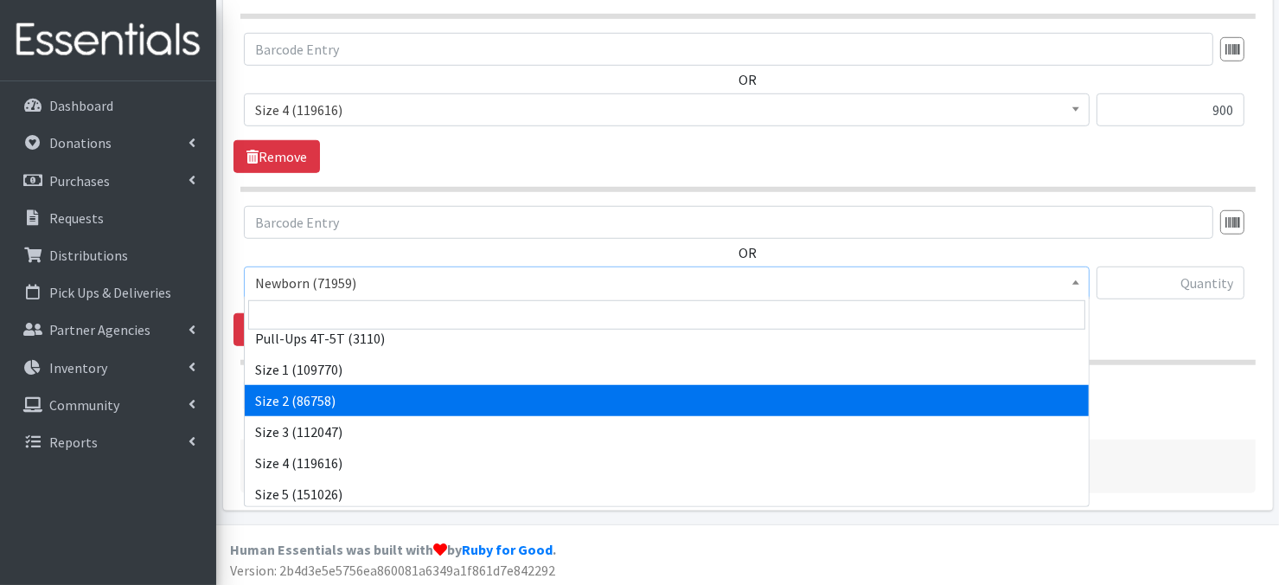
scroll to position [138, 0]
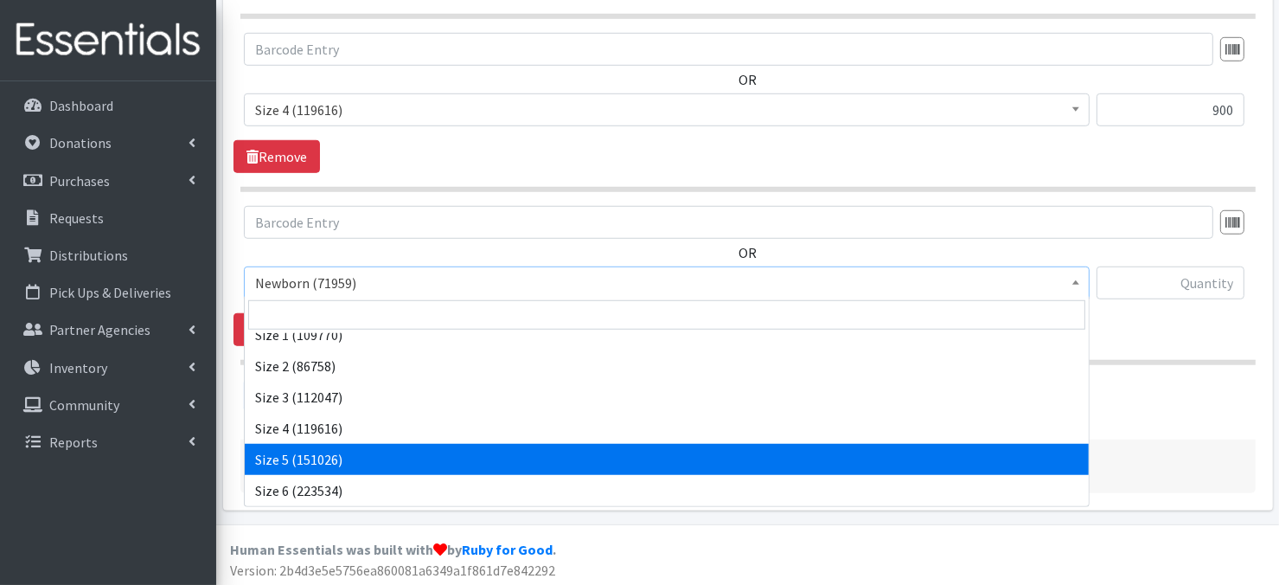
select select "3686"
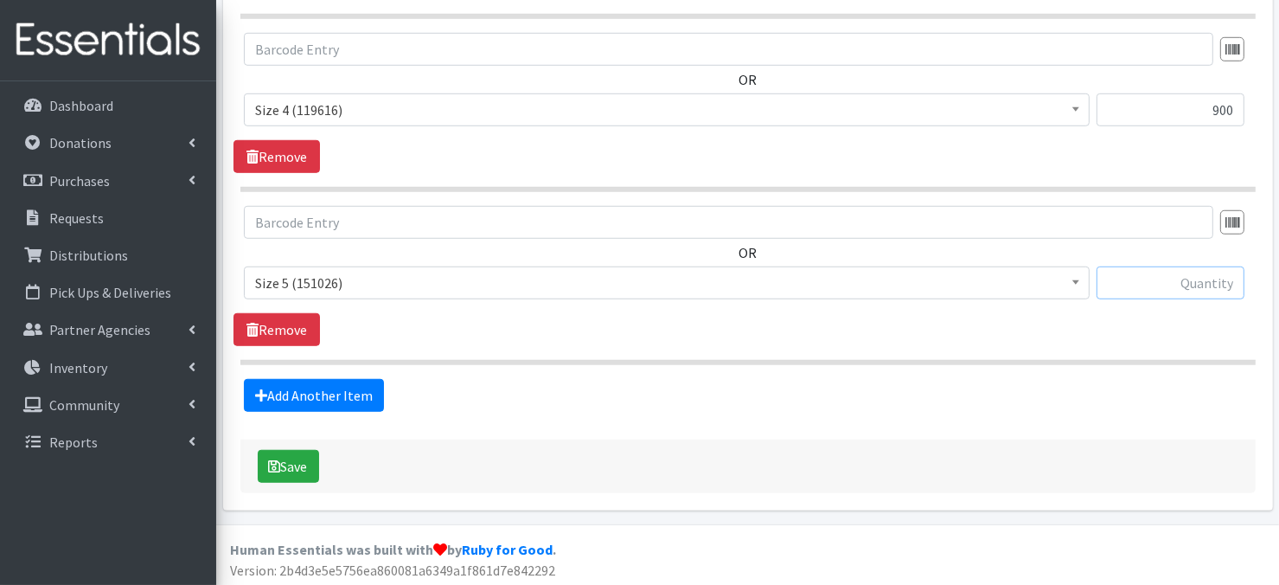
click at [1143, 285] on input "text" at bounding box center [1171, 282] width 148 height 33
type input "1200"
click at [353, 395] on link "Add Another Item" at bounding box center [314, 395] width 140 height 33
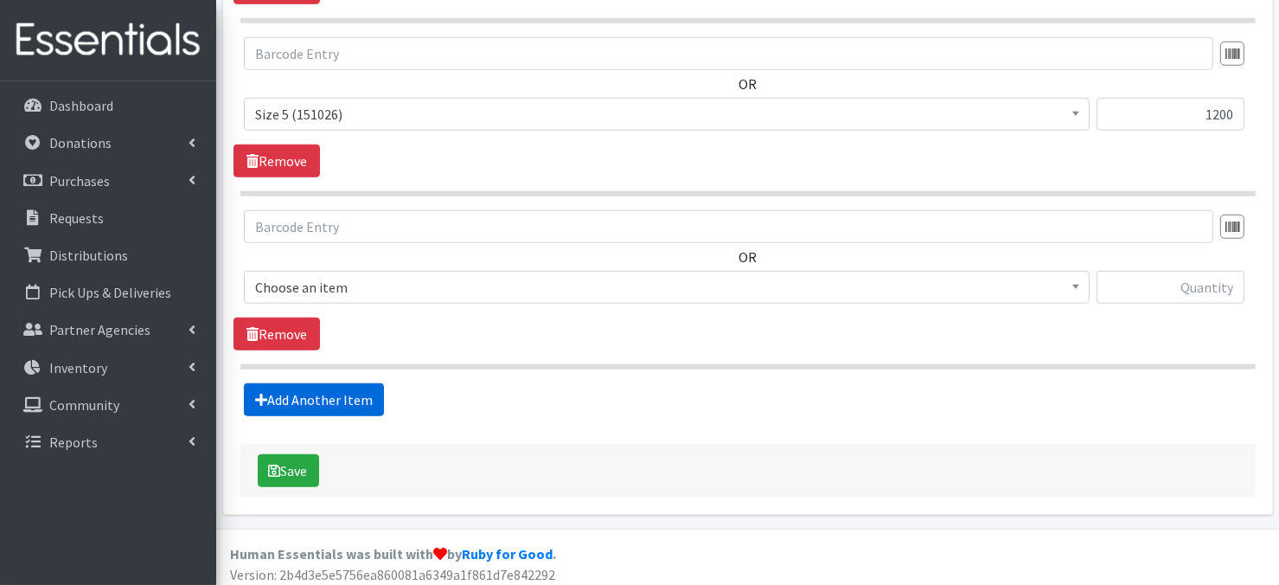
scroll to position [1370, 0]
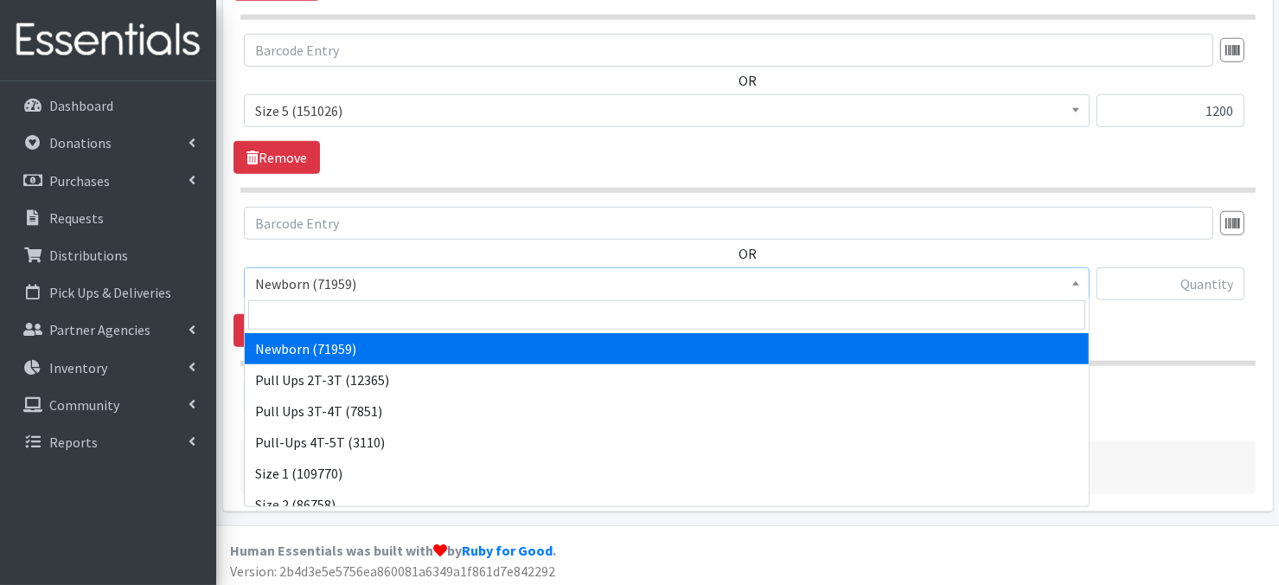
click at [1078, 283] on span at bounding box center [1075, 281] width 17 height 27
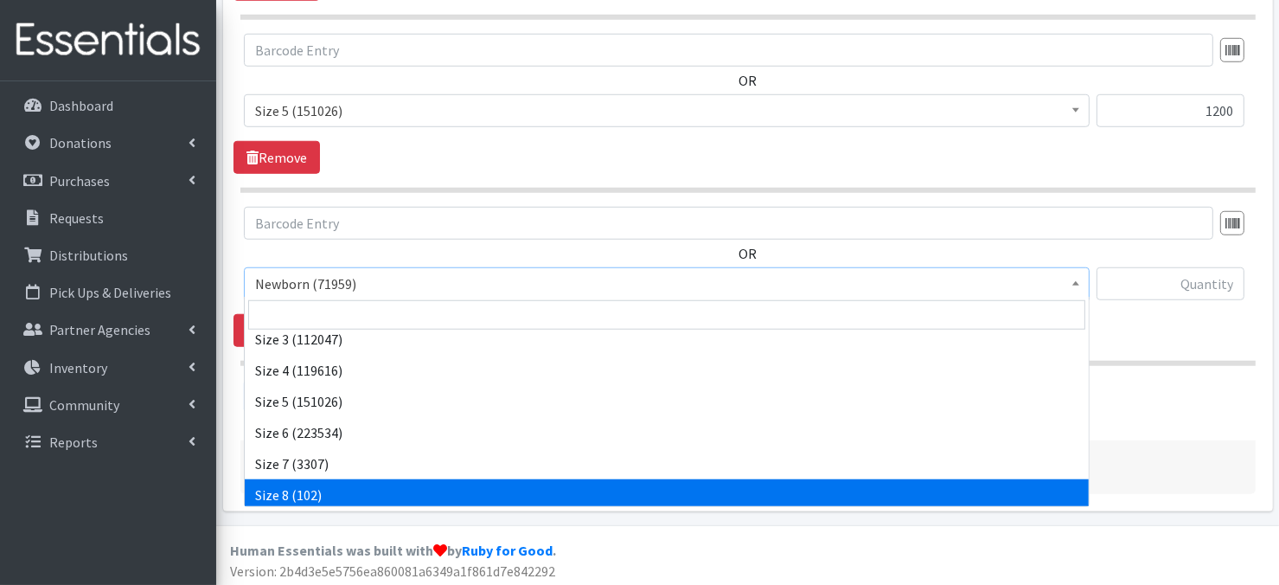
scroll to position [201, 0]
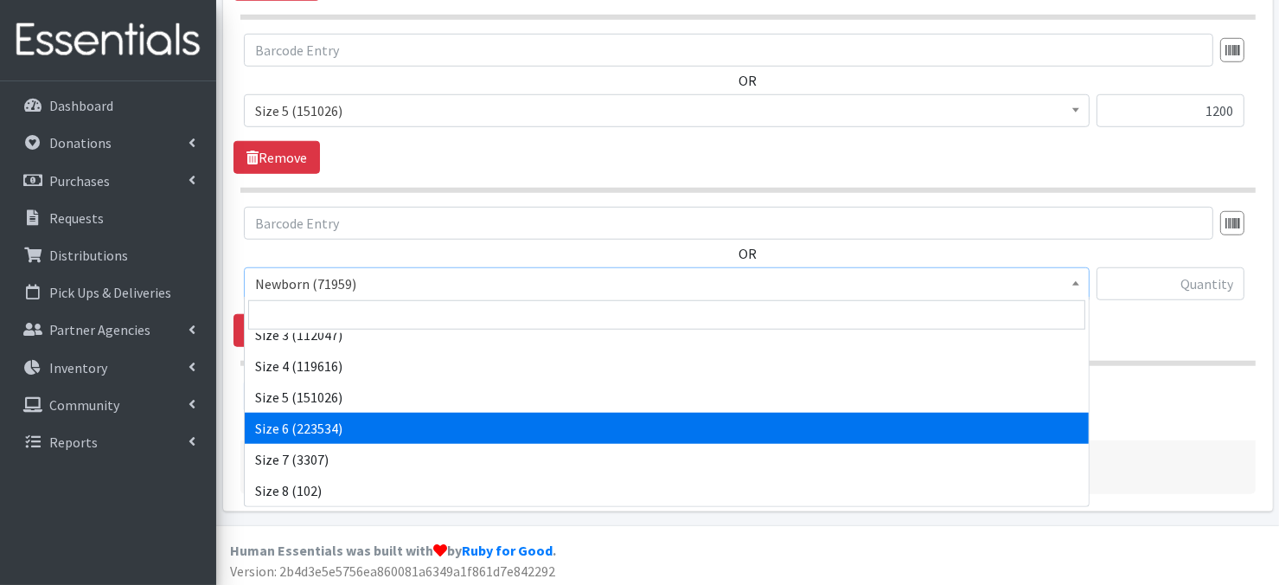
drag, startPoint x: 304, startPoint y: 428, endPoint x: 305, endPoint y: 419, distance: 8.7
select select "3687"
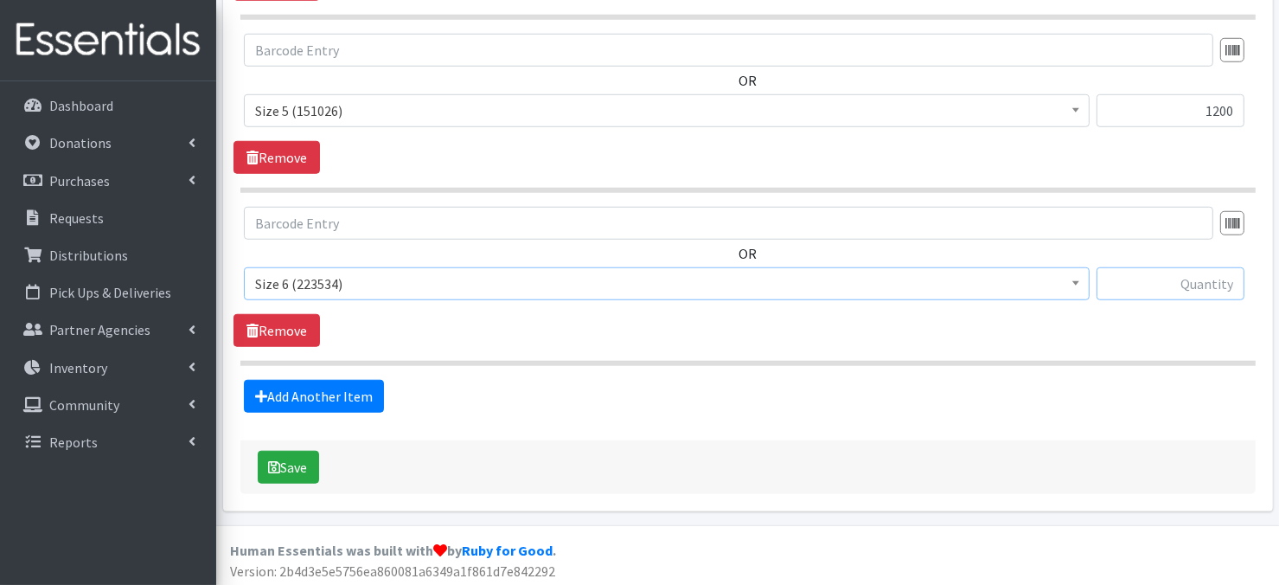
click at [1160, 283] on input "text" at bounding box center [1171, 283] width 148 height 33
type input "2280"
click at [364, 398] on link "Add Another Item" at bounding box center [314, 396] width 140 height 33
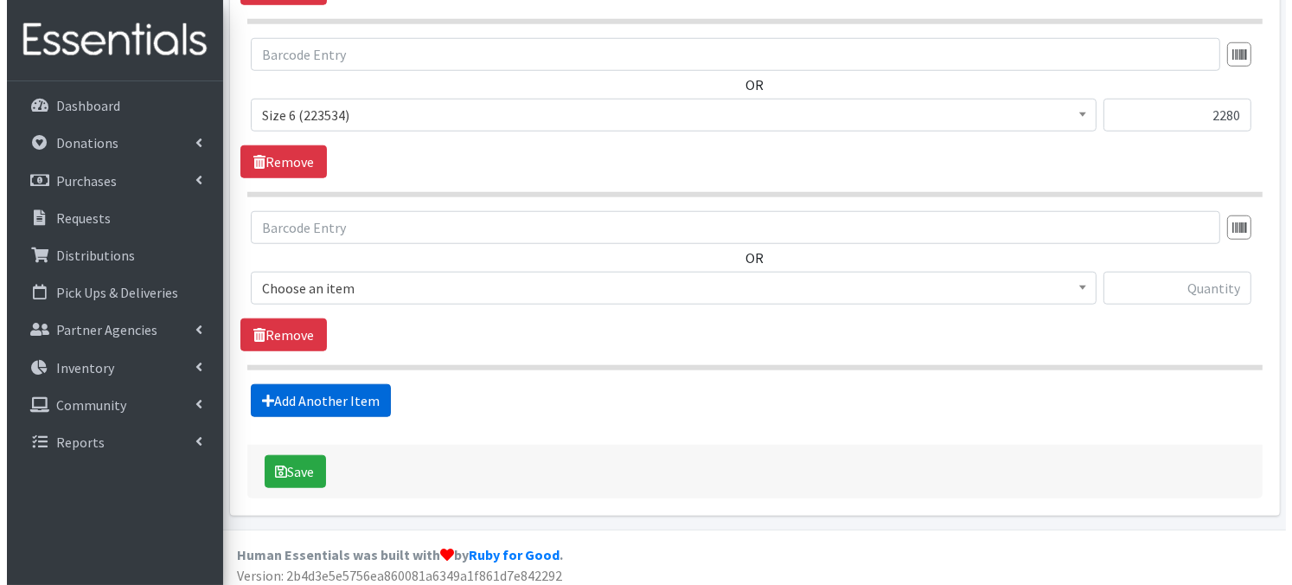
scroll to position [1543, 0]
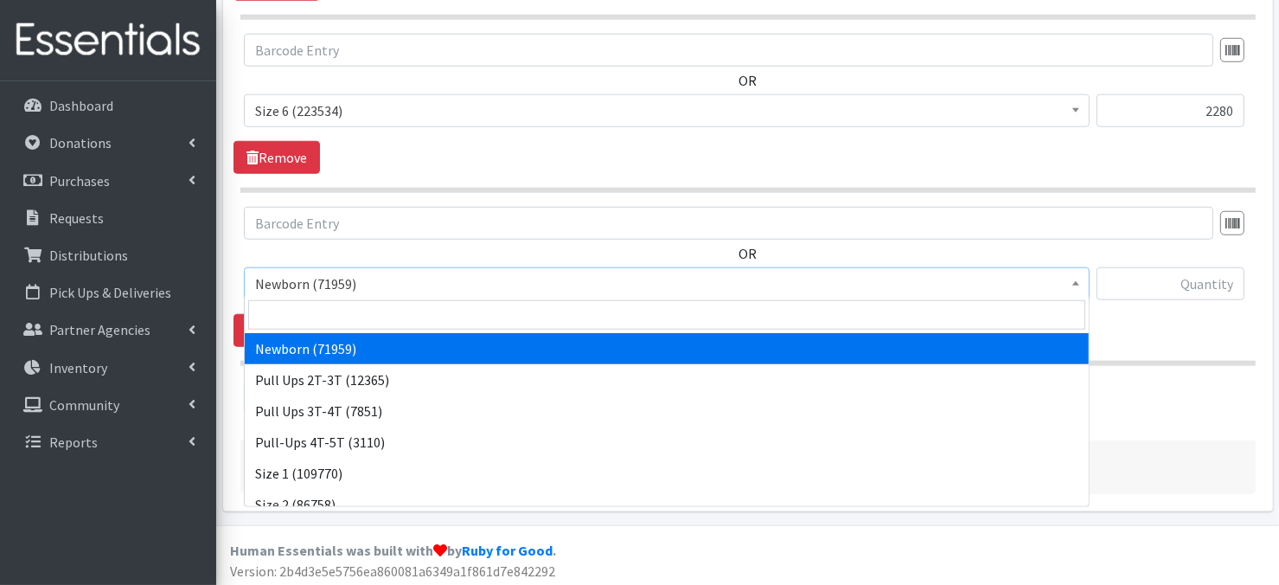
click at [1082, 277] on span at bounding box center [1075, 281] width 17 height 27
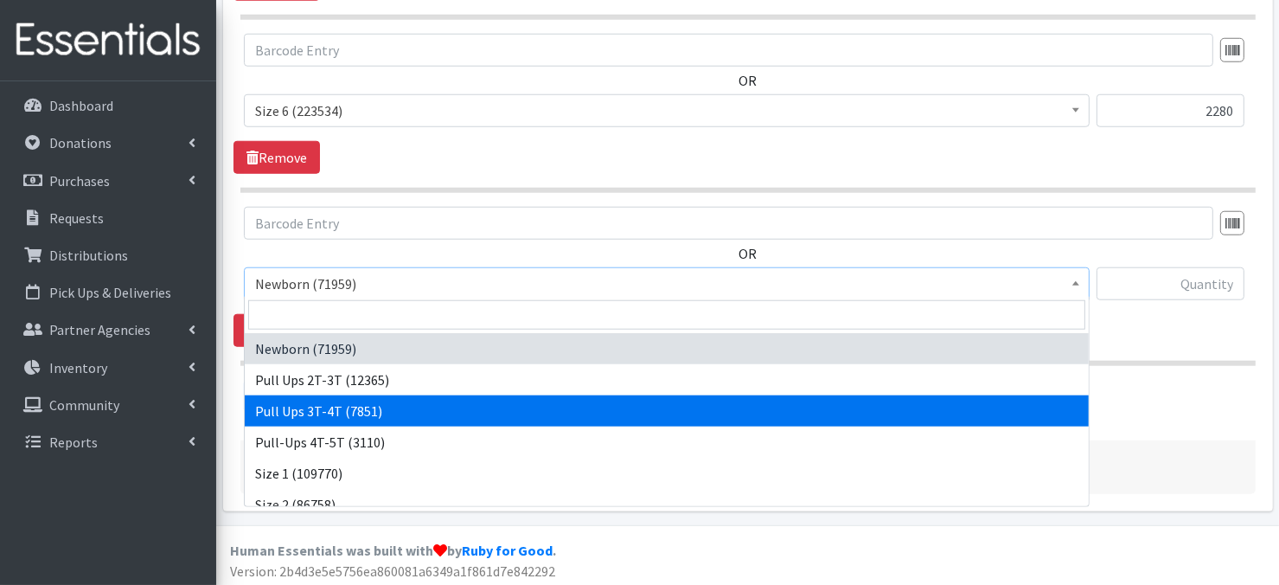
select select "3697"
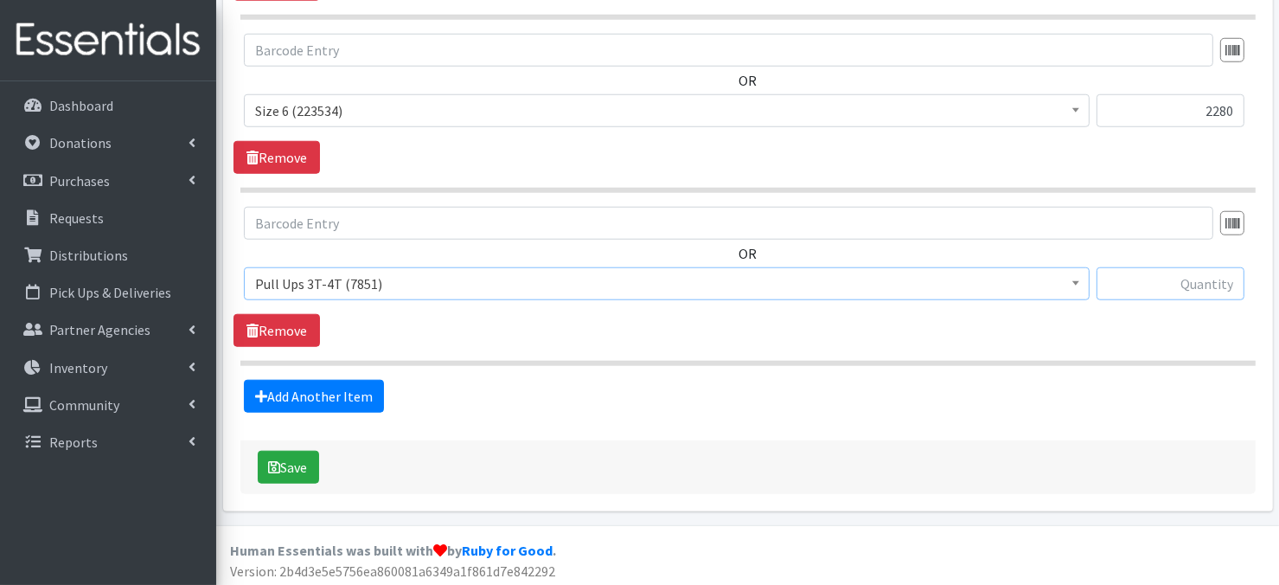
click at [1149, 278] on input "text" at bounding box center [1171, 283] width 148 height 33
type input "900"
click at [280, 464] on button "Save" at bounding box center [288, 467] width 61 height 33
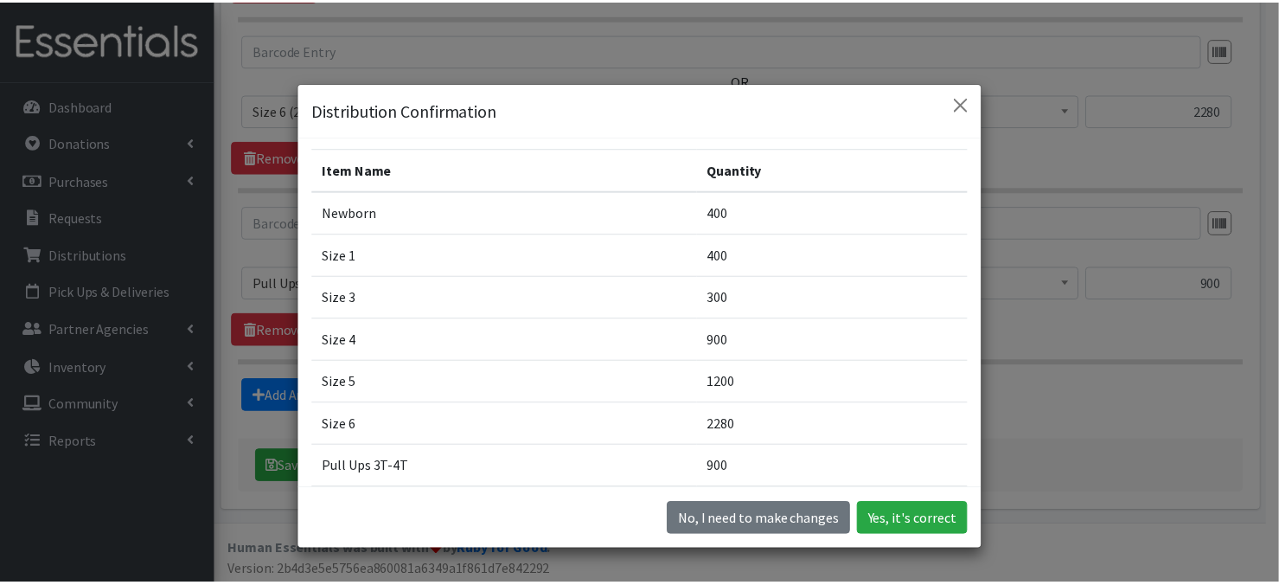
scroll to position [80, 0]
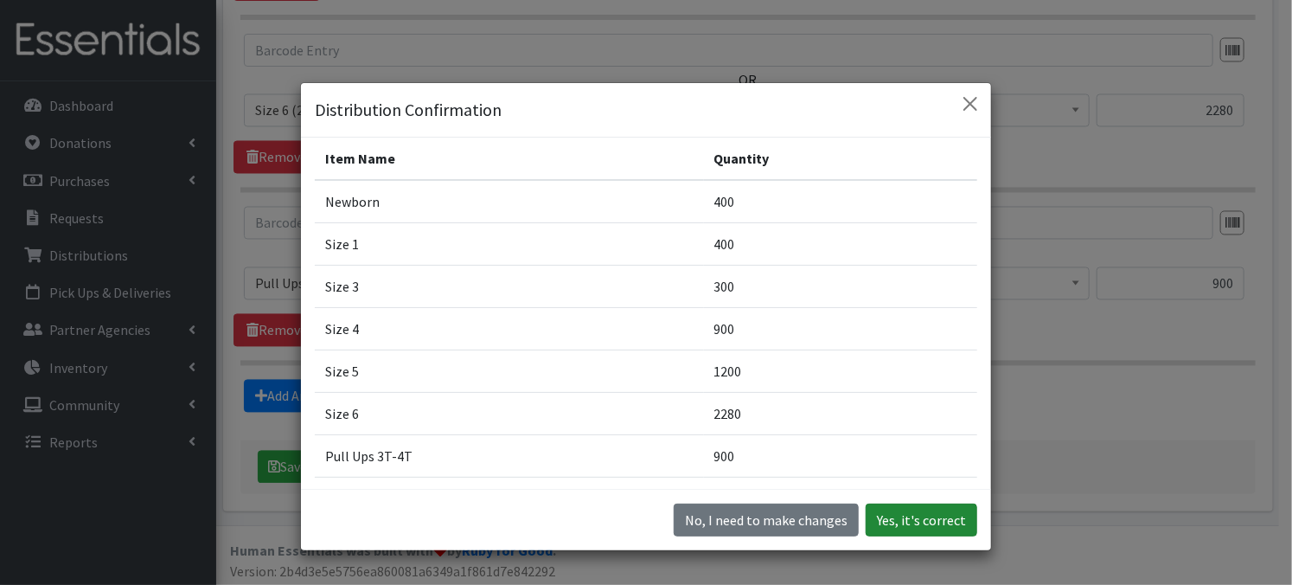
drag, startPoint x: 908, startPoint y: 510, endPoint x: 908, endPoint y: 529, distance: 19.0
click at [908, 529] on button "Yes, it's correct" at bounding box center [922, 519] width 112 height 33
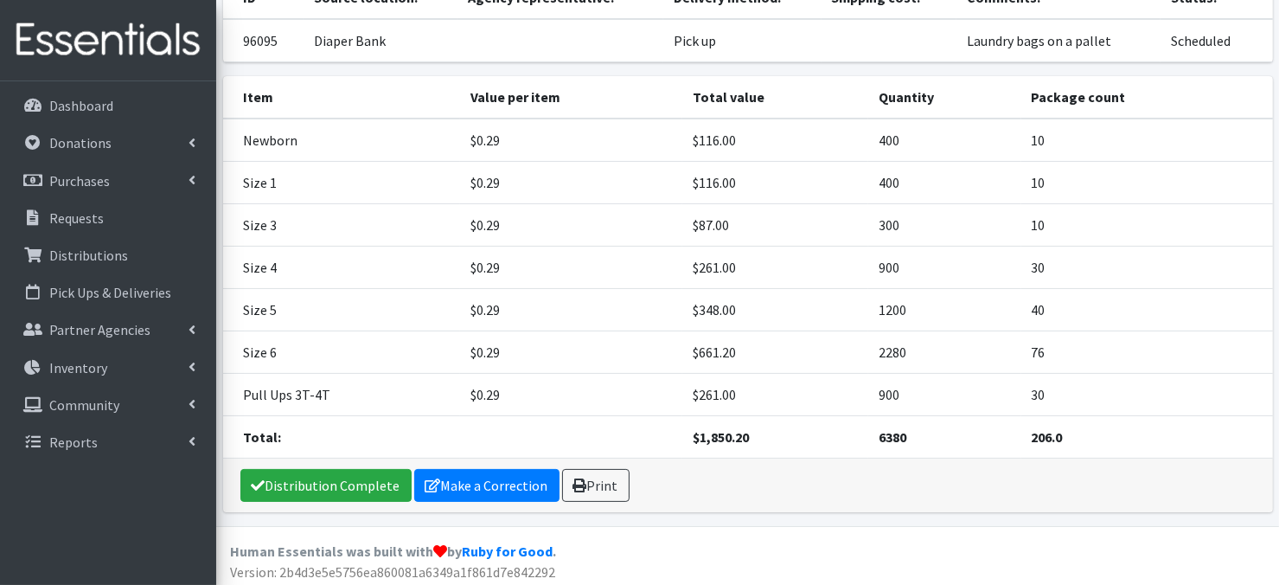
scroll to position [221, 0]
click at [609, 488] on link "Print" at bounding box center [595, 486] width 67 height 33
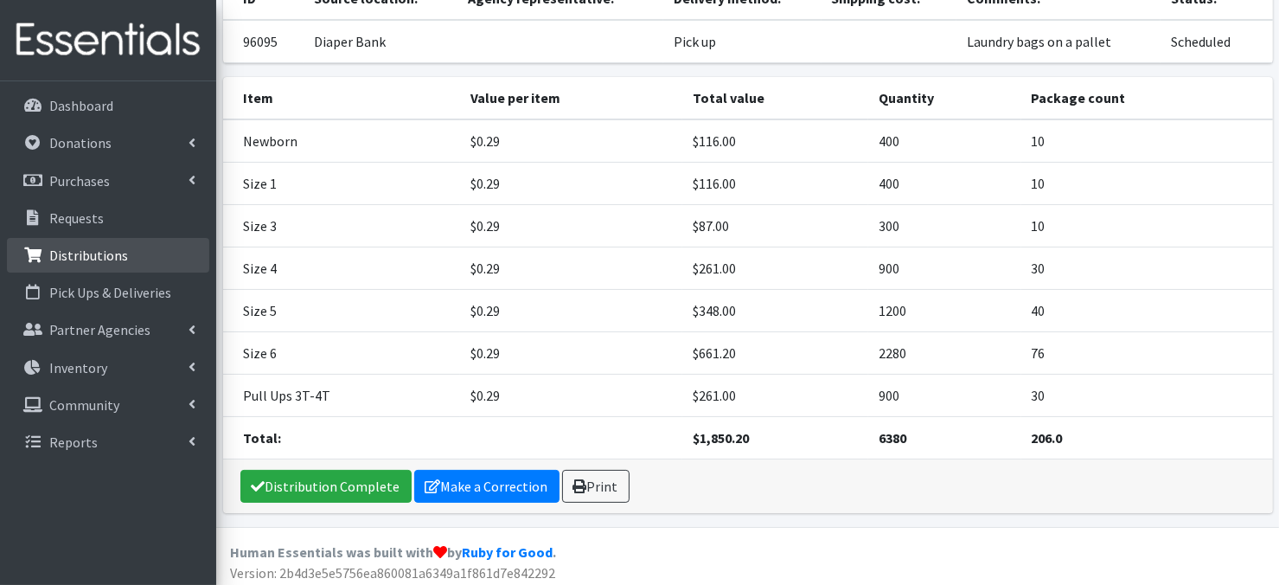
click at [111, 256] on p "Distributions" at bounding box center [88, 254] width 79 height 17
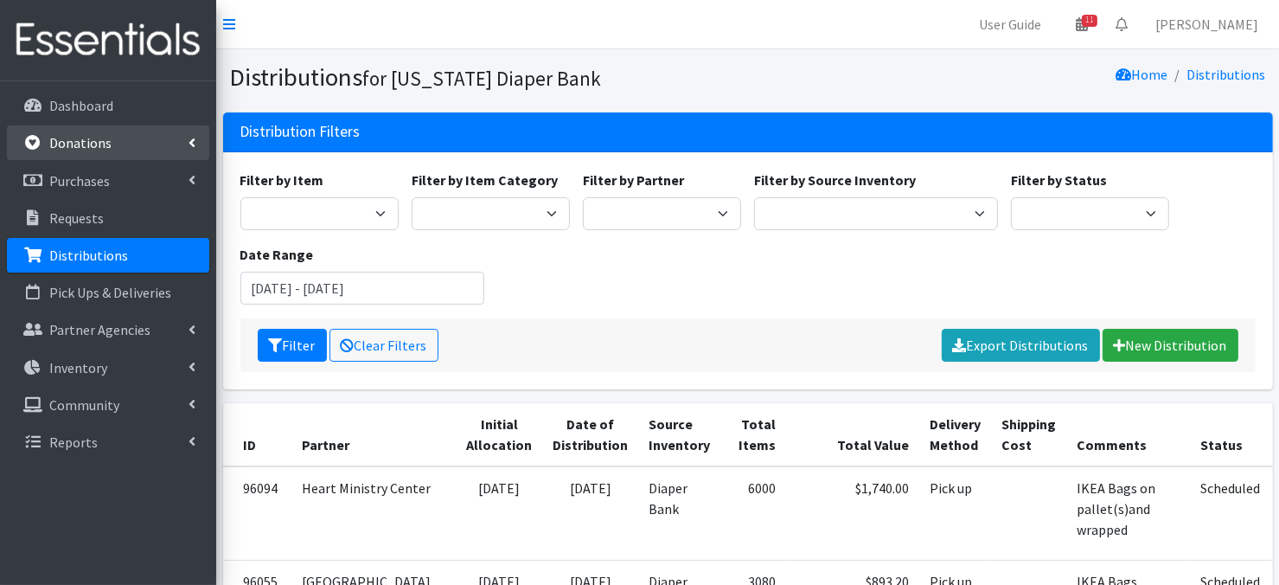
click at [81, 148] on p "Donations" at bounding box center [80, 142] width 62 height 17
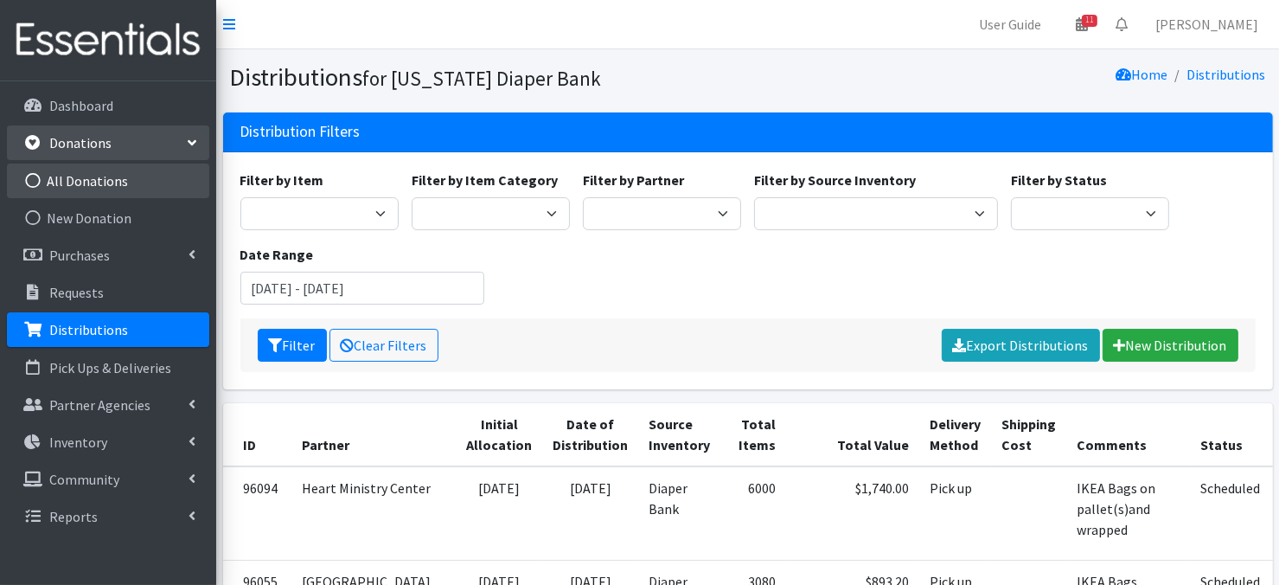
click at [35, 179] on icon at bounding box center [33, 181] width 22 height 16
